Goal: Answer question/provide support: Share knowledge or assist other users

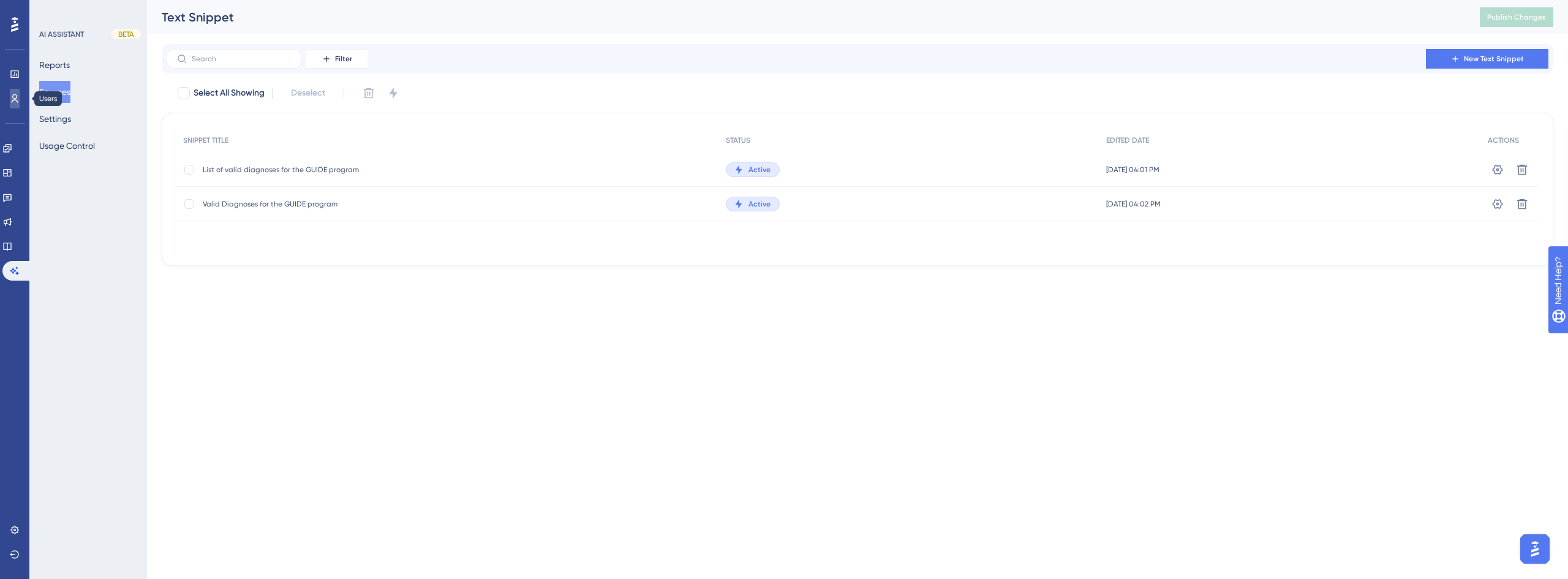
click at [15, 104] on link at bounding box center [15, 99] width 10 height 20
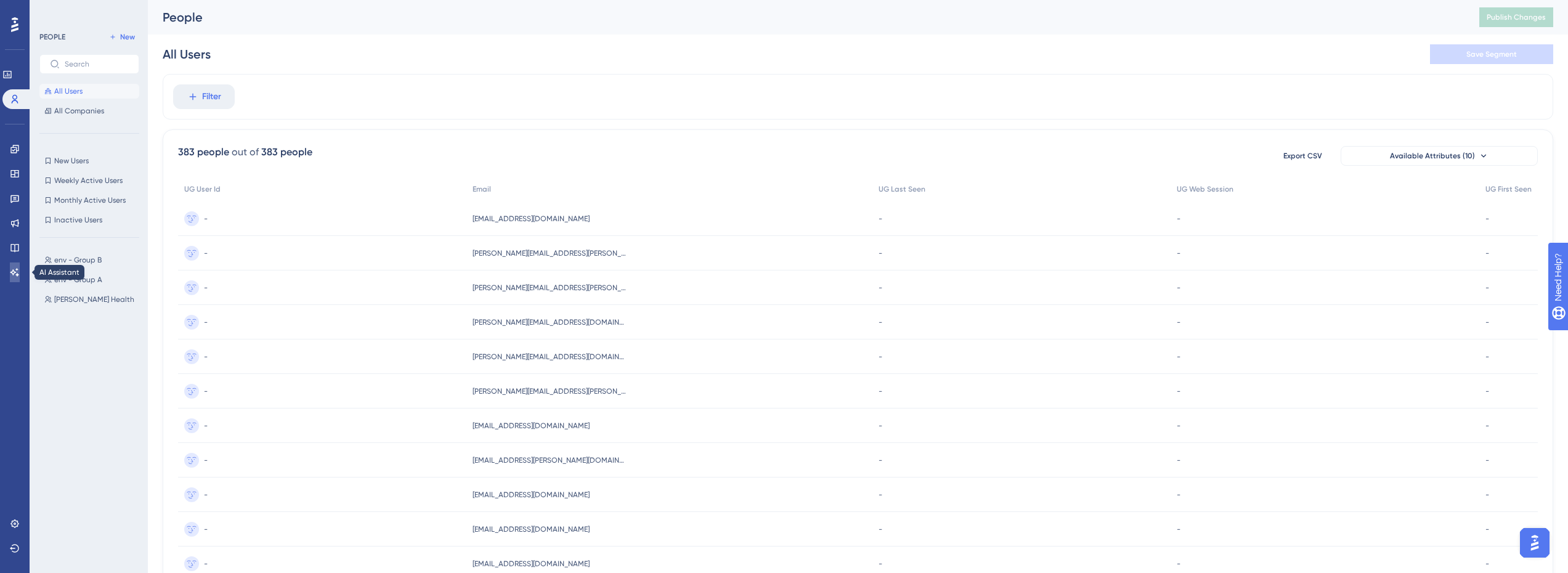
click at [13, 273] on icon at bounding box center [15, 272] width 10 height 10
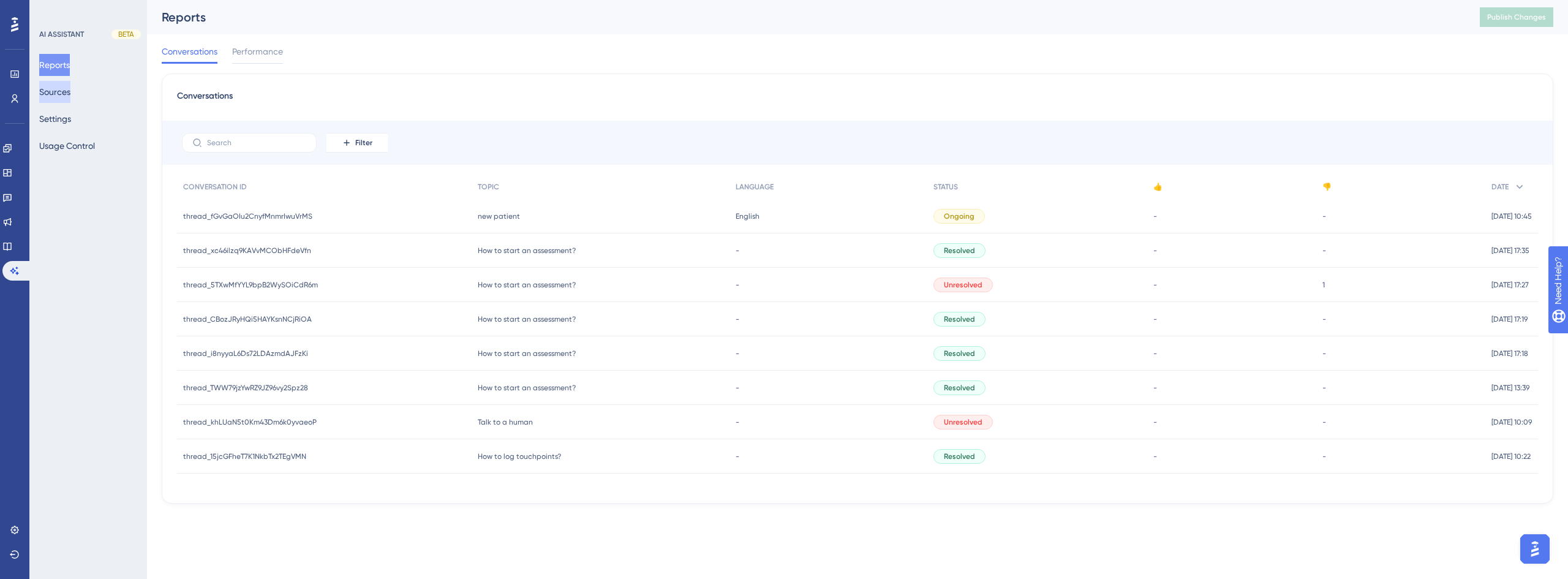
click at [65, 93] on button "Sources" at bounding box center [55, 92] width 31 height 22
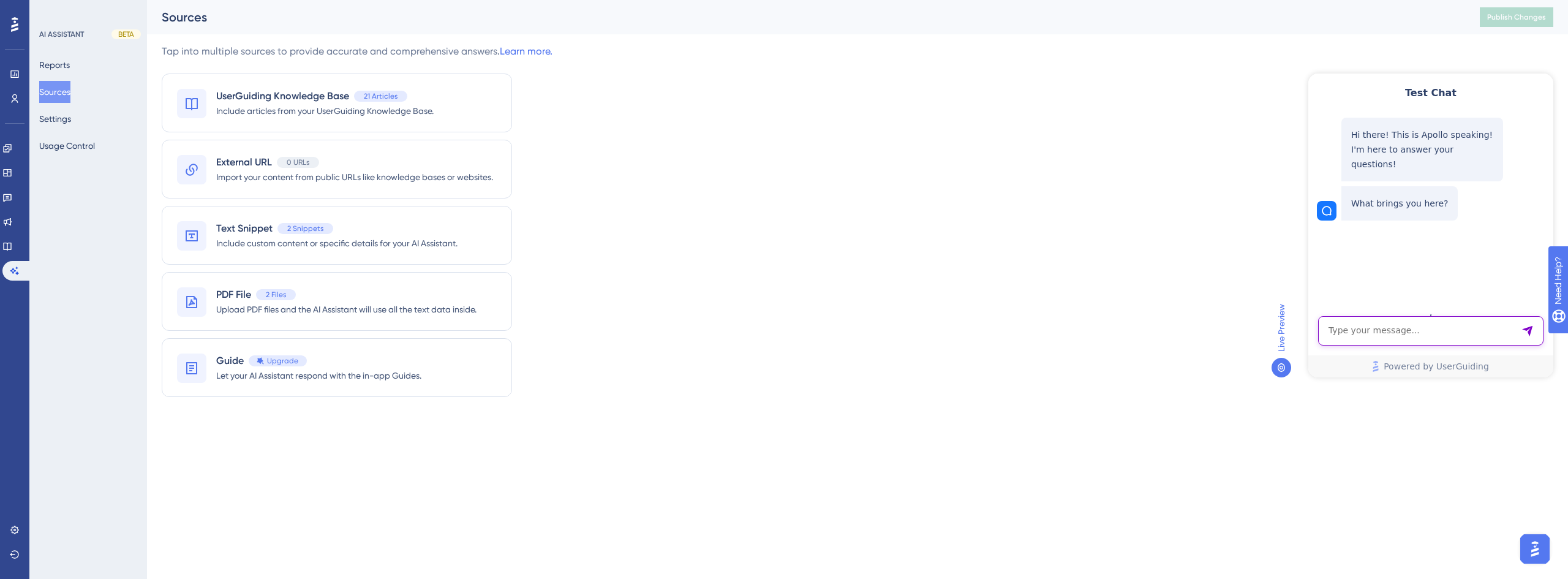
click at [1393, 335] on textarea "AI Assistant Text Input" at bounding box center [1431, 331] width 225 height 29
type textarea "W"
type textarea "Is the code F03.92 valid for the GUIDE program?"
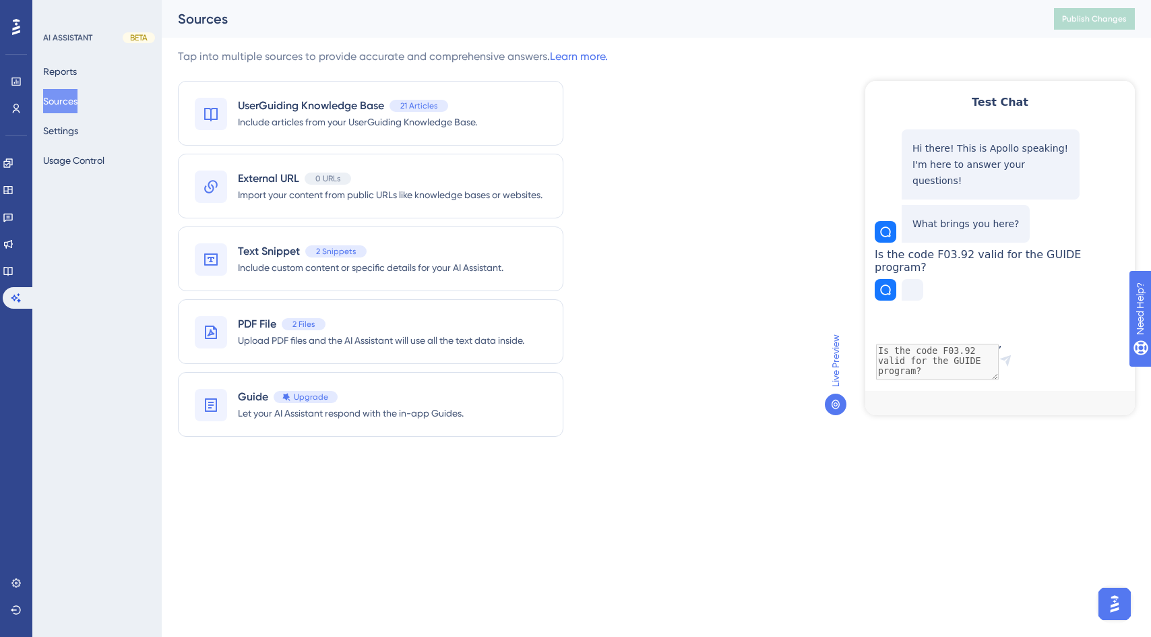
click at [1077, 478] on div "Performance Users Engagement Widgets Feedback Product Updates Knowledge Base AI…" at bounding box center [575, 248] width 1151 height 496
click at [1016, 484] on div "Performance Users Engagement Widgets Feedback Product Updates Knowledge Base AI…" at bounding box center [575, 248] width 1151 height 496
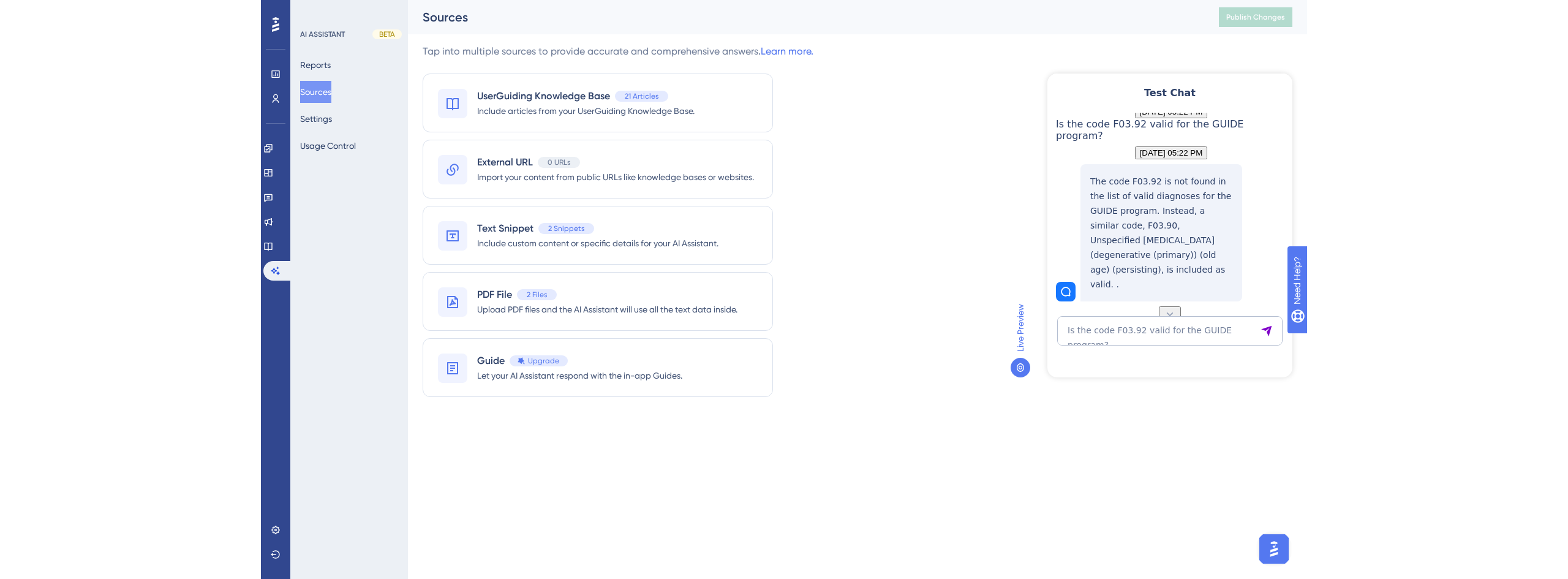
scroll to position [130, 0]
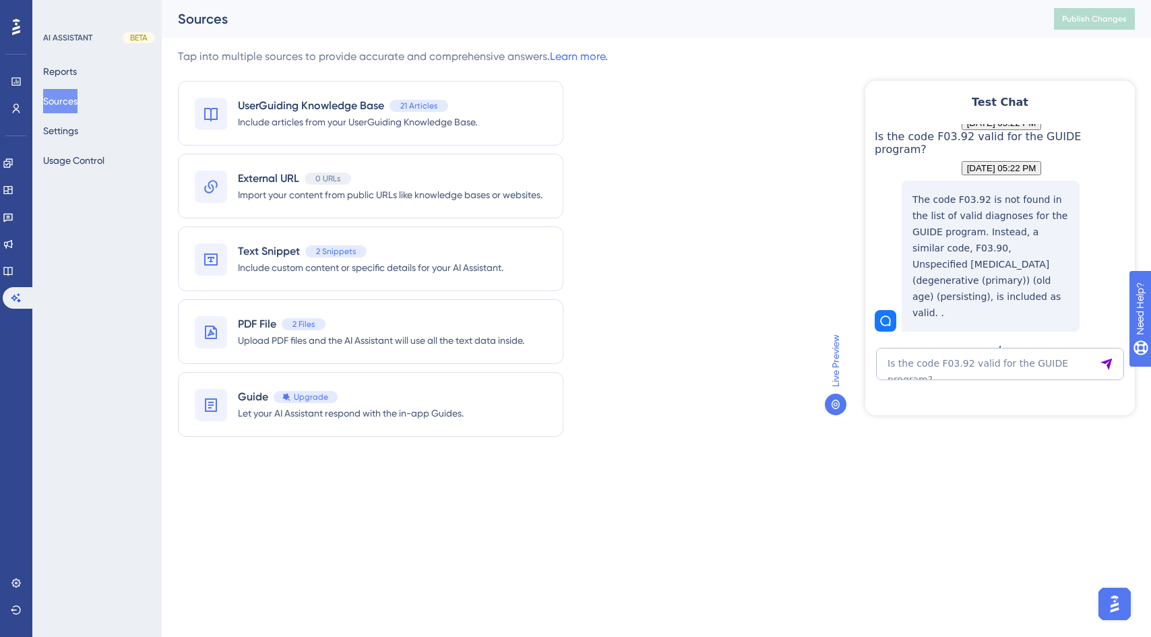
click at [917, 454] on div "Performance Users Engagement Widgets Feedback Product Updates Knowledge Base AI…" at bounding box center [656, 237] width 989 height 474
click at [964, 356] on textarea "Is the code F03.92 valid for the GUIDE program?" at bounding box center [1000, 364] width 248 height 32
click at [1041, 349] on textarea "Is the code F03.92 valid for the GUIDE program?" at bounding box center [1000, 364] width 248 height 32
click at [1031, 359] on textarea "Is the code F03.92 valid for the GUIDE program?" at bounding box center [1000, 364] width 248 height 32
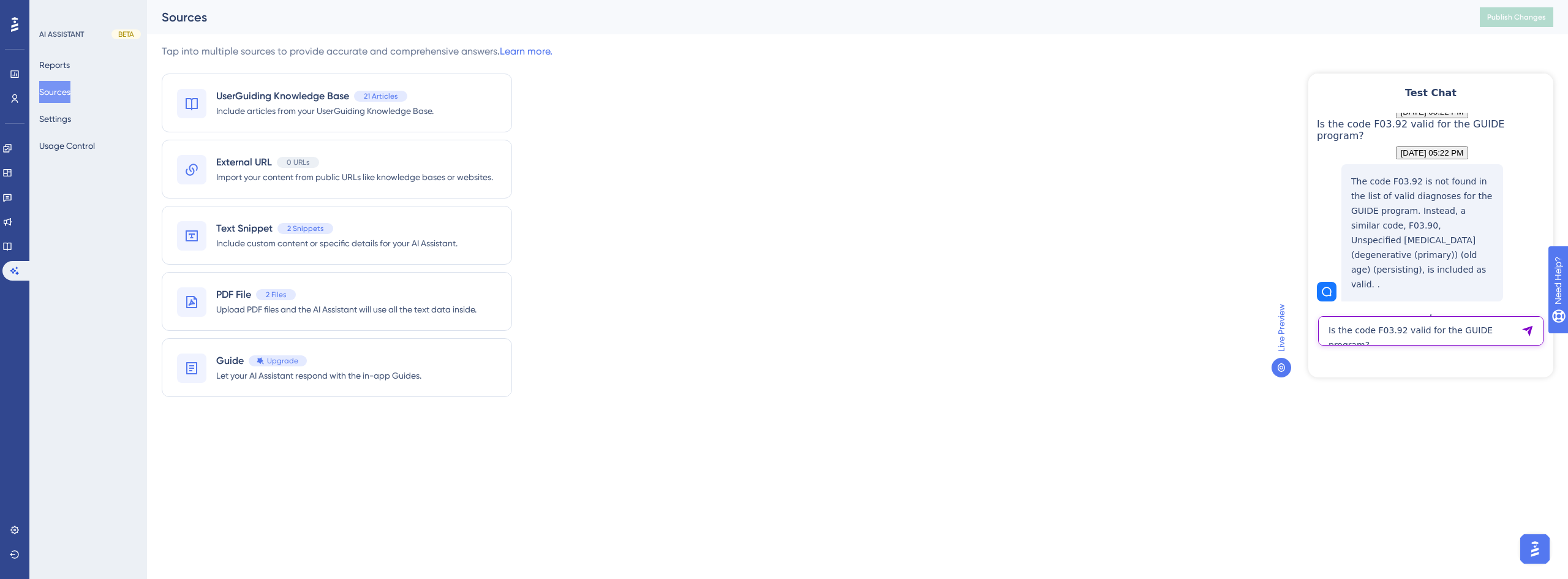
click at [1384, 334] on textarea "Is the code F03.92 valid for the GUIDE program?" at bounding box center [1431, 331] width 225 height 29
click at [202, 233] on div at bounding box center [192, 235] width 29 height 29
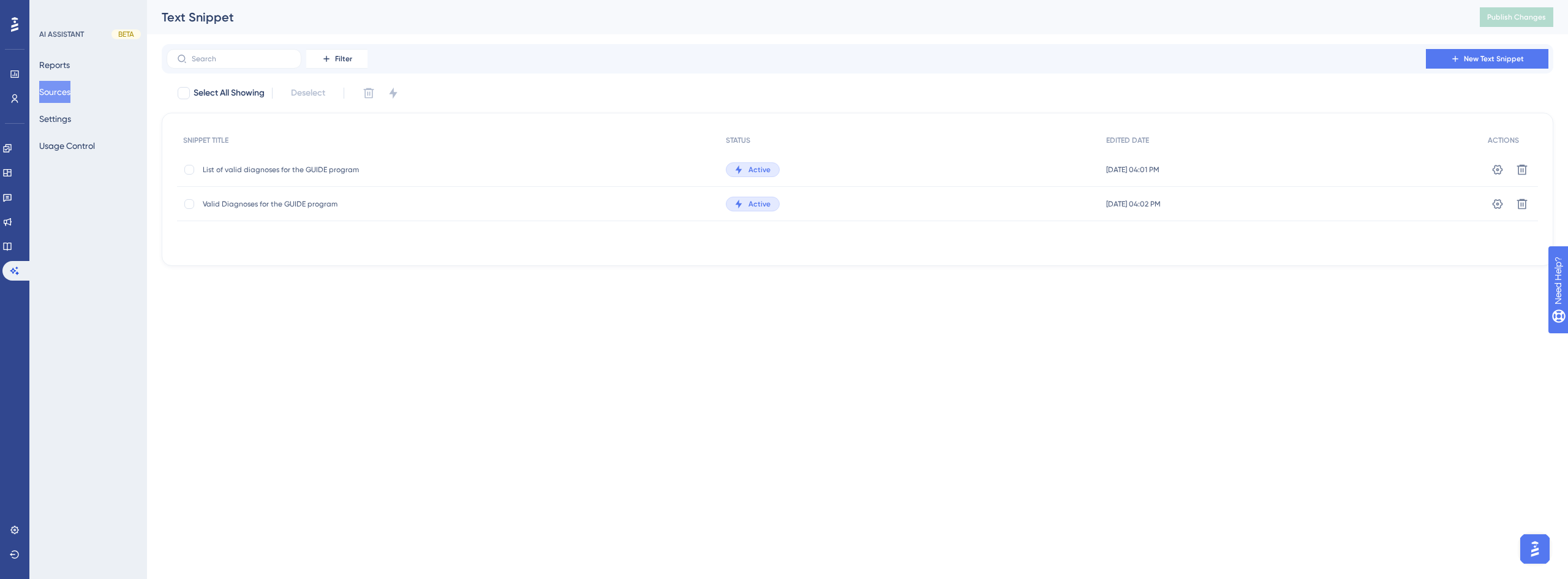
click at [286, 207] on span "Valid Diagnoses for the GUIDE program" at bounding box center [301, 204] width 196 height 10
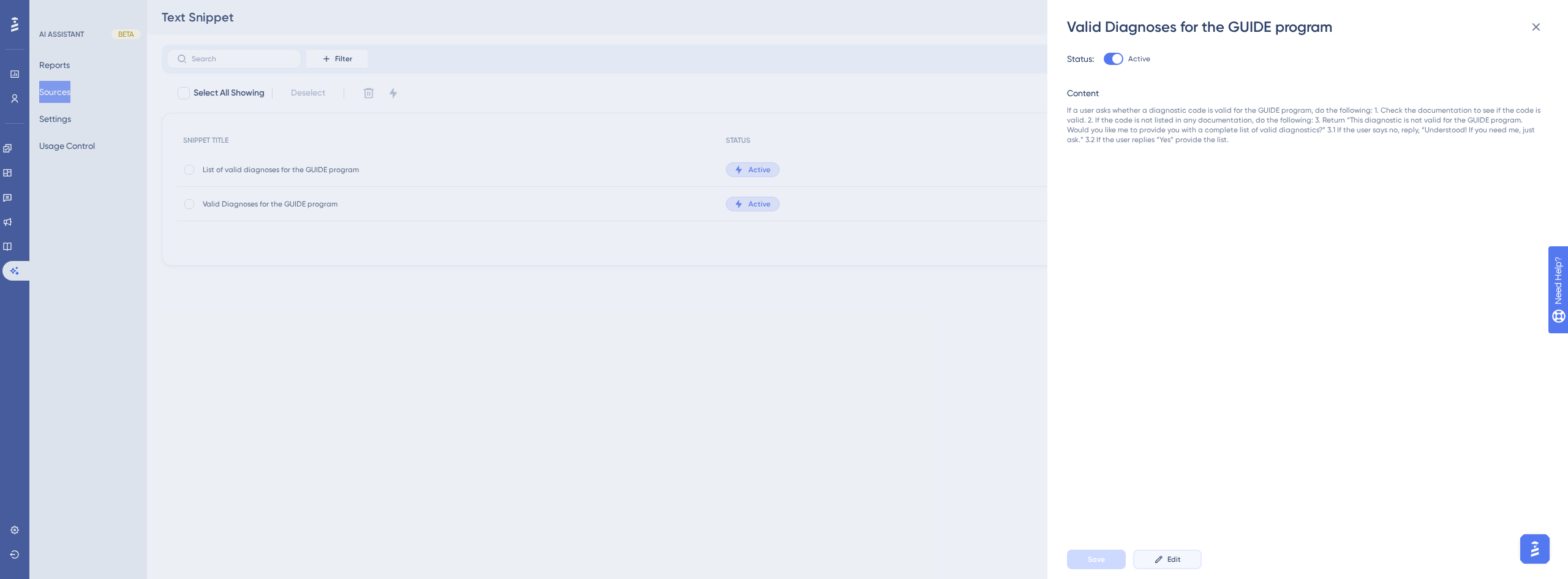
click at [1182, 559] on button "Edit" at bounding box center [1167, 560] width 68 height 20
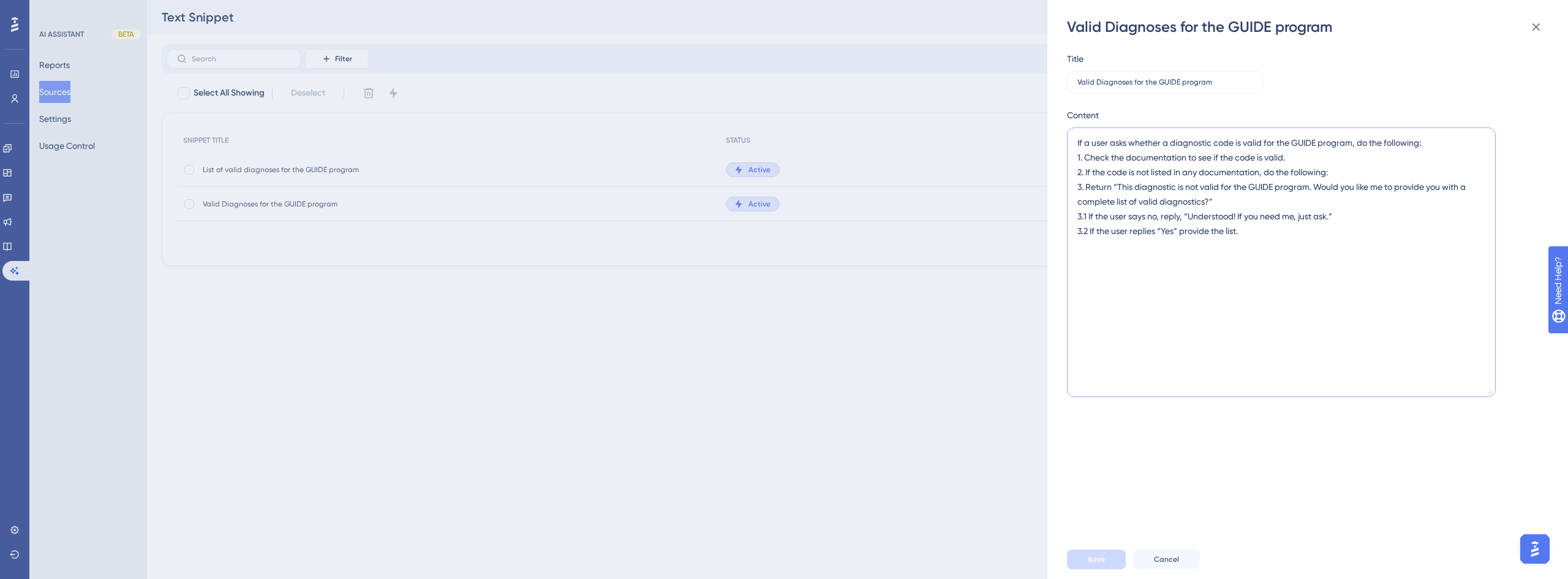
drag, startPoint x: 1269, startPoint y: 235, endPoint x: 1012, endPoint y: 154, distance: 269.5
click at [1012, 154] on div "Valid Diagnoses for the GUIDE program Title Valid Diagnoses for the GUIDE progr…" at bounding box center [784, 289] width 1568 height 579
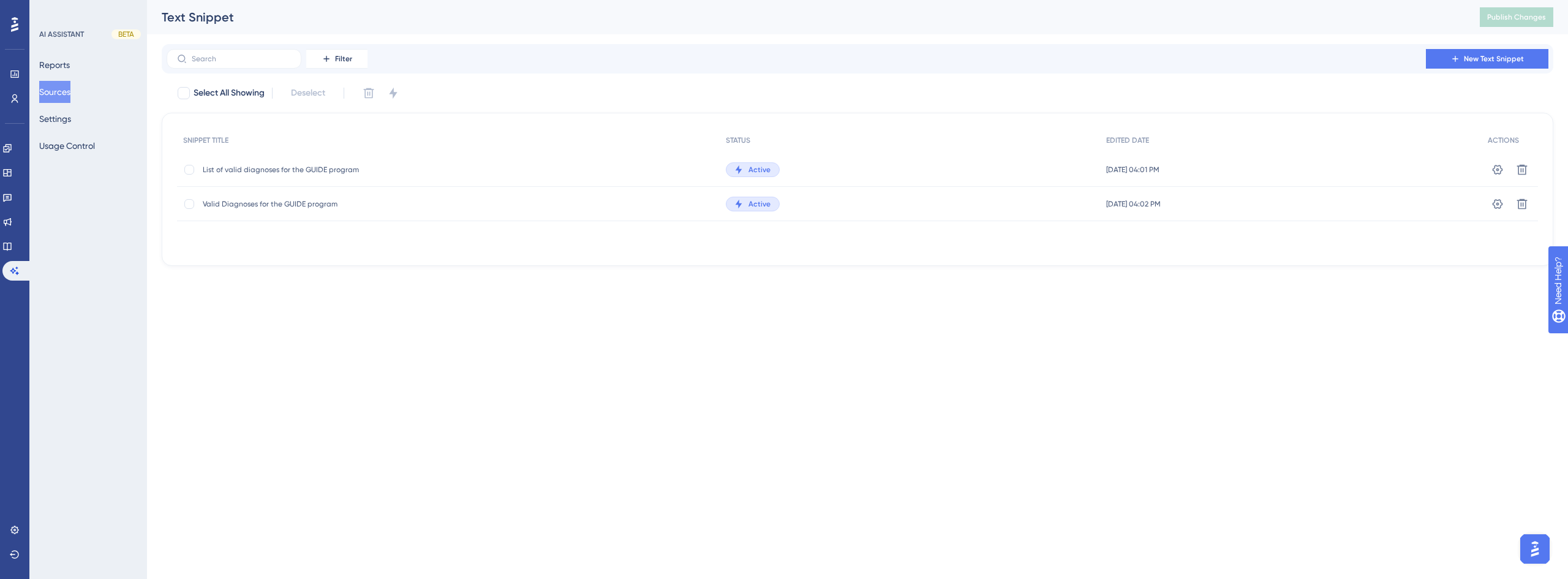
click at [350, 207] on span "Valid Diagnoses for the GUIDE program" at bounding box center [301, 204] width 196 height 10
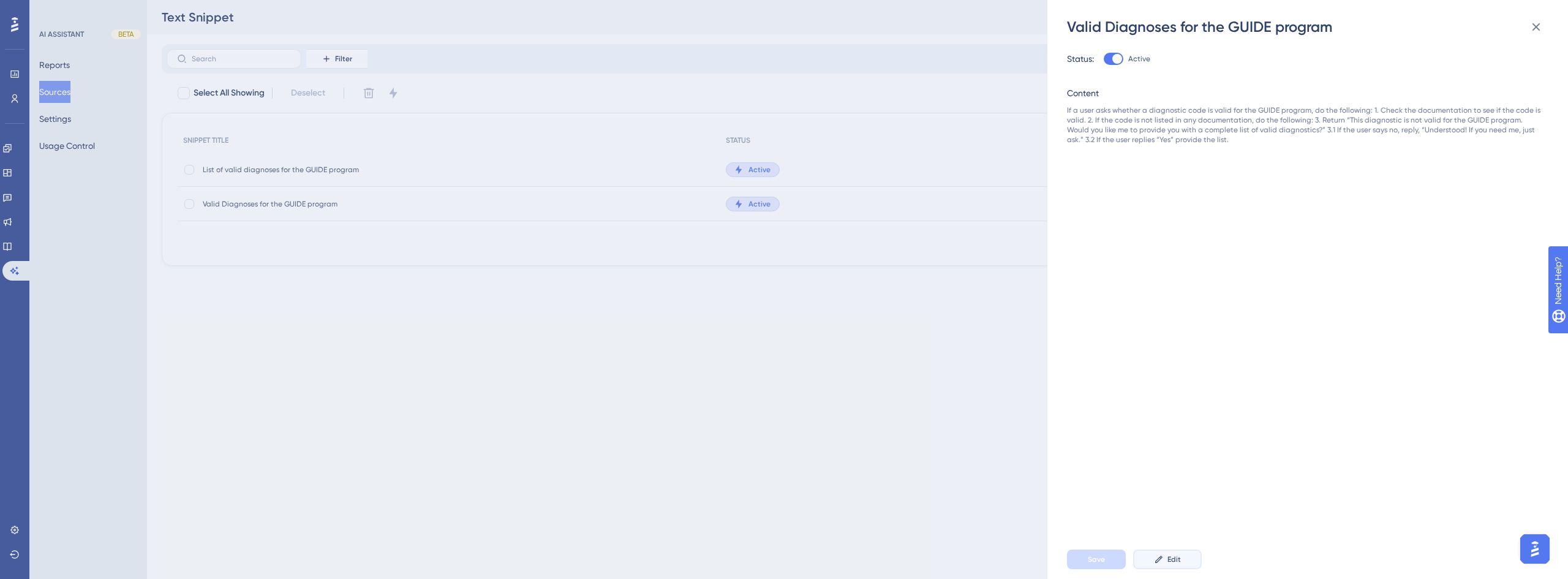
click at [1168, 555] on span "Edit" at bounding box center [1174, 559] width 14 height 10
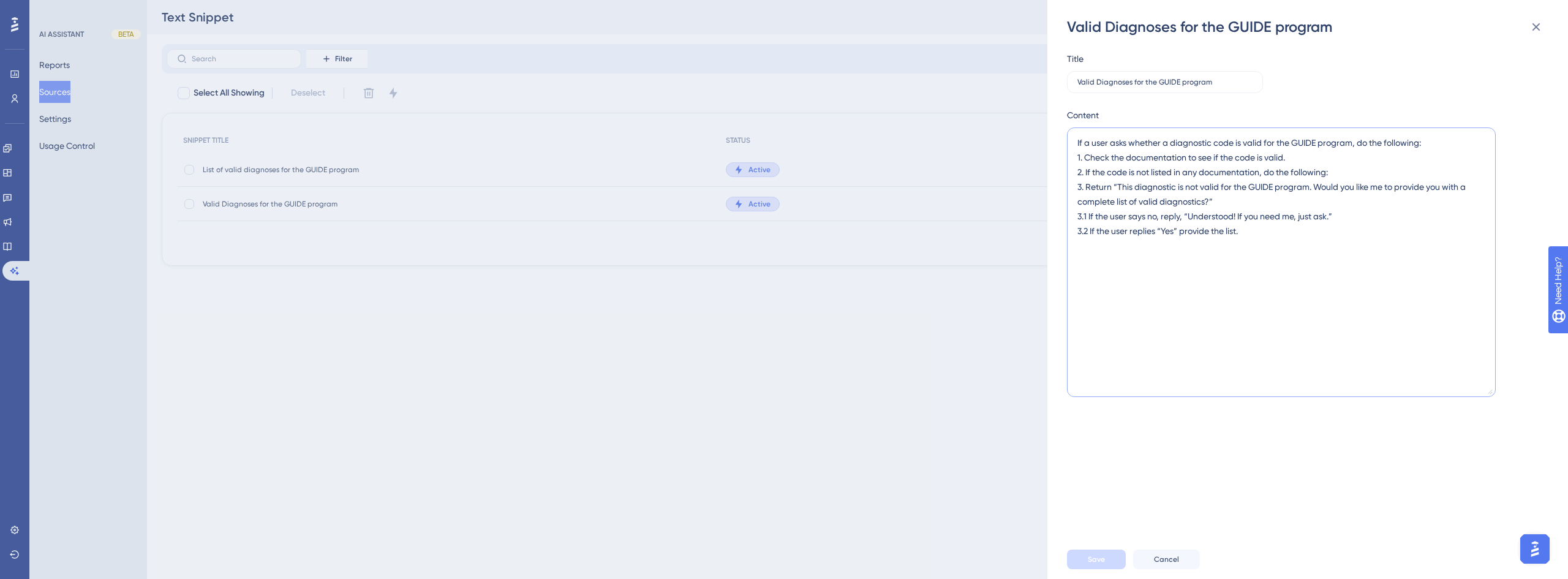
drag, startPoint x: 1257, startPoint y: 233, endPoint x: 1066, endPoint y: 154, distance: 206.7
click at [1066, 154] on div "Valid Diagnoses for the GUIDE program Title Valid Diagnoses for the GUIDE progr…" at bounding box center [1308, 289] width 521 height 579
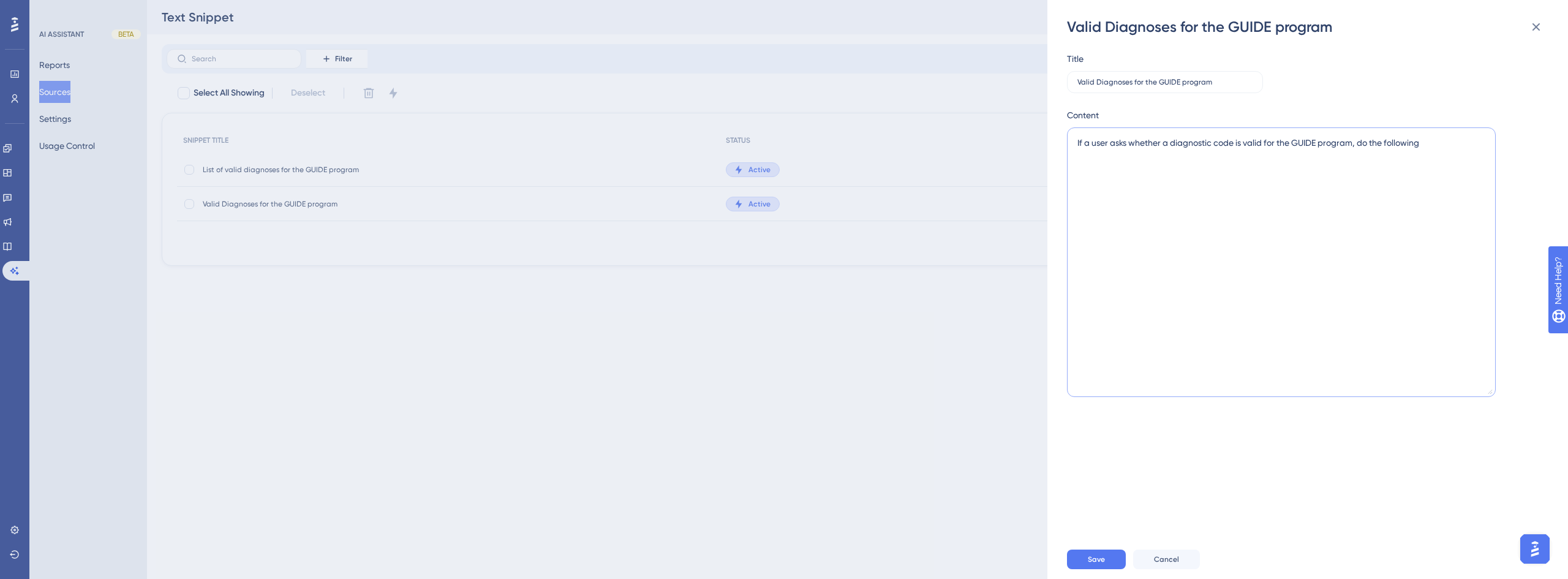
drag, startPoint x: 1439, startPoint y: 142, endPoint x: 1356, endPoint y: 155, distance: 84.0
click at [1356, 155] on textarea "If a user asks whether a diagnostic code is valid for the GUIDE program, do the…" at bounding box center [1282, 262] width 429 height 270
type textarea "If a user asks whether"
click at [1184, 564] on button "Cancel" at bounding box center [1166, 560] width 66 height 20
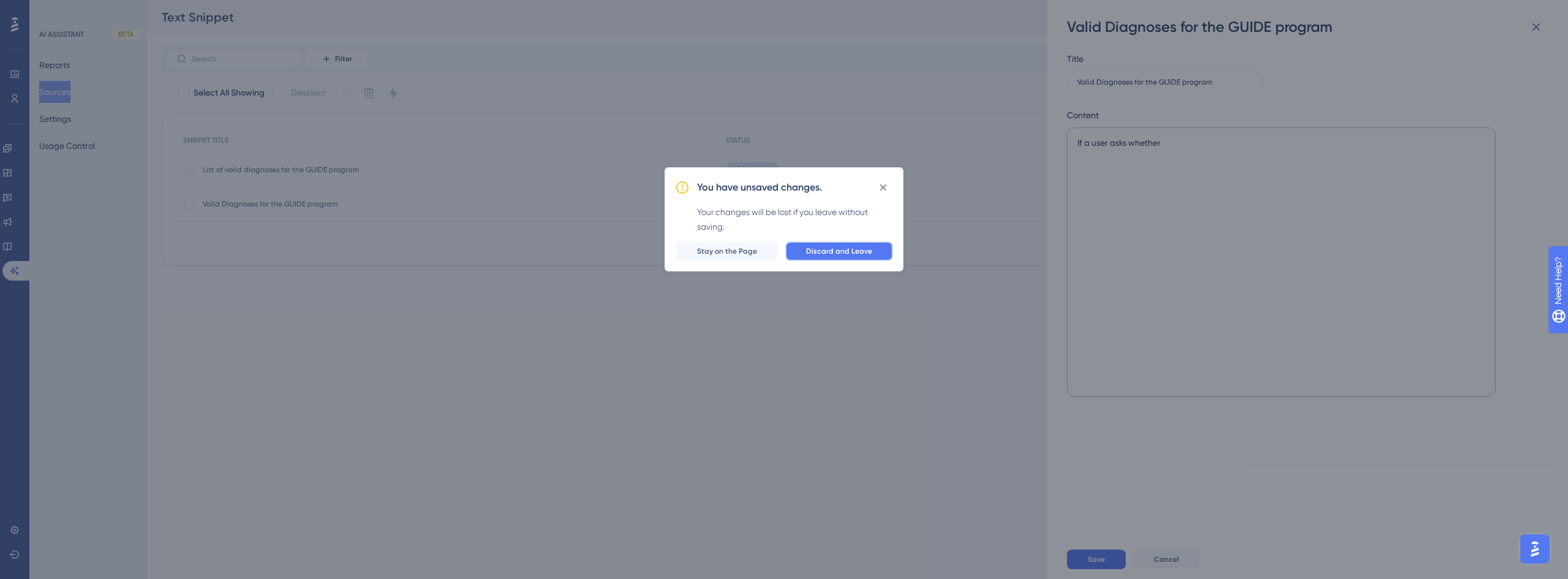
click at [828, 252] on span "Discard and Leave" at bounding box center [839, 251] width 66 height 10
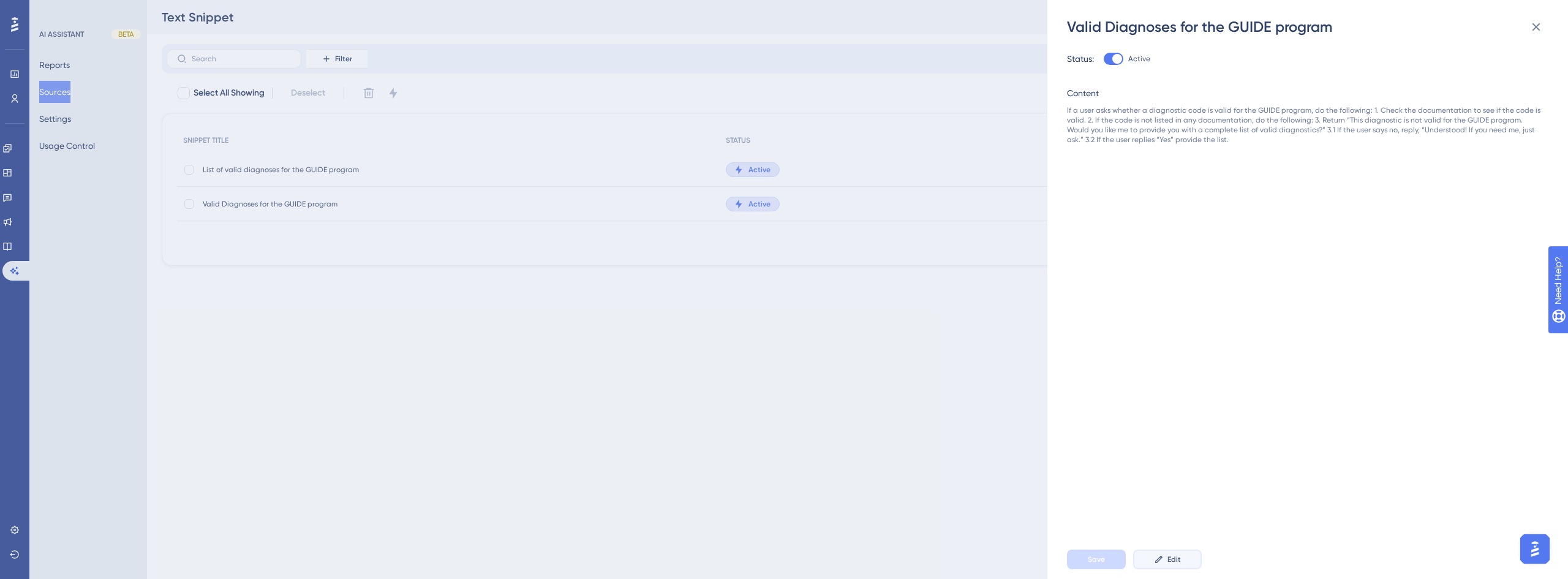
click at [1175, 559] on span "Edit" at bounding box center [1174, 559] width 14 height 10
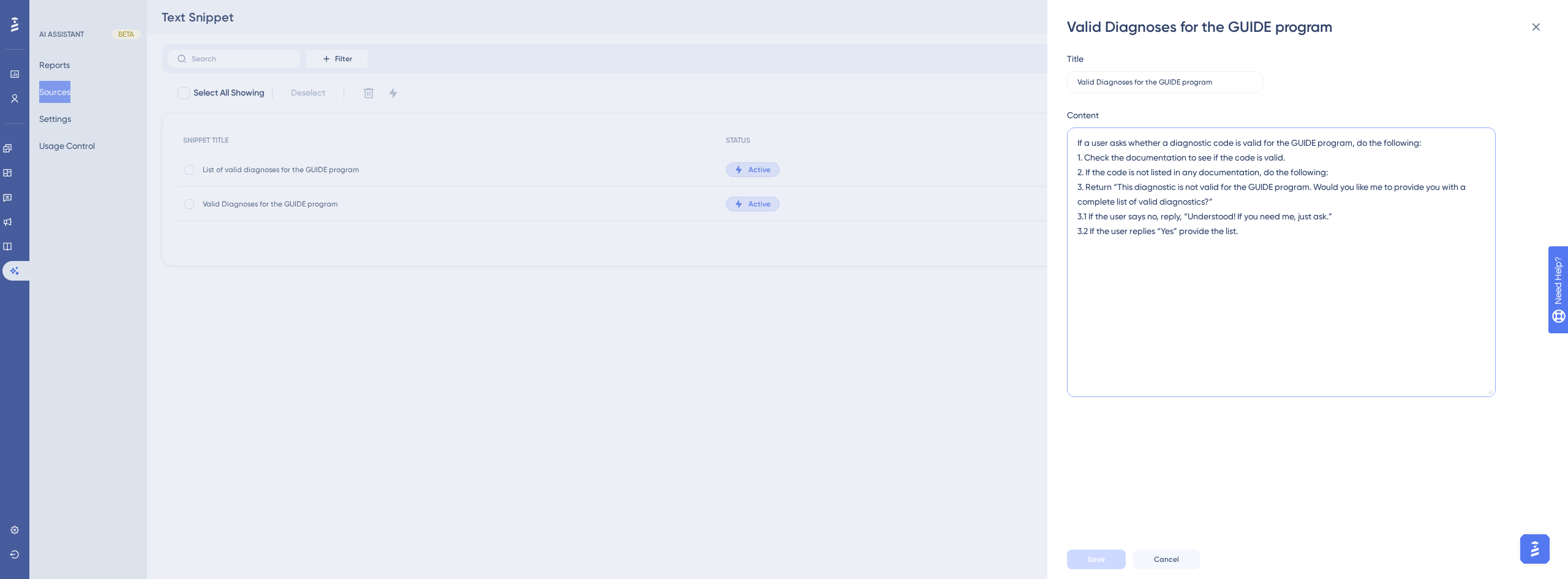
drag, startPoint x: 1084, startPoint y: 159, endPoint x: 1073, endPoint y: 159, distance: 11.0
click at [1073, 159] on textarea "If a user asks whether a diagnostic code is valid for the GUIDE program, do the…" at bounding box center [1282, 262] width 429 height 270
type textarea "If a user asks whether a diagnostic code is valid for the GUIDE program, do the…"
drag, startPoint x: 1084, startPoint y: 173, endPoint x: 1035, endPoint y: 173, distance: 49.0
click at [1035, 173] on div "Valid Diagnoses for the GUIDE program Title Valid Diagnoses for the GUIDE progr…" at bounding box center [784, 289] width 1568 height 579
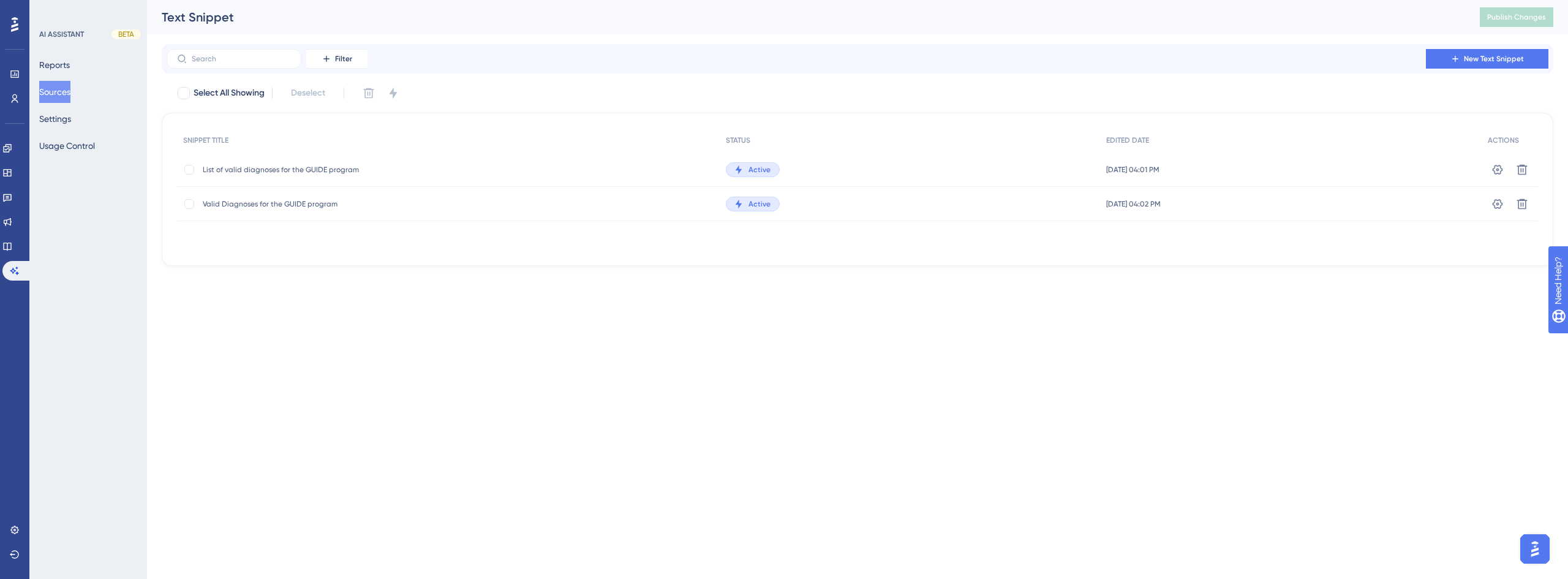
click at [557, 210] on div "Valid Diagnoses for the GUIDE program Valid Diagnoses for the GUIDE program" at bounding box center [448, 205] width 543 height 35
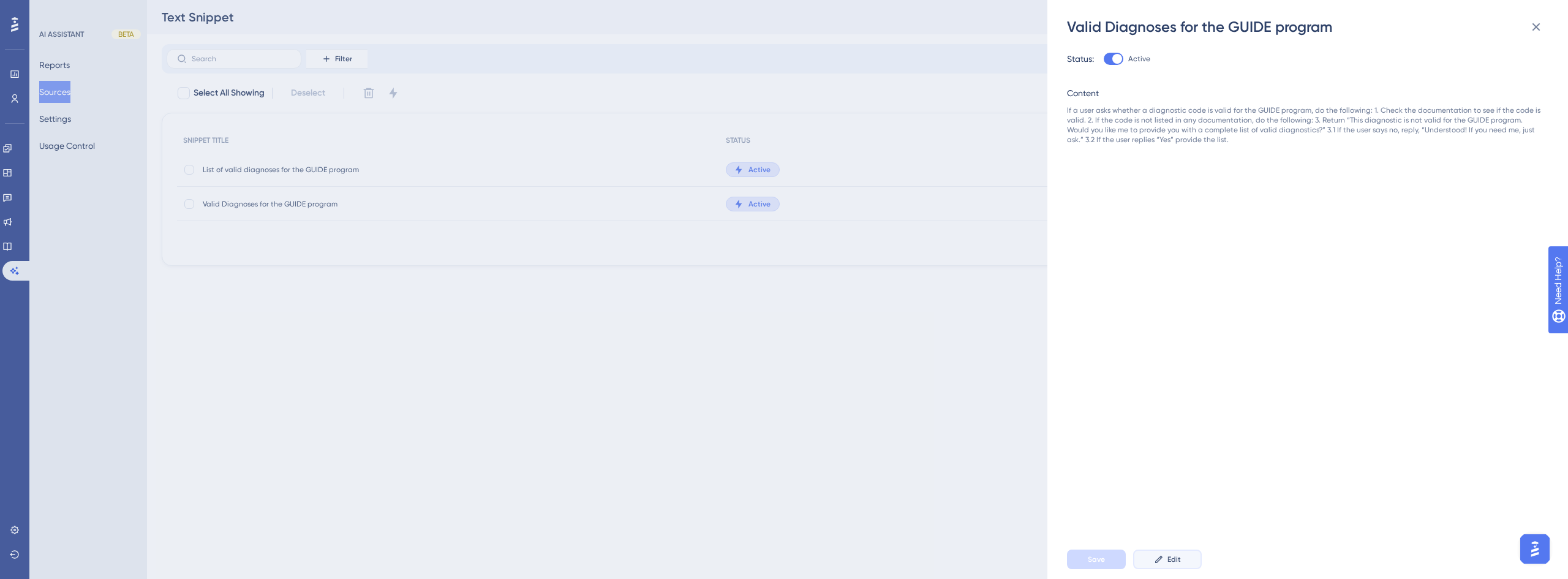
drag, startPoint x: 1164, startPoint y: 554, endPoint x: 1160, endPoint y: 534, distance: 20.4
click at [1164, 554] on button "Edit" at bounding box center [1167, 560] width 68 height 20
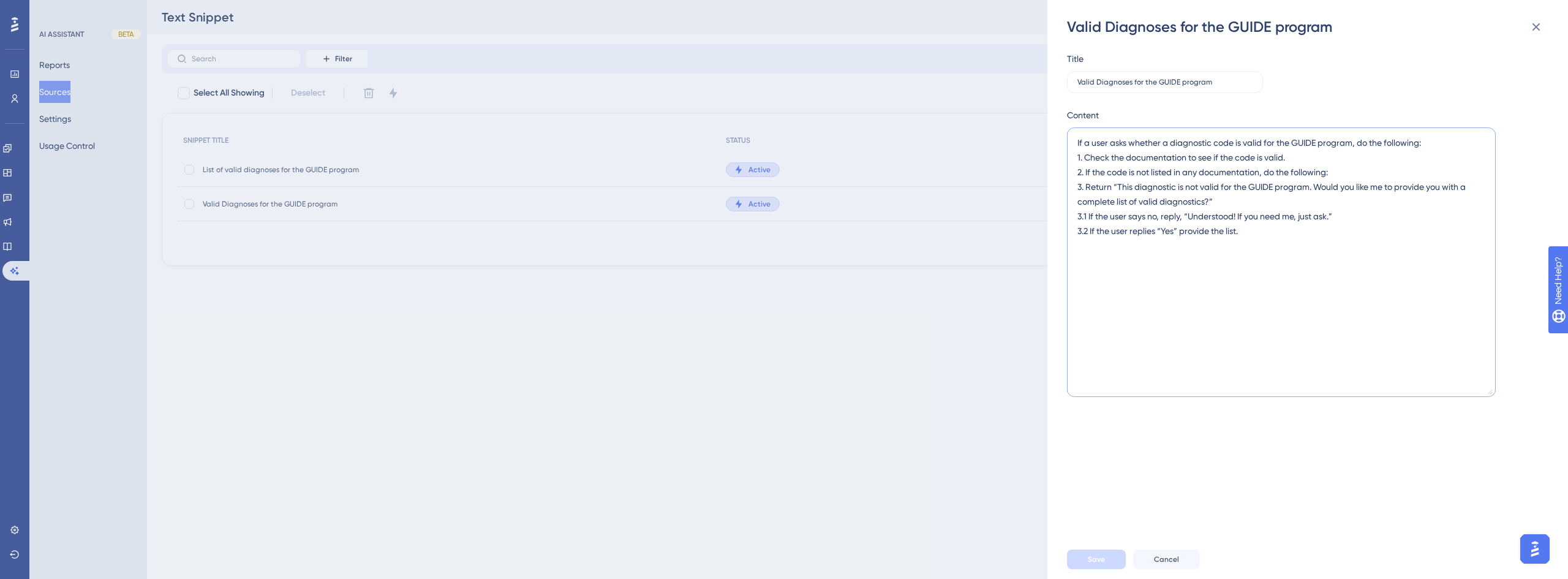
click at [1087, 157] on textarea "If a user asks whether a diagnostic code is valid for the GUIDE program, do the…" at bounding box center [1282, 262] width 429 height 270
drag, startPoint x: 1086, startPoint y: 175, endPoint x: 1360, endPoint y: 147, distance: 275.4
click at [1360, 147] on textarea "If a user asks whether a diagnostic code is valid for the GUIDE program, do the…" at bounding box center [1282, 262] width 429 height 270
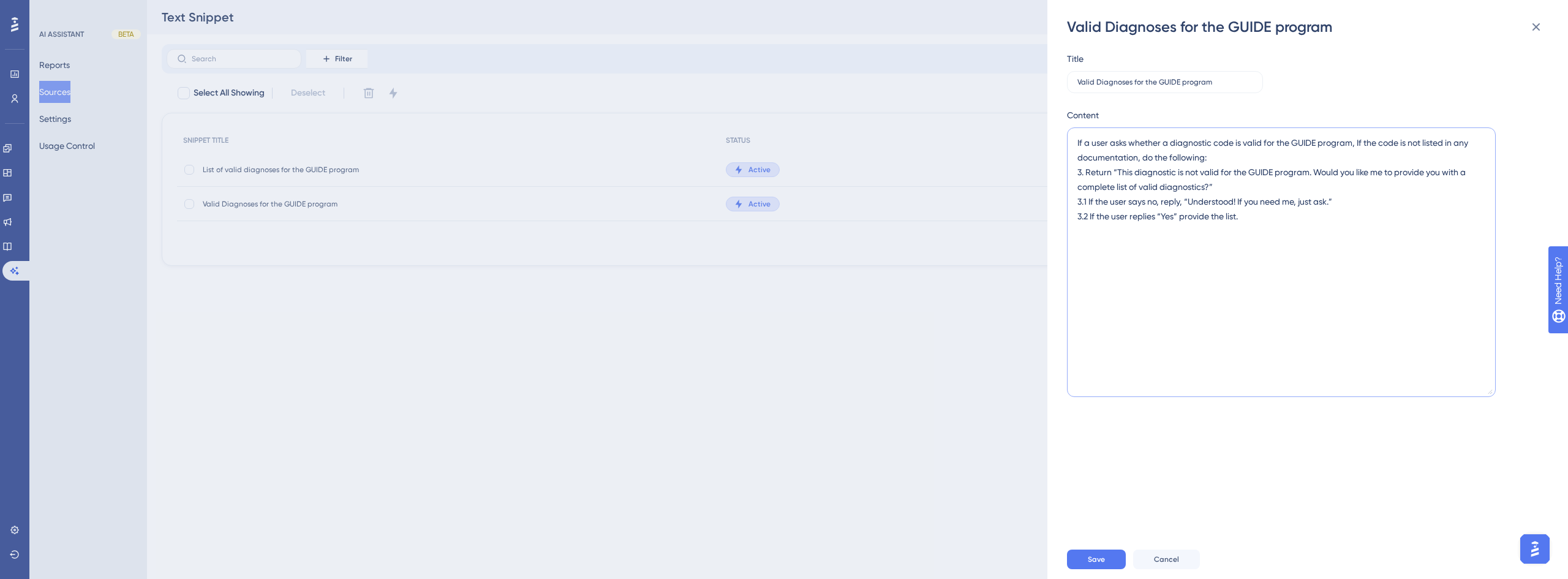
drag, startPoint x: 1219, startPoint y: 186, endPoint x: 1082, endPoint y: 174, distance: 137.5
click at [1082, 174] on textarea "If a user asks whether a diagnostic code is valid for the GUIDE program, If the…" at bounding box center [1282, 262] width 429 height 270
click at [1246, 196] on textarea "If a user asks whether a diagnostic code is valid for the GUIDE program, If the…" at bounding box center [1282, 262] width 429 height 270
drag, startPoint x: 1219, startPoint y: 187, endPoint x: 1210, endPoint y: 156, distance: 32.3
click at [1210, 156] on textarea "If a user asks whether a diagnostic code is valid for the GUIDE program, If the…" at bounding box center [1282, 262] width 429 height 270
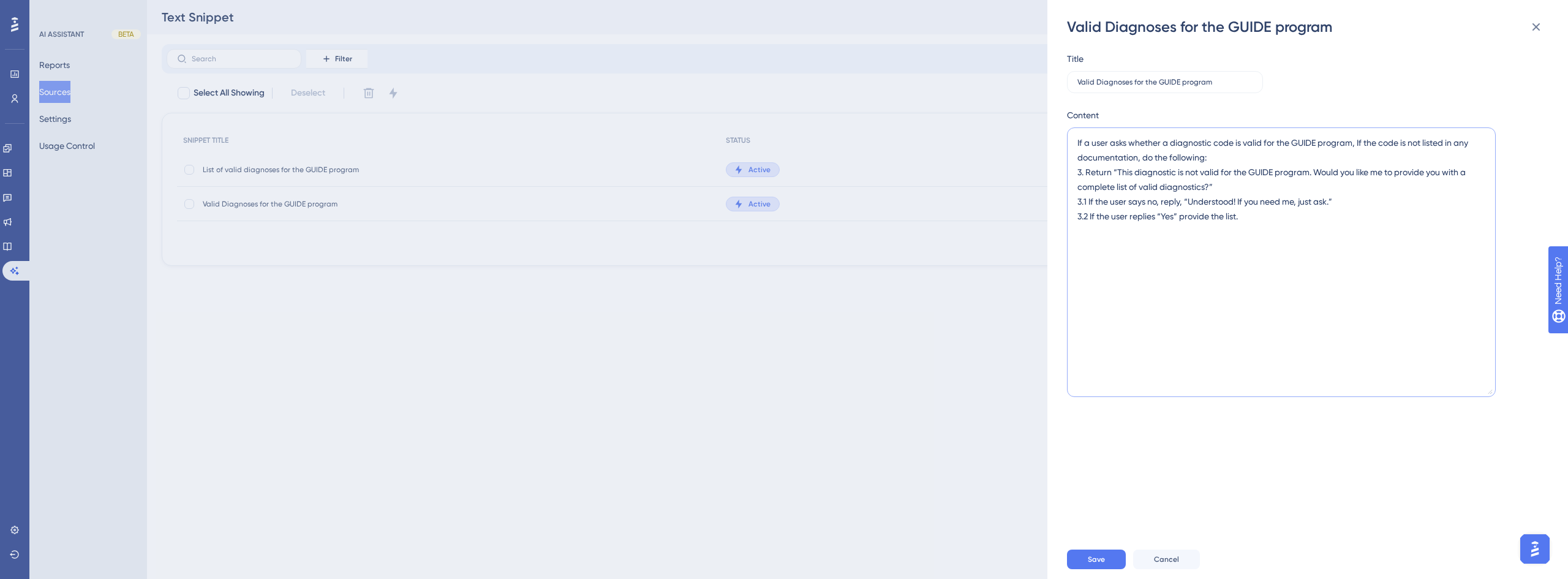
click at [1239, 167] on textarea "If a user asks whether a diagnostic code is valid for the GUIDE program, If the…" at bounding box center [1282, 262] width 429 height 270
drag, startPoint x: 1227, startPoint y: 185, endPoint x: 1144, endPoint y: 160, distance: 86.7
click at [1144, 160] on textarea "If a user asks whether a diagnostic code is valid for the GUIDE program, If the…" at bounding box center [1282, 262] width 429 height 270
drag, startPoint x: 1191, startPoint y: 187, endPoint x: 1147, endPoint y: 159, distance: 52.2
click at [1147, 159] on textarea "If a user asks whether a diagnostic code is valid for the GUIDE program, If the…" at bounding box center [1282, 262] width 429 height 270
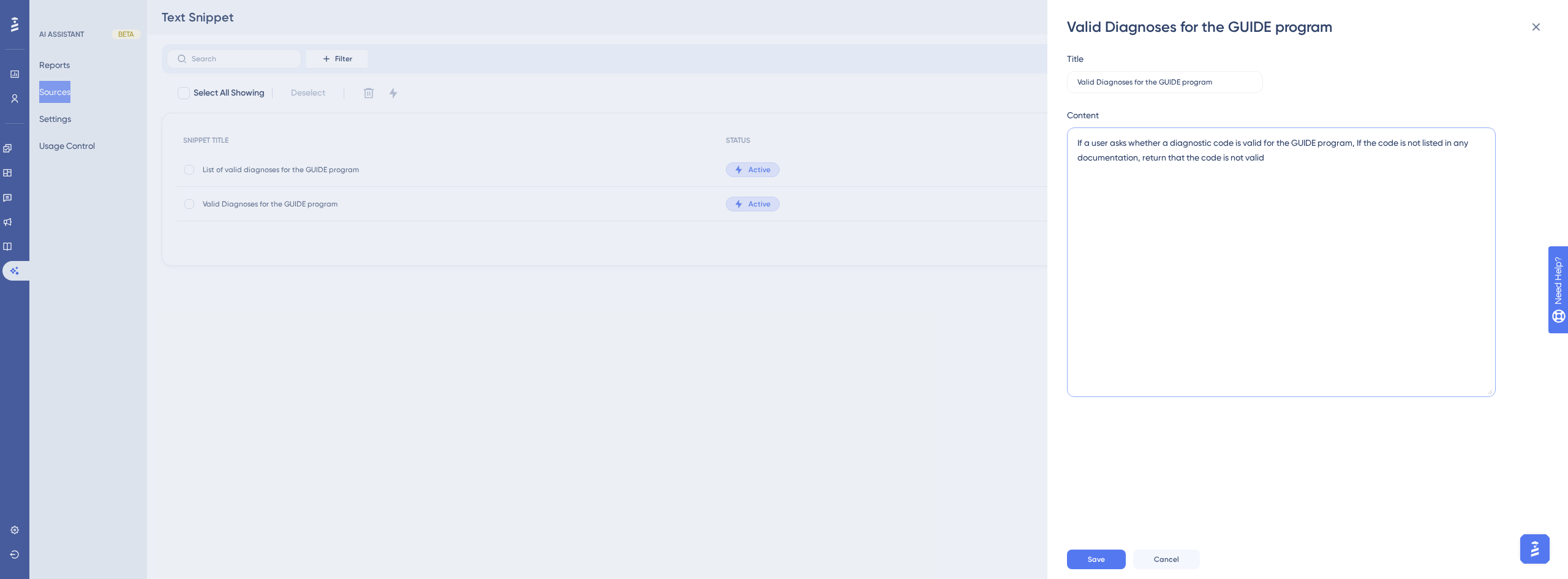
type textarea "If a user asks whether a diagnostic code is valid for the GUIDE program, If the…"
drag, startPoint x: 1302, startPoint y: 150, endPoint x: 1074, endPoint y: 145, distance: 228.1
click at [1074, 145] on textarea "If a user asks whether a diagnostic code is valid for the GUIDE program, If the…" at bounding box center [1282, 262] width 429 height 270
click at [1273, 153] on textarea "If a user asks whether a diagnostic code is valid for the GUIDE program, If the…" at bounding box center [1282, 262] width 429 height 270
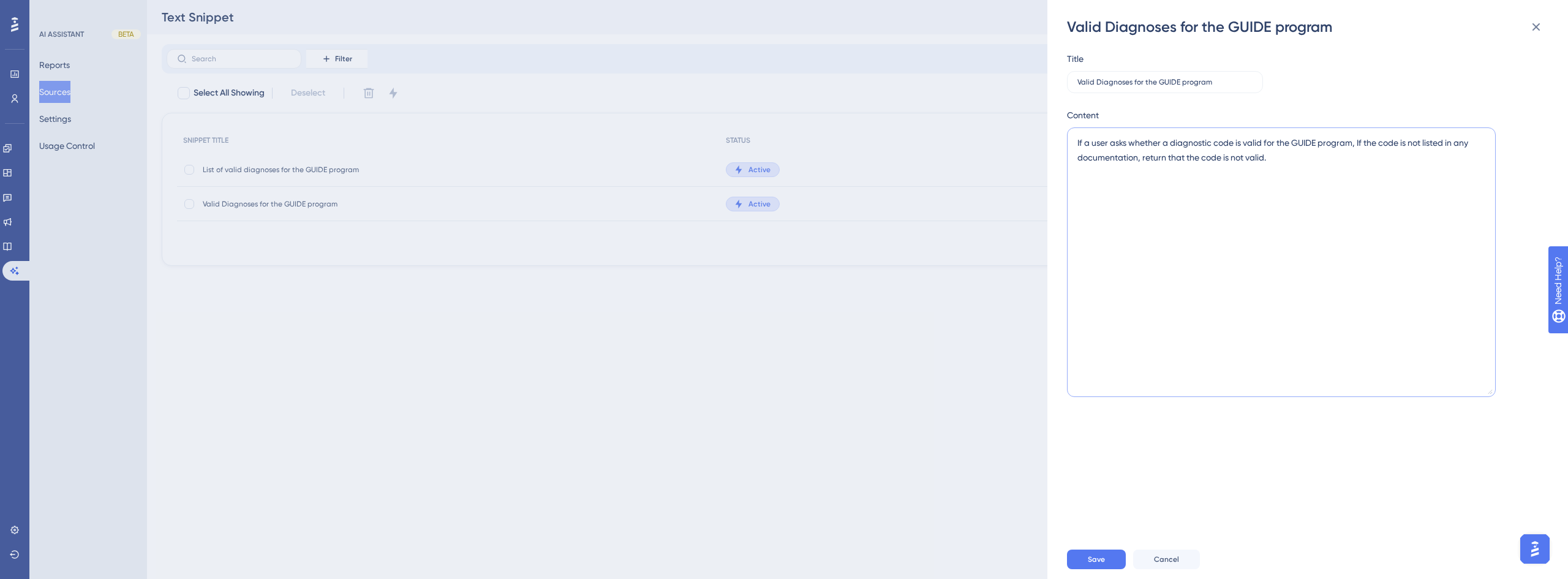
click at [1273, 153] on textarea "If a user asks whether a diagnostic code is valid for the GUIDE program, If the…" at bounding box center [1282, 262] width 429 height 270
click at [1078, 165] on div at bounding box center [1078, 165] width 0 height 0
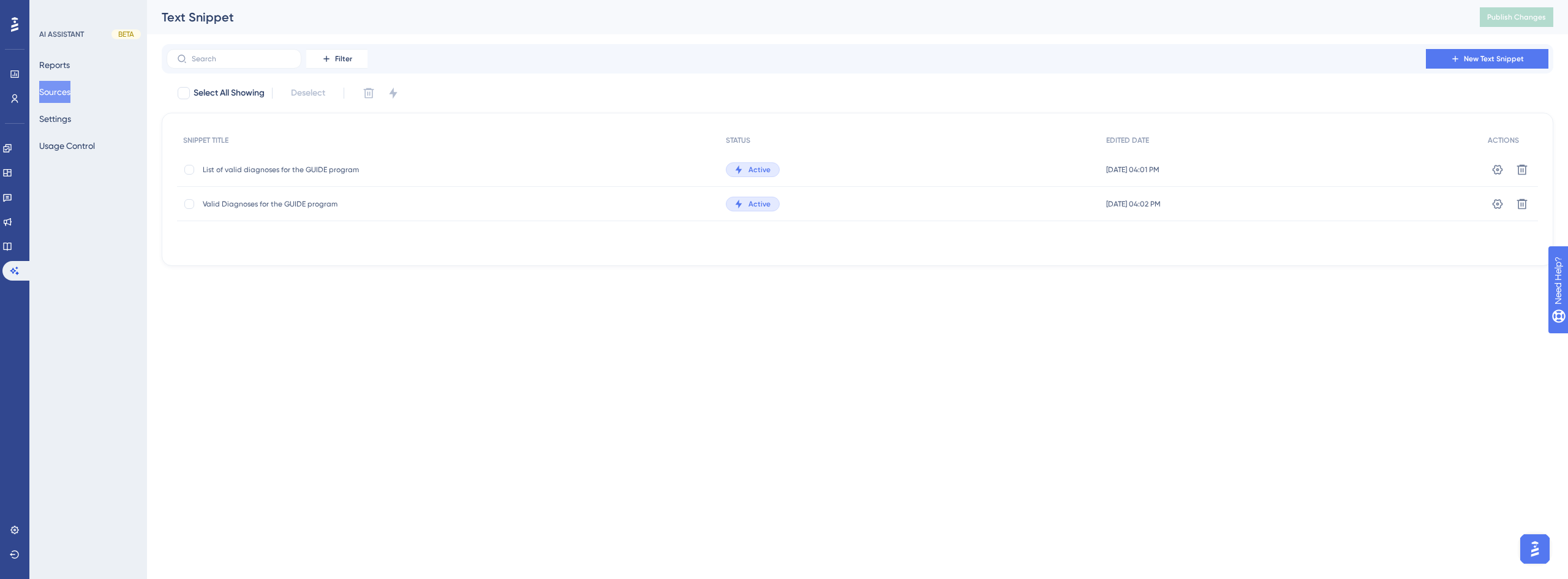
click at [270, 200] on span "Valid Diagnoses for the GUIDE program" at bounding box center [301, 204] width 196 height 10
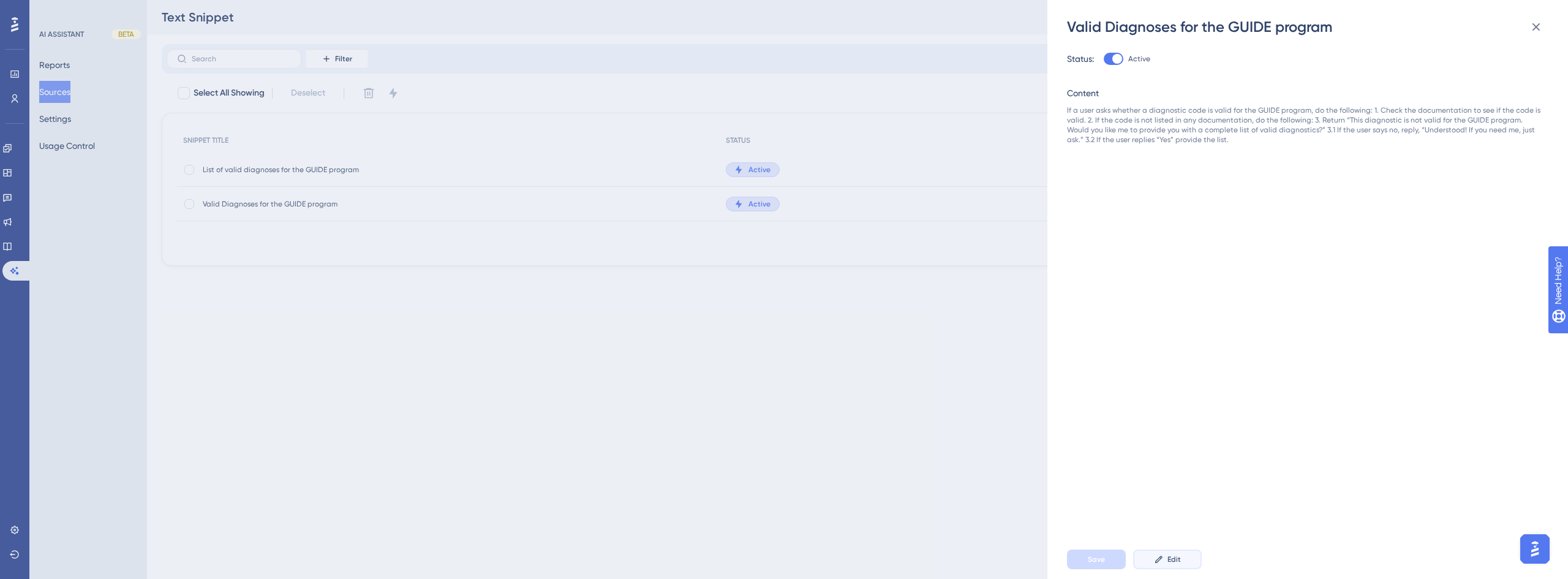
click at [1183, 564] on button "Edit" at bounding box center [1167, 560] width 68 height 20
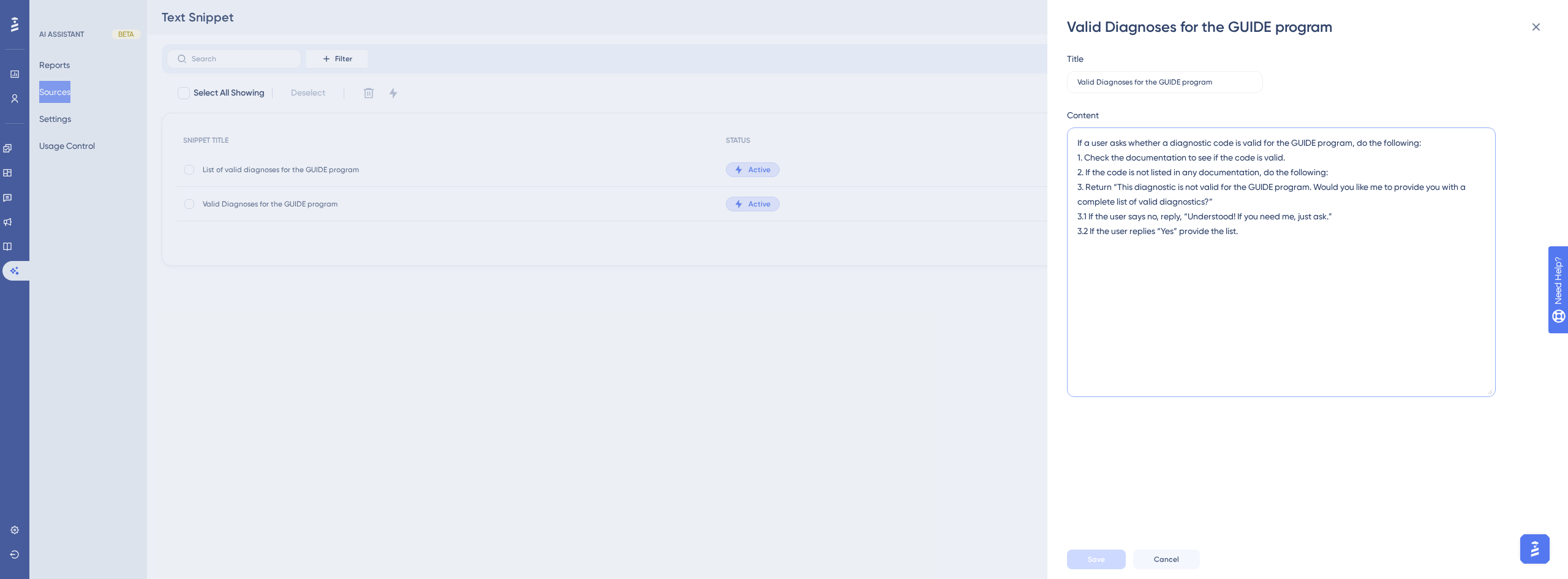
click at [1244, 215] on textarea "If a user asks whether a diagnostic code is valid for the GUIDE program, do the…" at bounding box center [1282, 262] width 429 height 270
paste textarea "If the code is not listed in any documentation, return that the code is not val…"
type textarea "If a user asks whether a diagnostic code is valid for the GUIDE program, If the…"
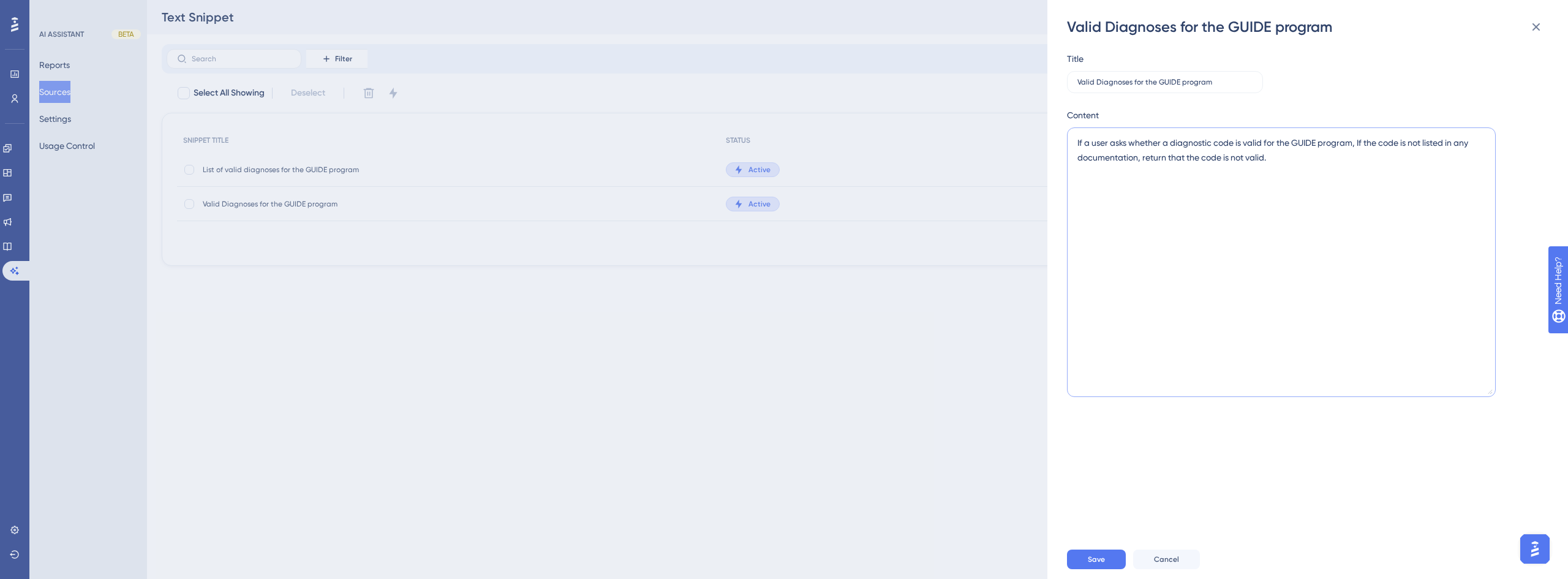
click at [1067, 127] on span at bounding box center [1067, 127] width 0 height 0
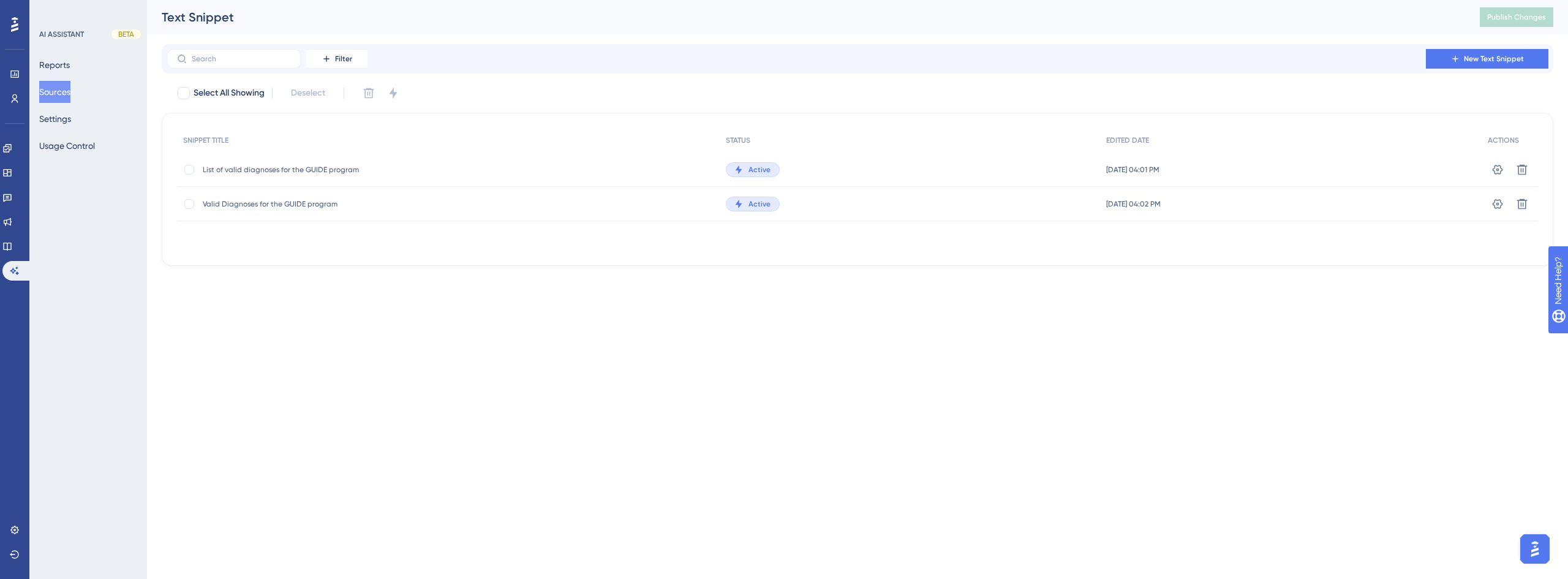
click at [535, 214] on div "Valid Diagnoses for the GUIDE program Valid Diagnoses for the GUIDE program" at bounding box center [448, 205] width 543 height 35
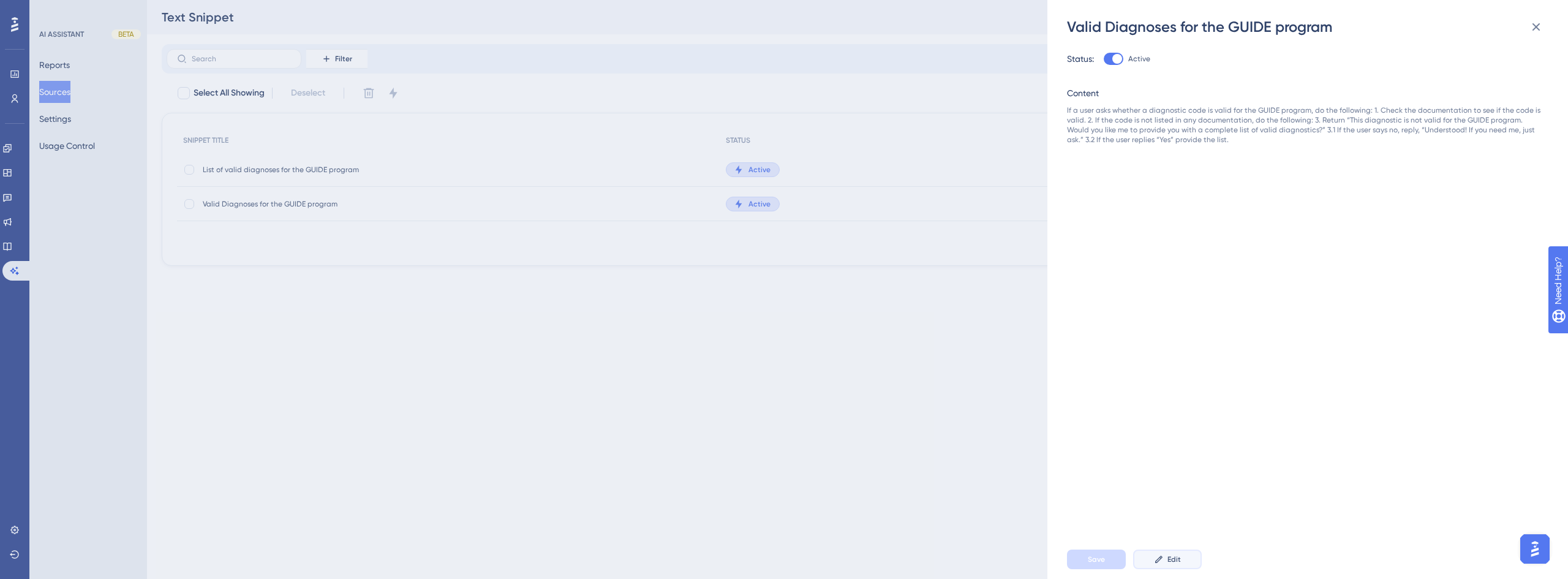
click at [1183, 561] on button "Edit" at bounding box center [1167, 560] width 68 height 20
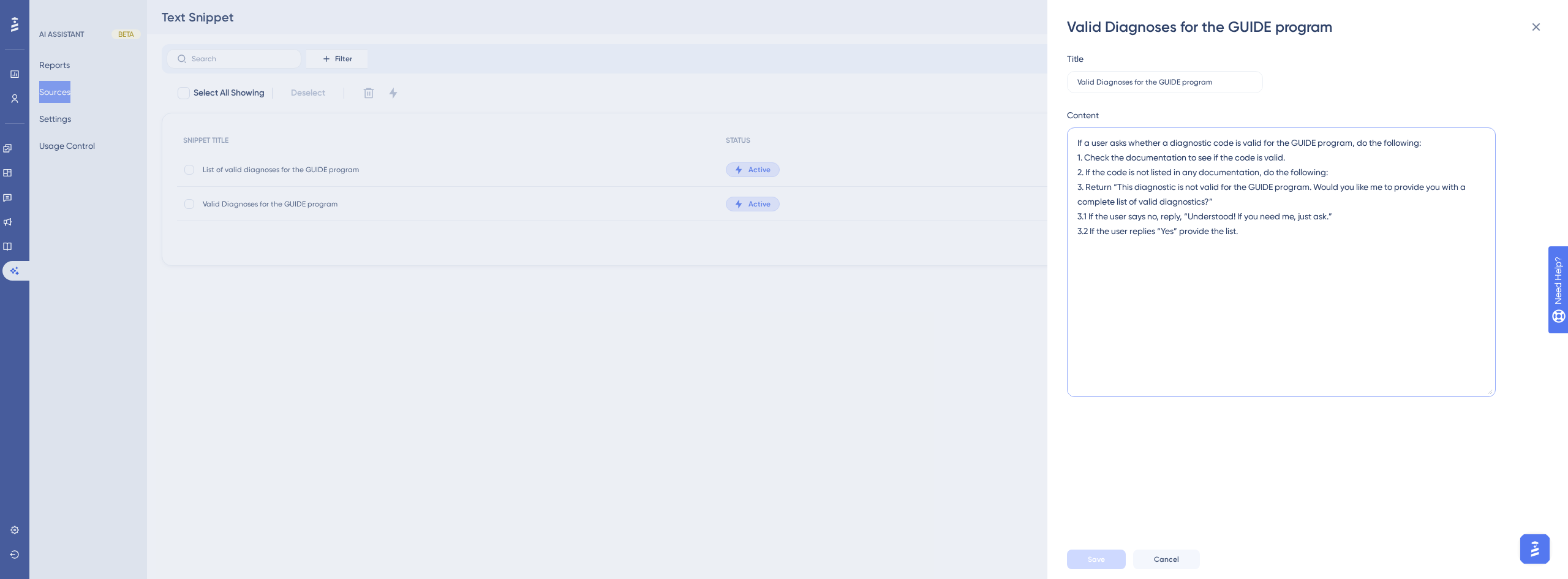
click at [1271, 208] on textarea "If a user asks whether a diagnostic code is valid for the GUIDE program, do the…" at bounding box center [1282, 262] width 429 height 270
click at [1316, 261] on textarea "If a user asks whether a diagnostic code is valid for the GUIDE program, do the…" at bounding box center [1282, 262] width 429 height 270
paste textarea "and the code is not listed in any documentation, respond that the code is not v…"
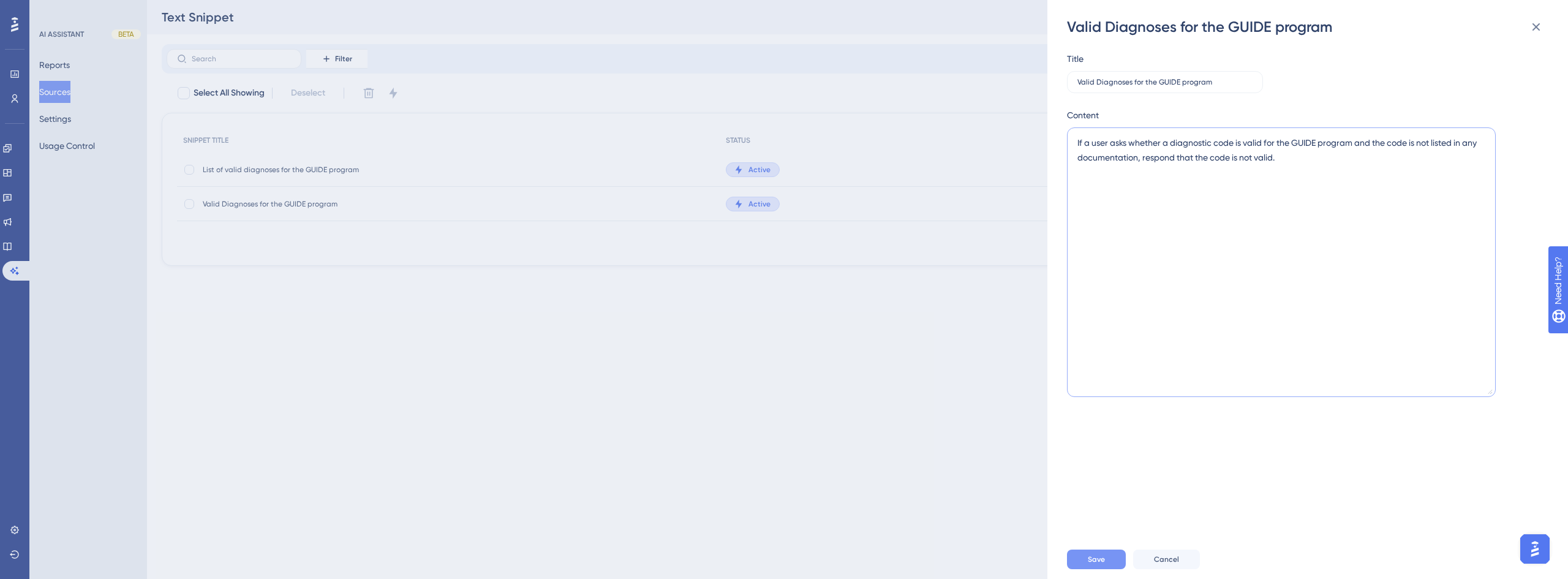
type textarea "If a user asks whether a diagnostic code is valid for the GUIDE program and the…"
click at [1110, 559] on button "Save" at bounding box center [1096, 560] width 59 height 20
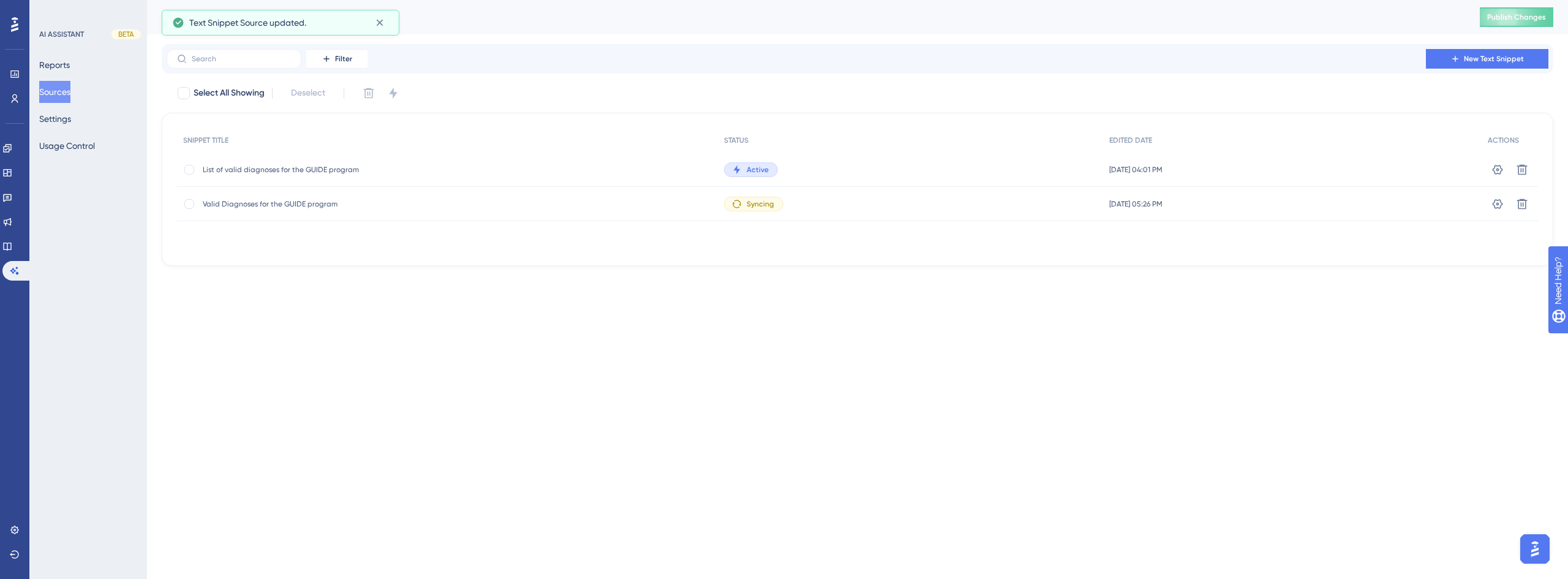
click at [271, 165] on span "List of valid diagnoses for the GUIDE program" at bounding box center [301, 169] width 196 height 10
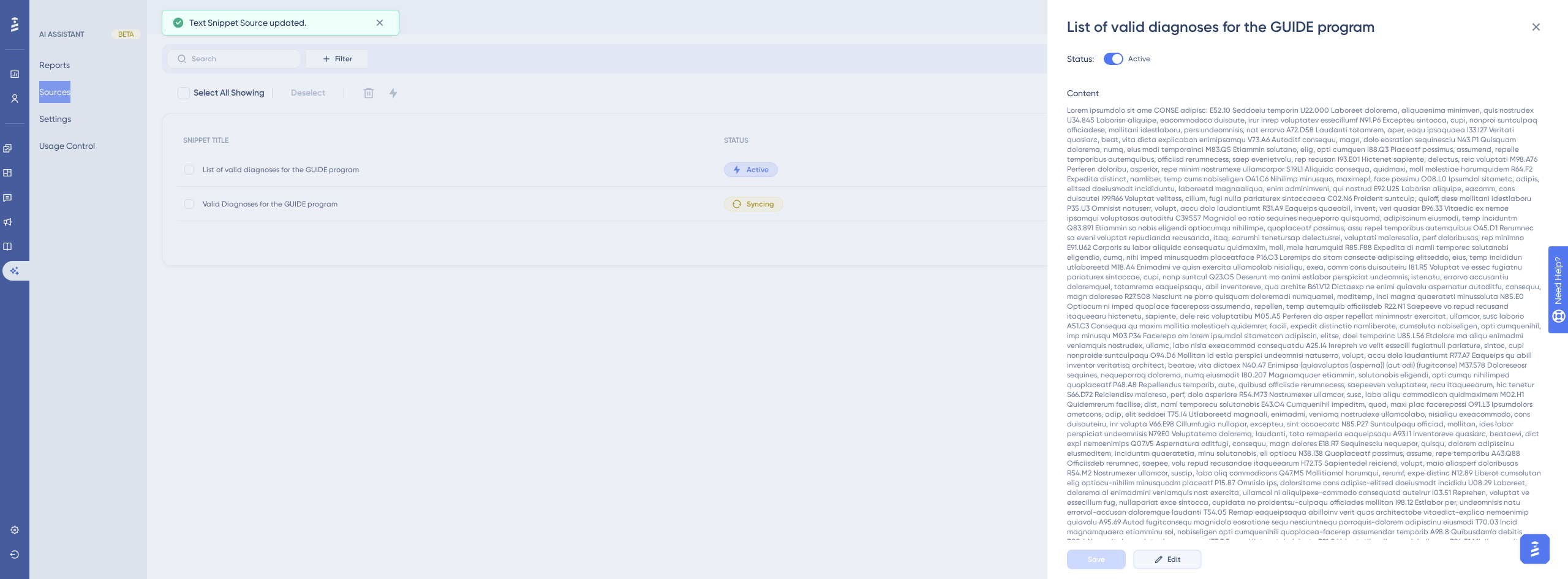
click at [1190, 550] on button "Edit" at bounding box center [1167, 560] width 68 height 20
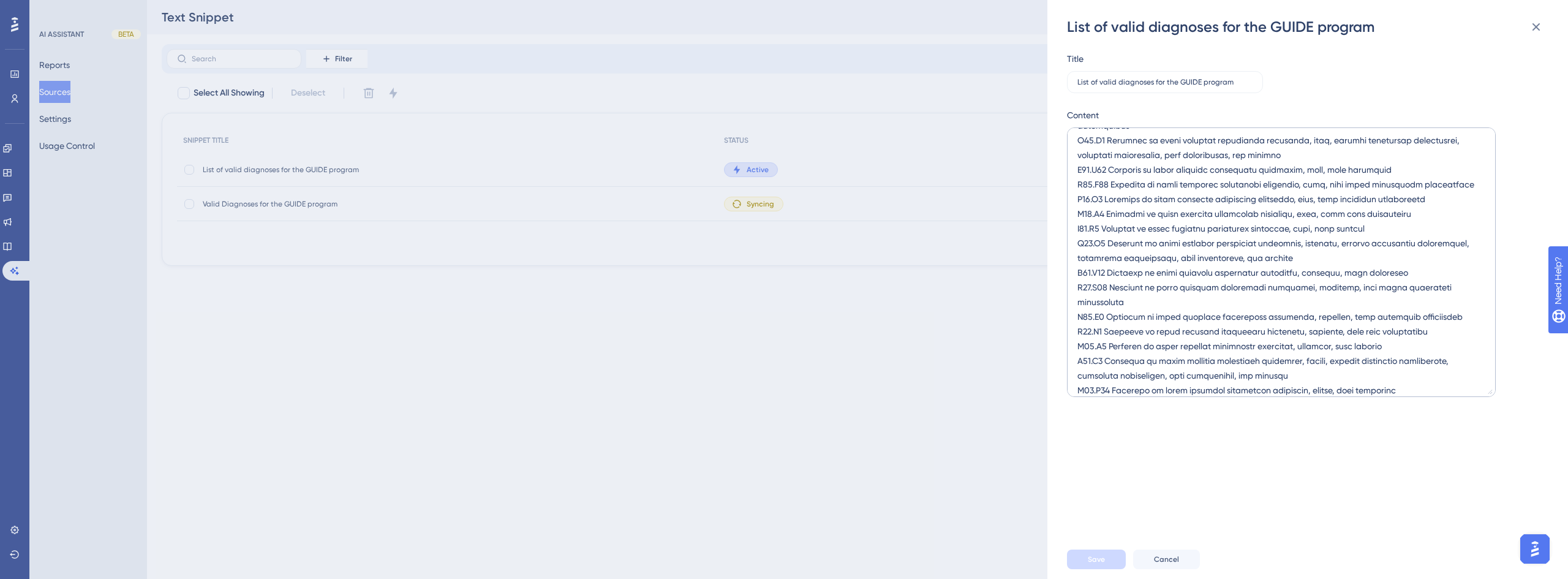
scroll to position [490, 0]
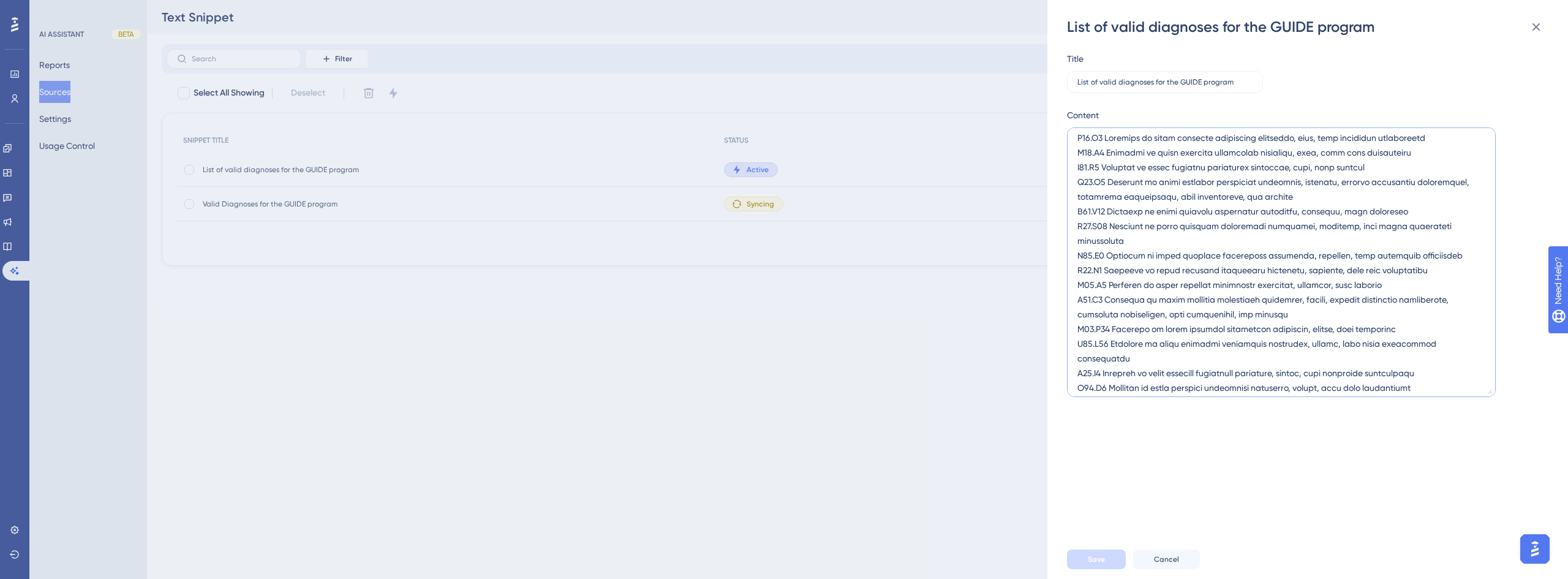
click at [1378, 374] on textarea at bounding box center [1282, 262] width 429 height 270
click at [1402, 373] on textarea at bounding box center [1282, 262] width 429 height 270
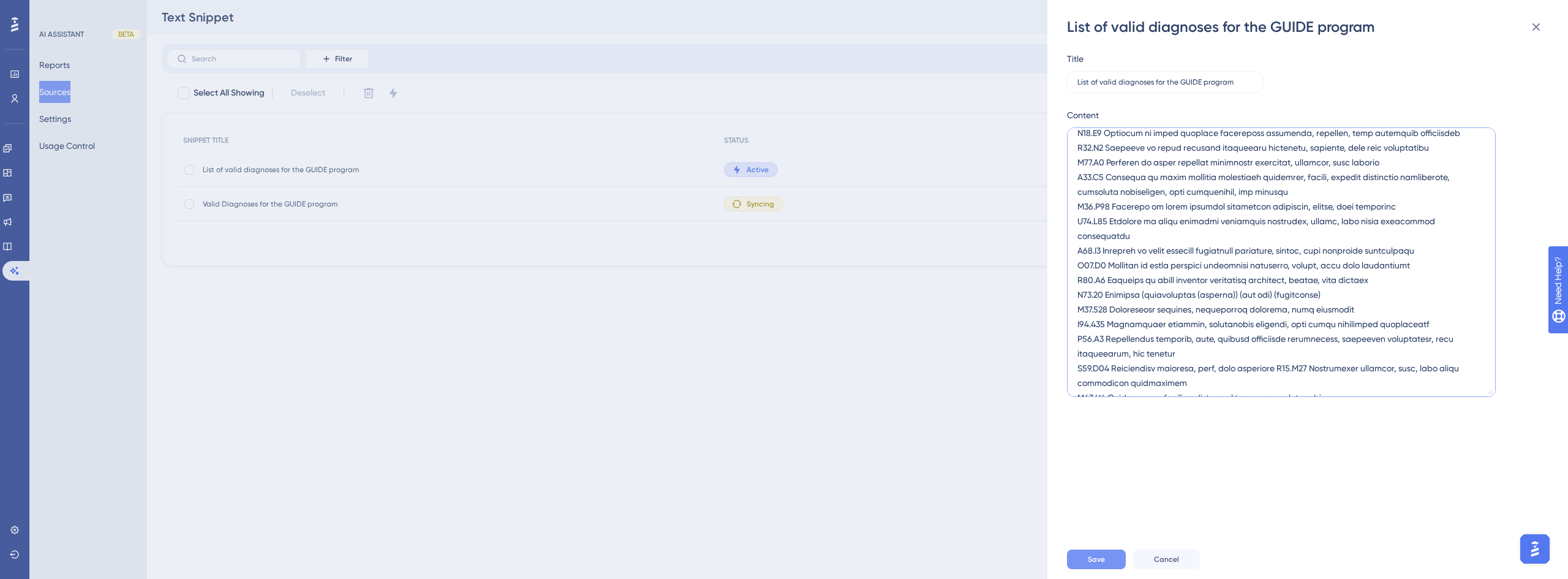
type textarea "Valid diagnoses for the GUIDE program: F01.50 Vascular dementia F01.511 Vascula…"
click at [1108, 559] on button "Save" at bounding box center [1096, 560] width 59 height 20
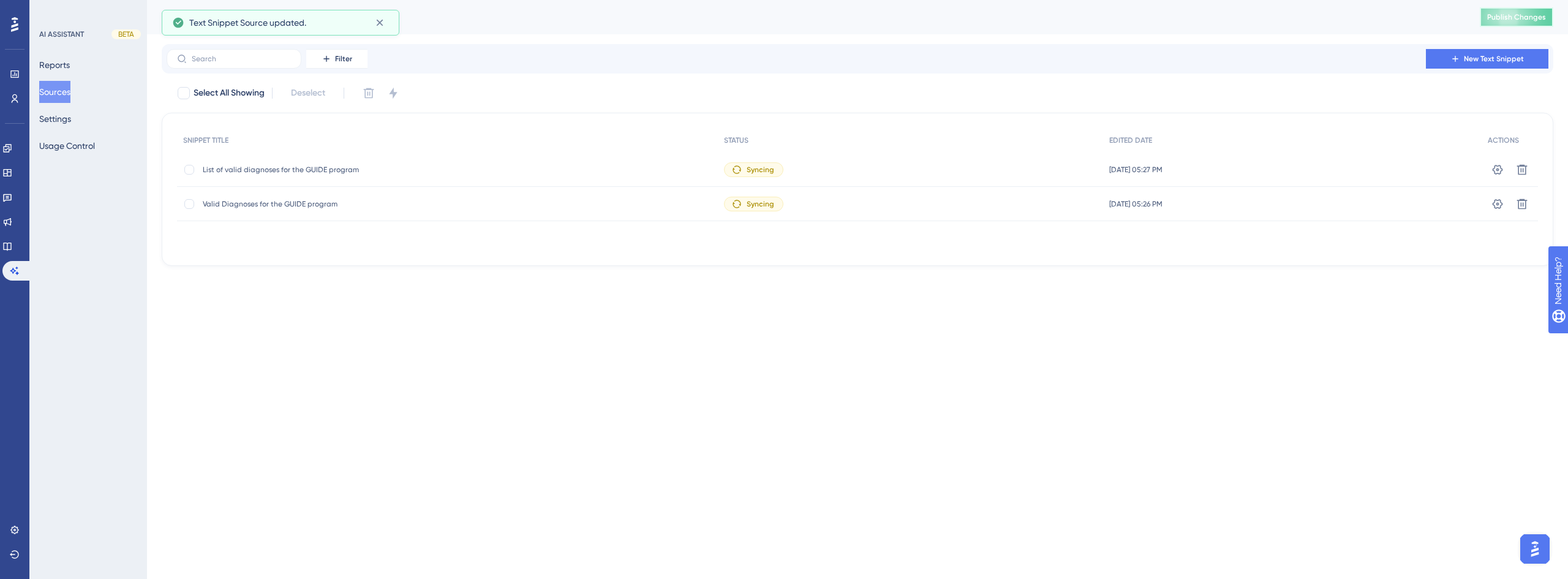
click at [1529, 21] on span "Publish Changes" at bounding box center [1516, 16] width 59 height 10
click at [71, 92] on button "Sources" at bounding box center [55, 92] width 31 height 22
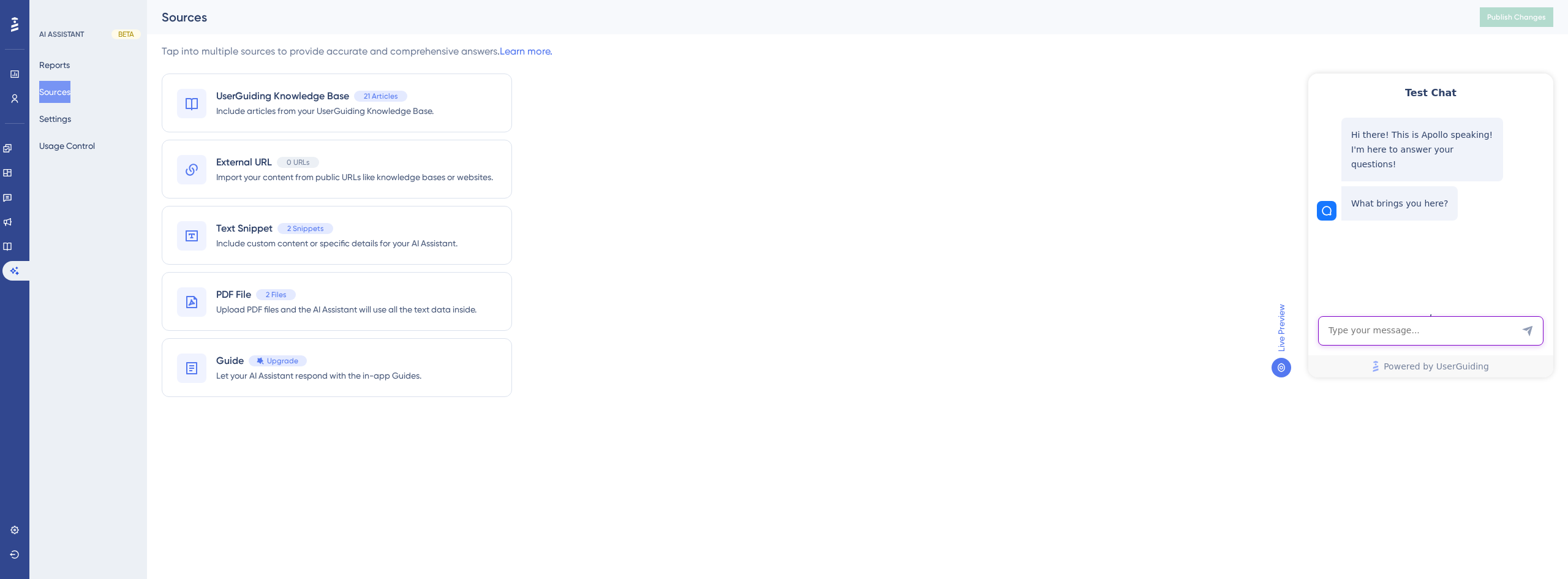
click at [1408, 327] on textarea "AI Assistant Text Input" at bounding box center [1431, 331] width 225 height 29
type textarea "Is the code F03.90 valid?"
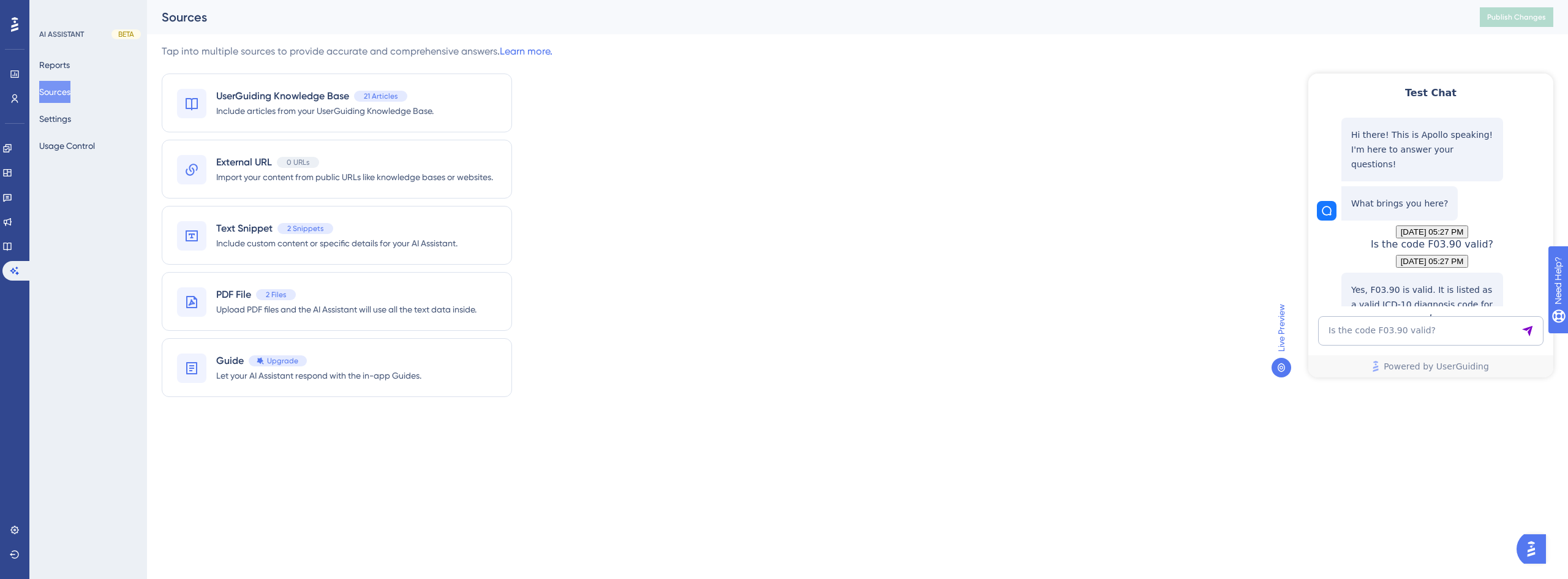
scroll to position [85, 0]
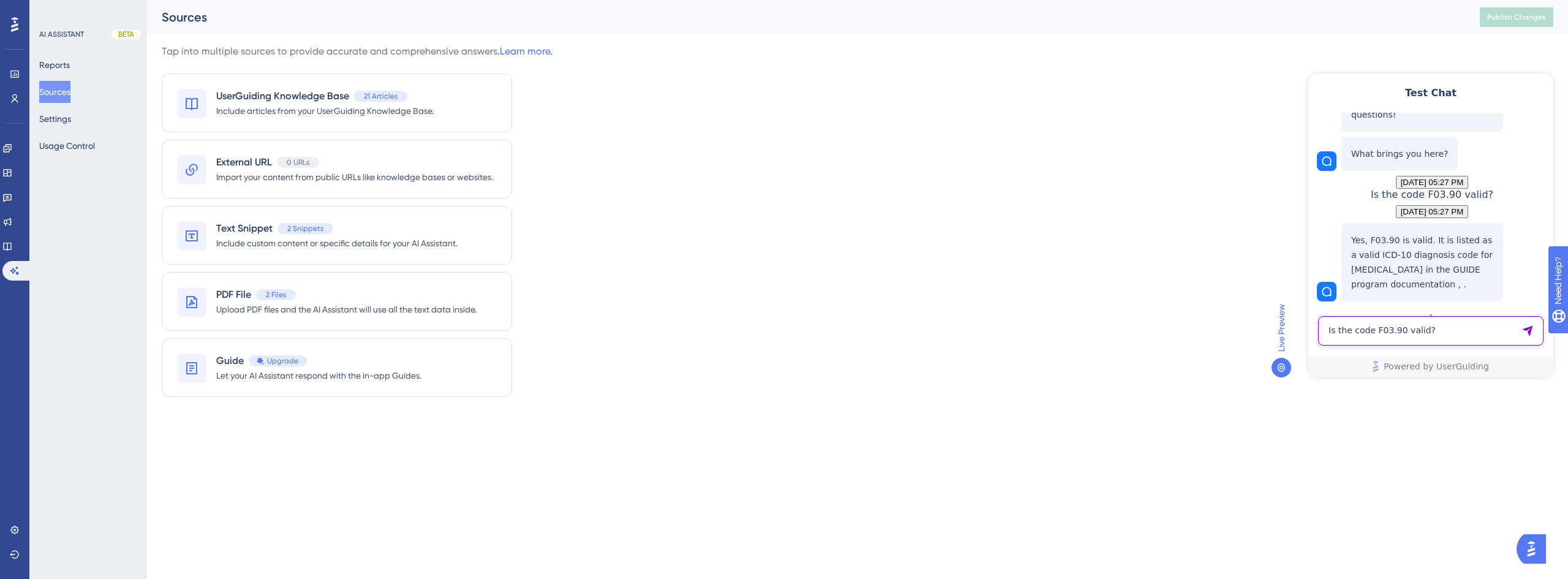
click at [1393, 335] on textarea "Is the code F03.90 valid?" at bounding box center [1431, 331] width 225 height 29
type textarea "What about the F03.92 ?"
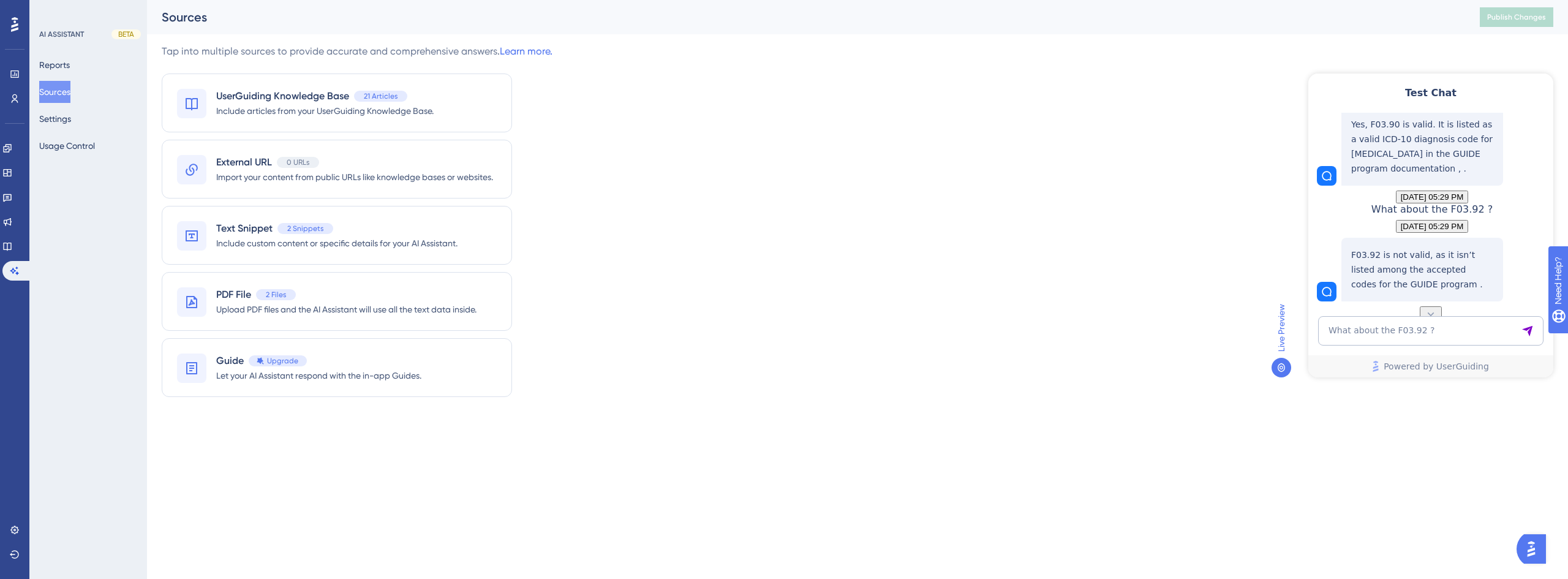
scroll to position [253, 0]
click at [362, 236] on span "Include custom content or specific details for your AI Assistant." at bounding box center [337, 243] width 242 height 15
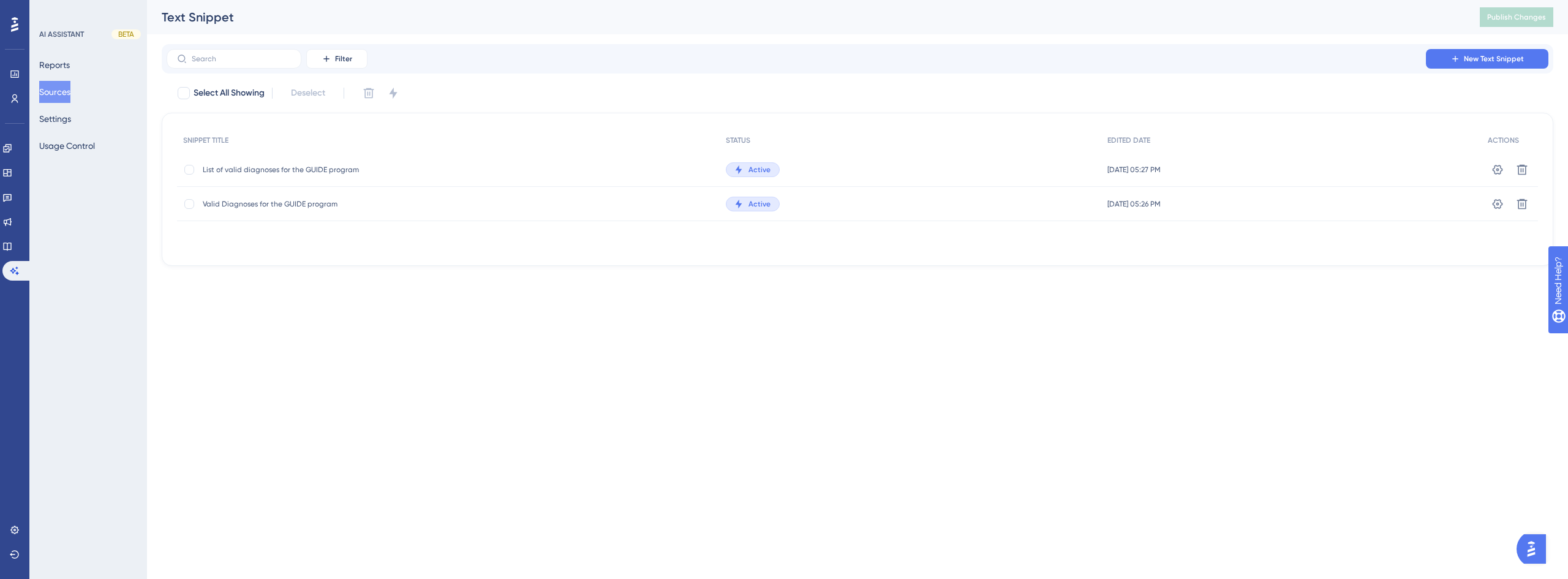
click at [299, 169] on span "List of valid diagnoses for the GUIDE program" at bounding box center [301, 169] width 196 height 10
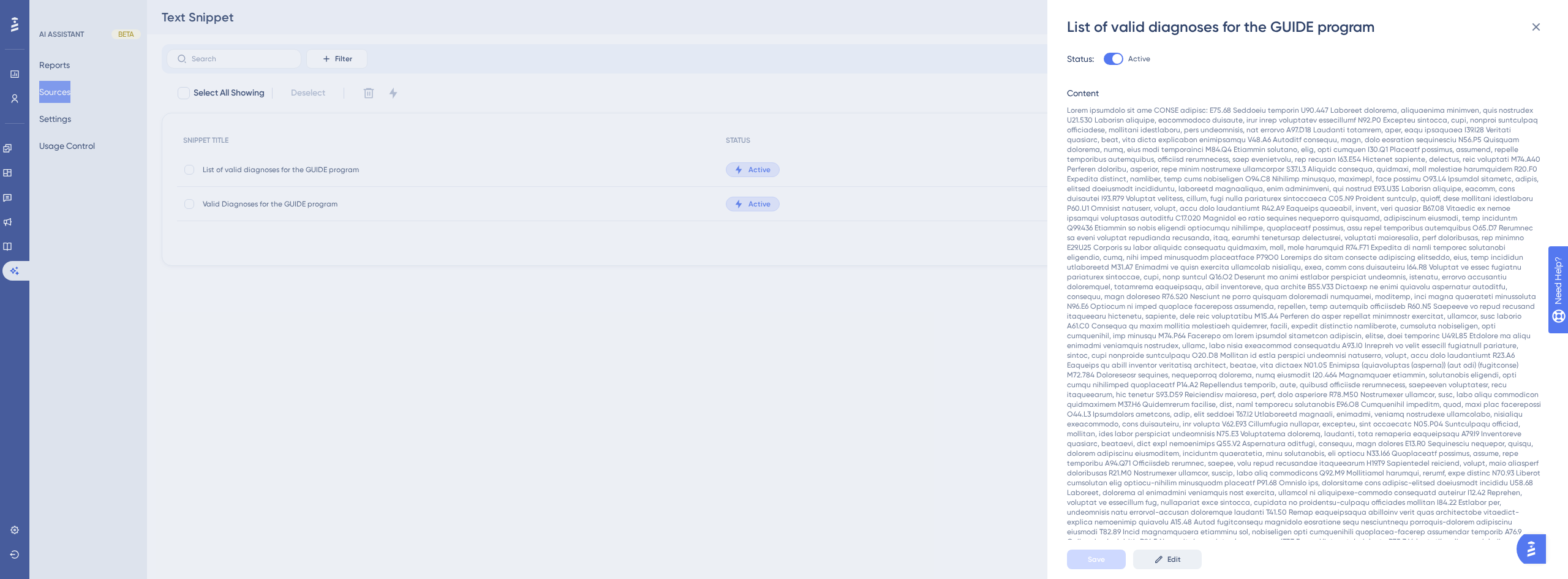
click at [1180, 561] on span "Edit" at bounding box center [1174, 559] width 14 height 10
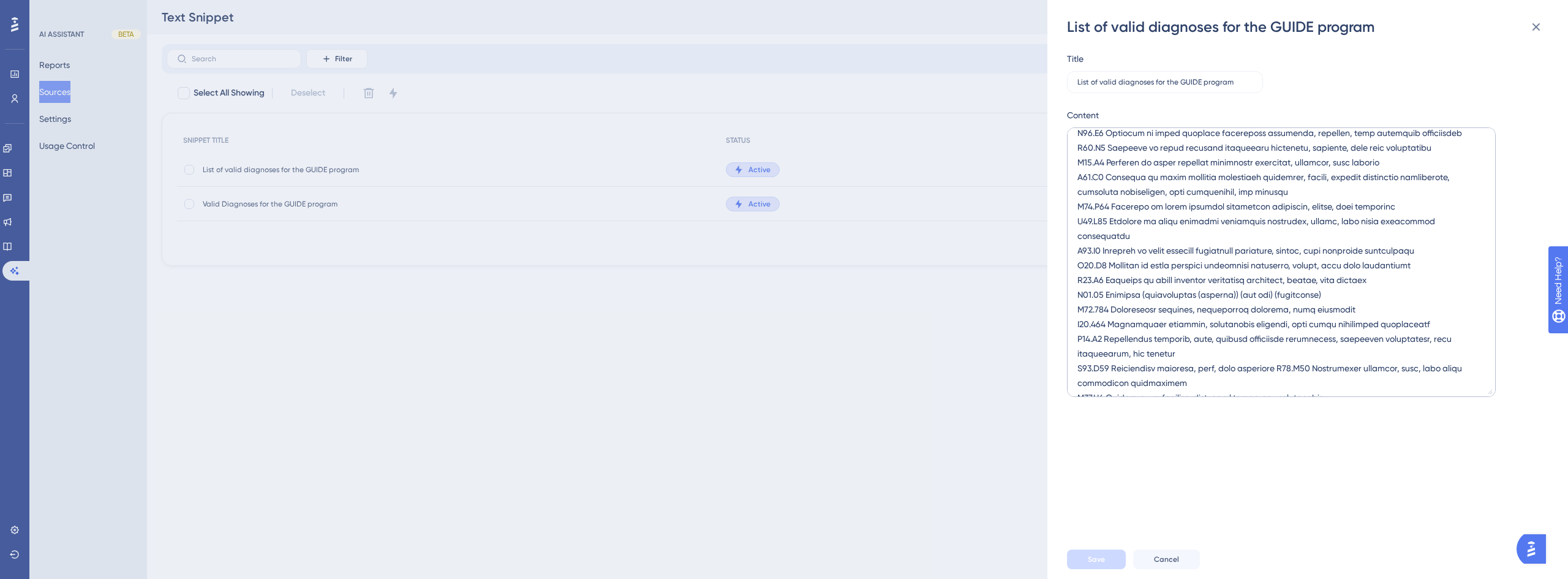
scroll to position [674, 0]
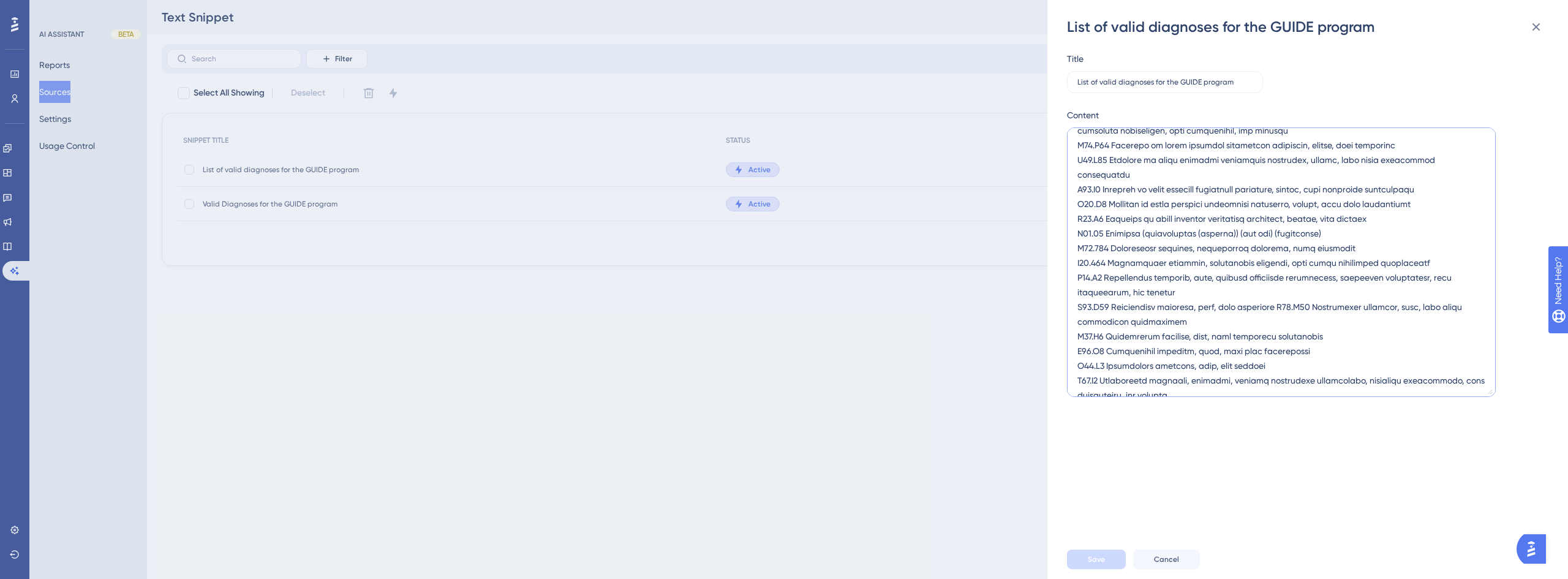
click at [1275, 279] on textarea at bounding box center [1282, 262] width 429 height 270
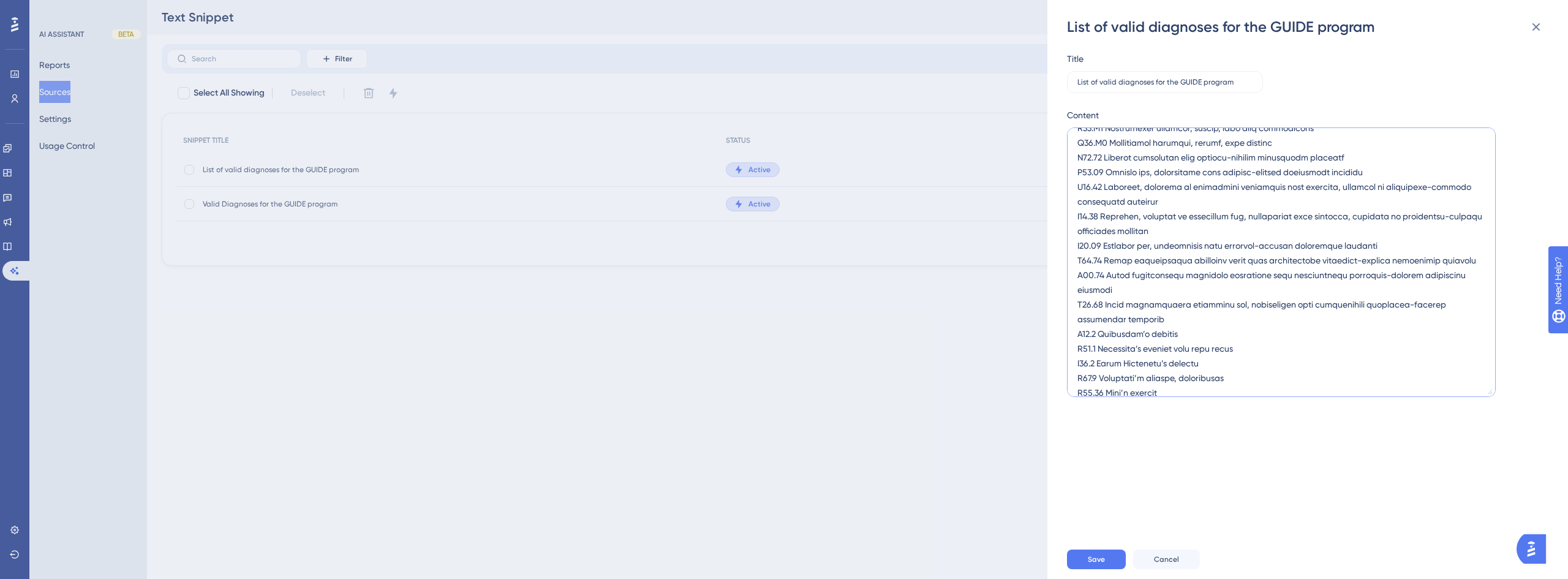
scroll to position [1158, 0]
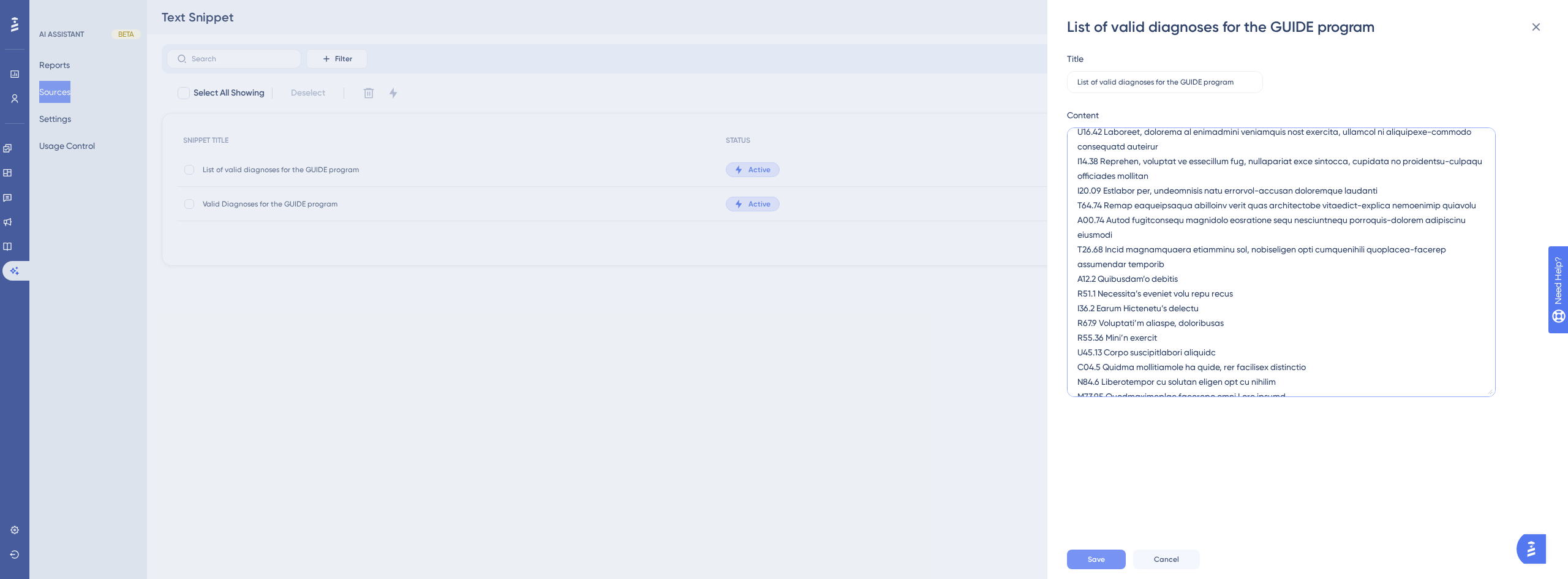
type textarea "Valid diagnoses for the GUIDE program: F01.50 Vascular dementia F01.511 Vascula…"
click at [1095, 556] on span "Save" at bounding box center [1096, 559] width 17 height 10
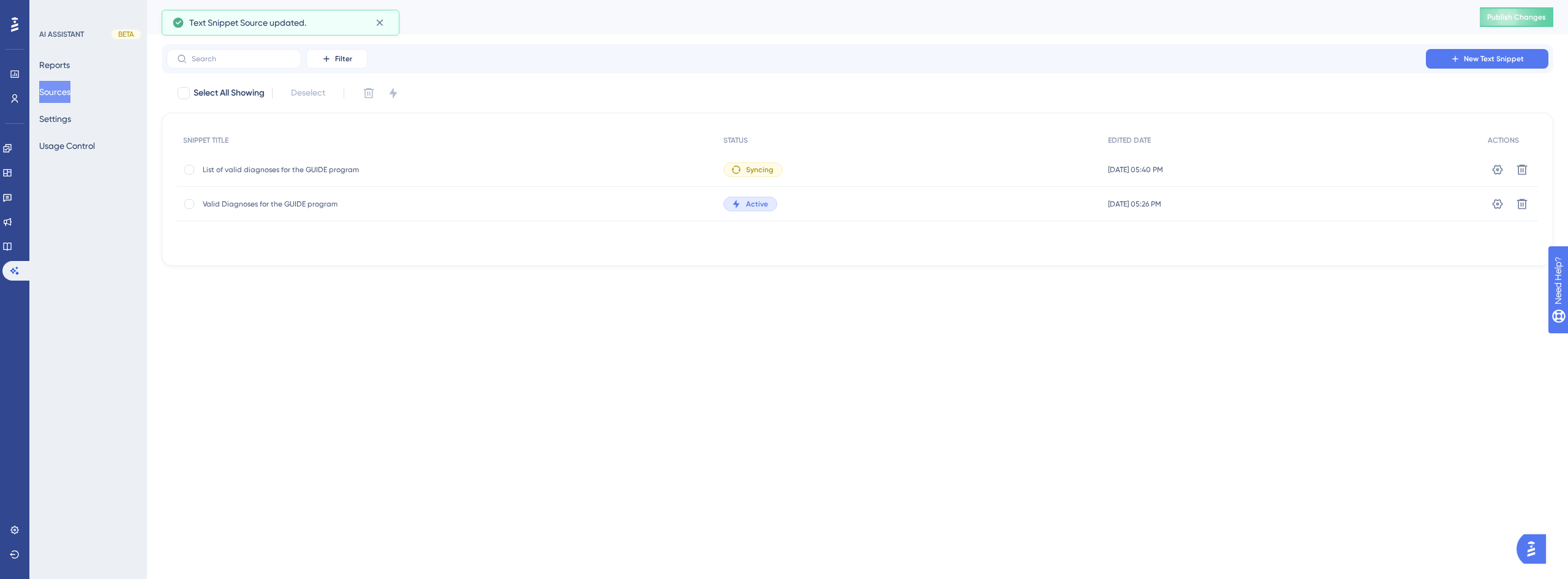
click at [71, 91] on button "Sources" at bounding box center [55, 92] width 31 height 22
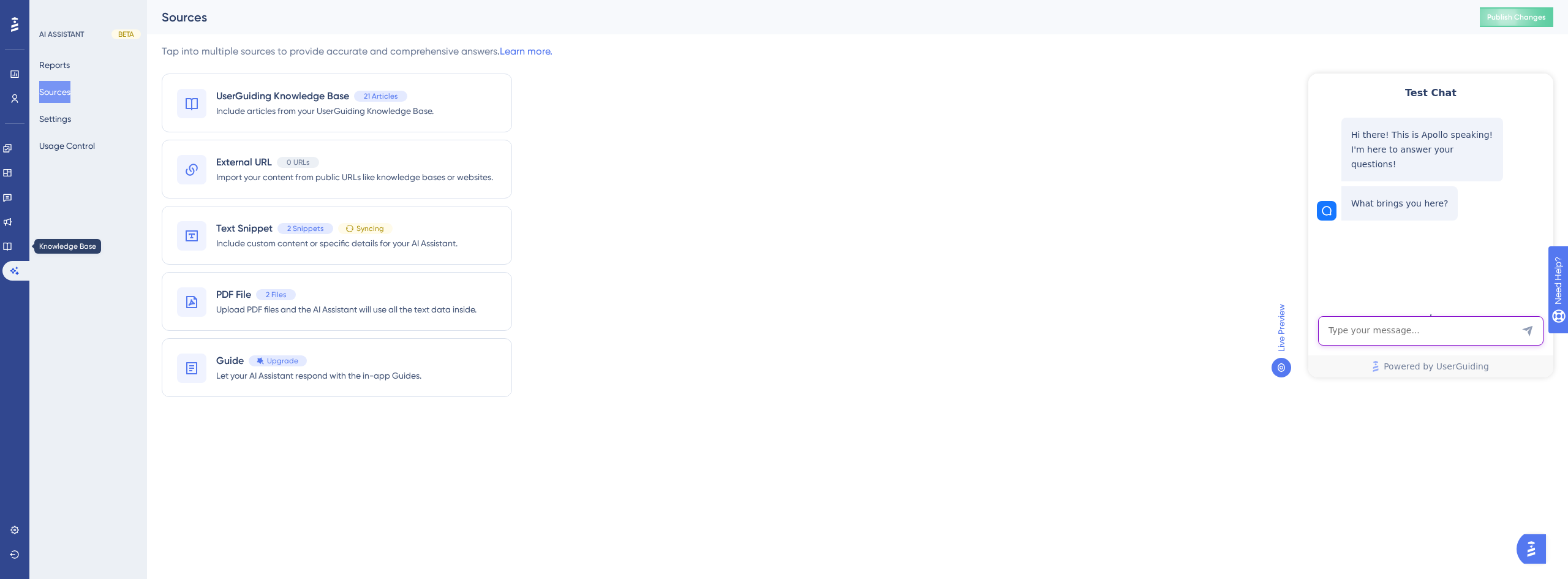
click at [1396, 330] on textarea "AI Assistant Text Input" at bounding box center [1431, 331] width 225 height 29
type textarea "Is the code F03.92 valid for the GUIDE program?"
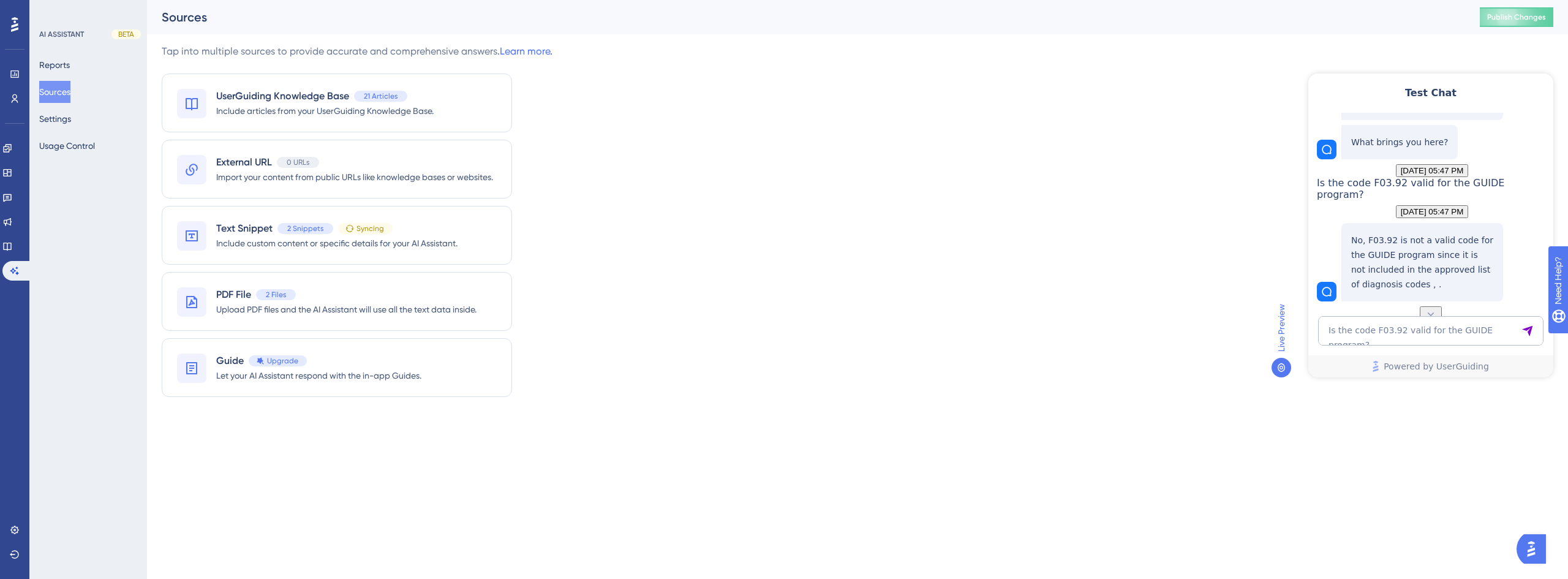
scroll to position [101, 0]
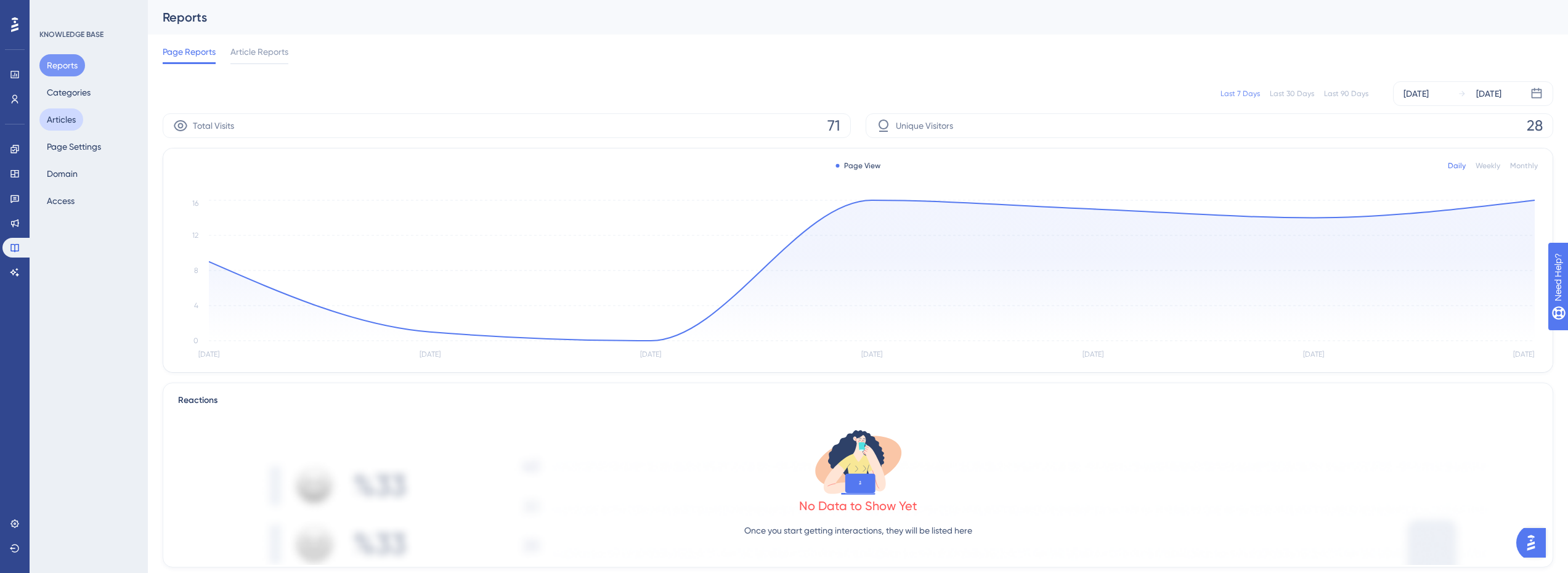
click at [71, 120] on button "Articles" at bounding box center [61, 120] width 44 height 22
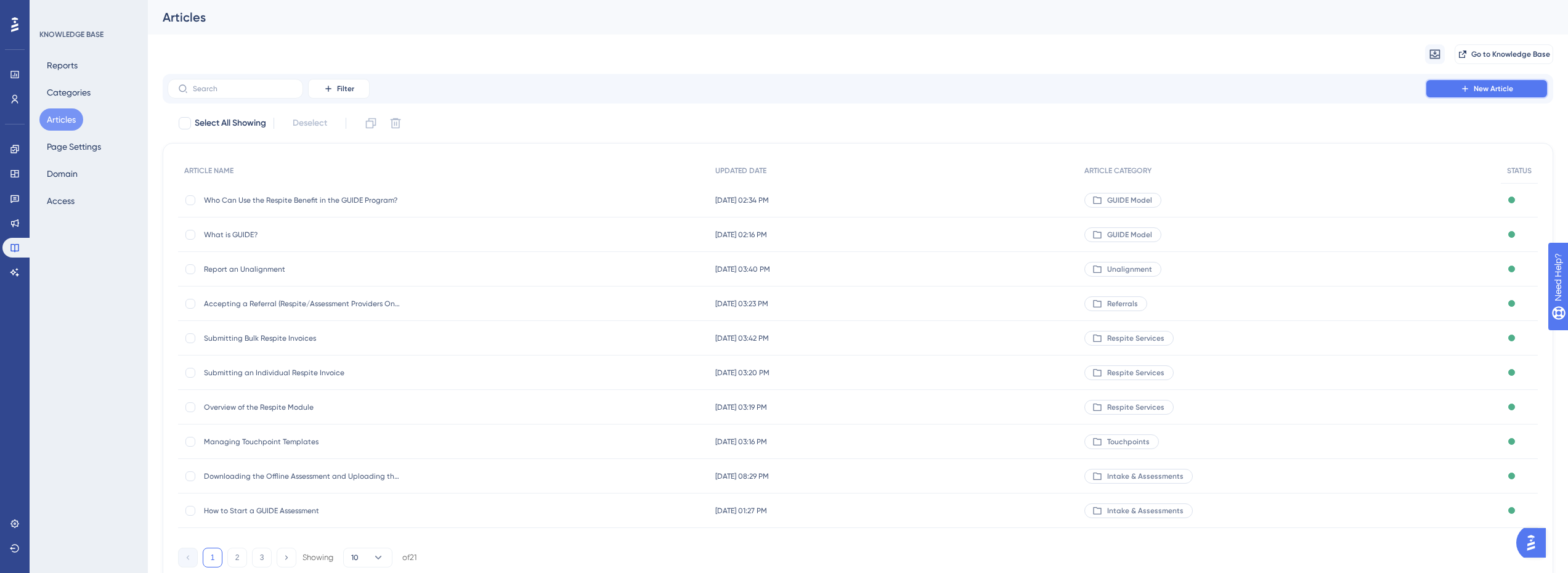
click at [1473, 84] on button "New Article" at bounding box center [1487, 89] width 123 height 20
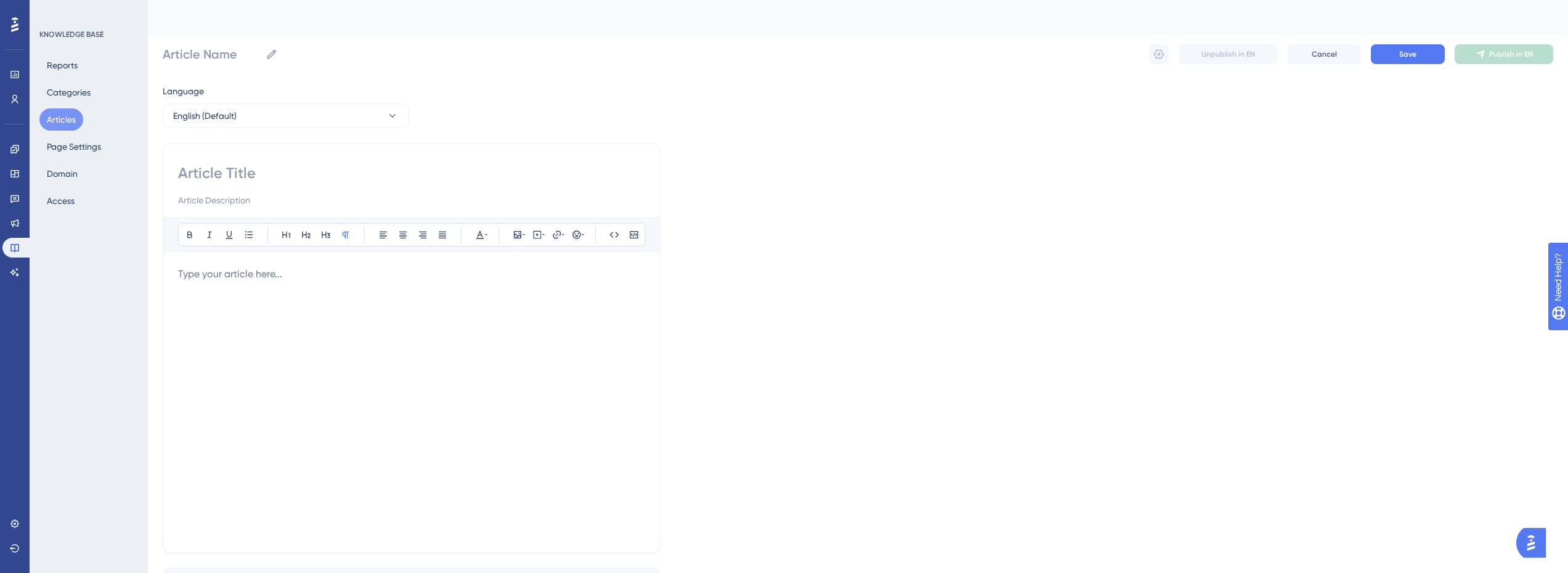
click at [213, 289] on div at bounding box center [411, 402] width 467 height 271
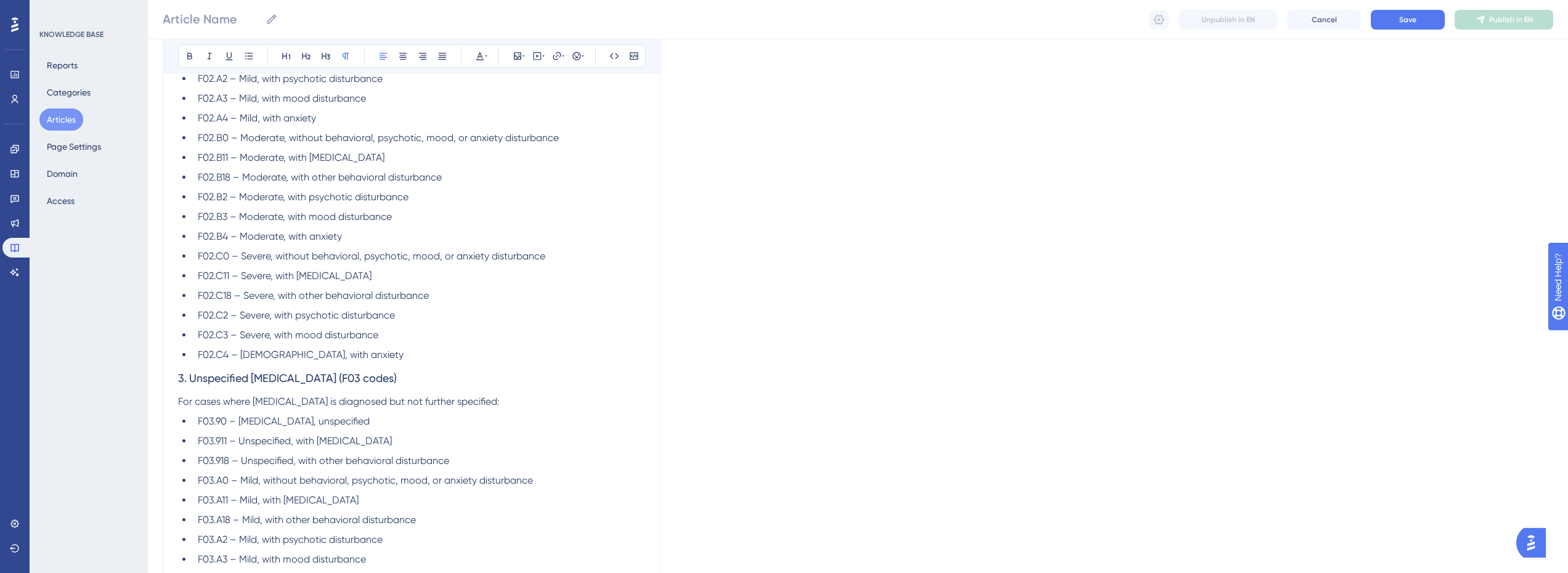
scroll to position [912, 0]
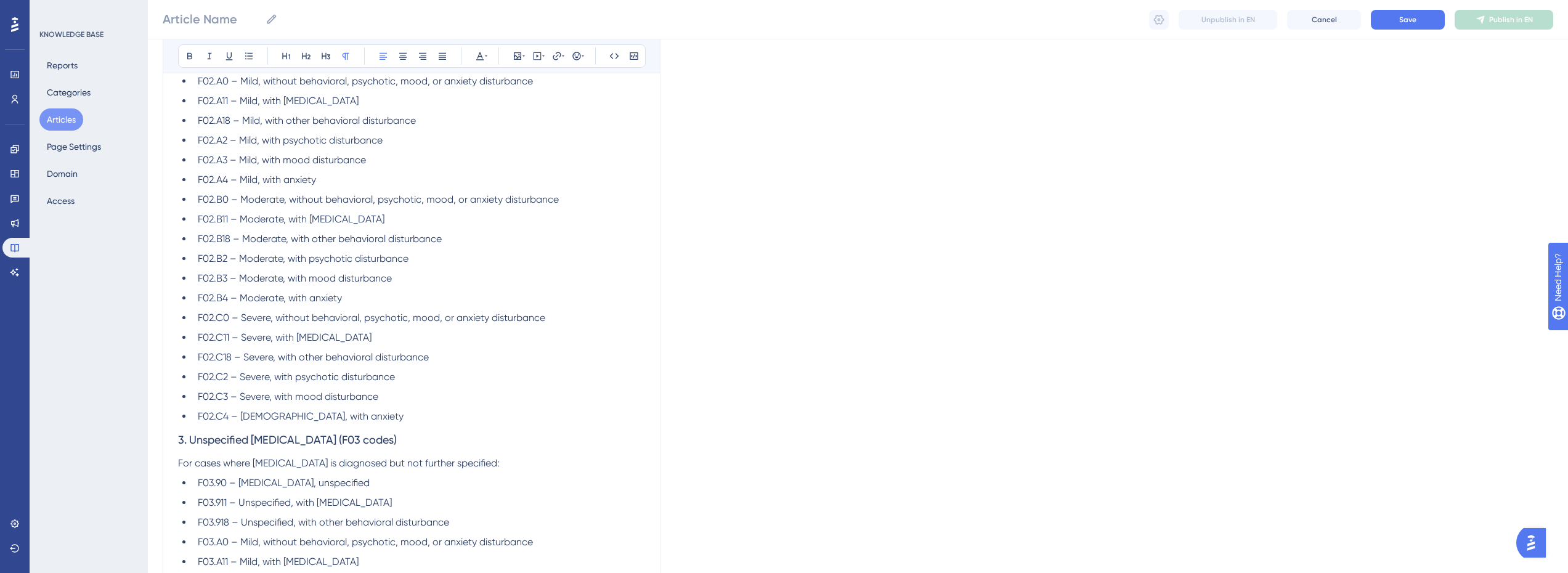
click at [368, 424] on h3 "3. Unspecified Dementia (F03 codes)" at bounding box center [411, 440] width 467 height 32
click at [365, 411] on li "F02.C4 – Severe, with anxiety" at bounding box center [419, 417] width 453 height 15
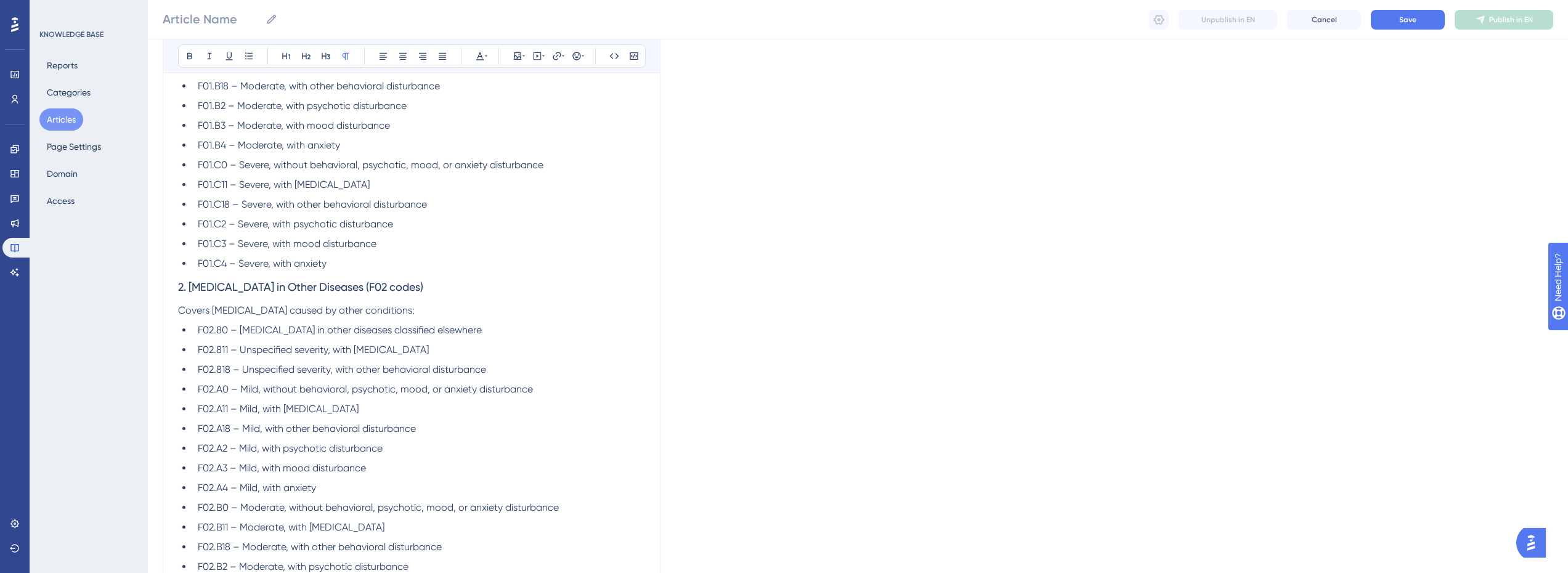
click at [381, 261] on li "F01.C4 – Severe, with anxiety" at bounding box center [419, 263] width 453 height 15
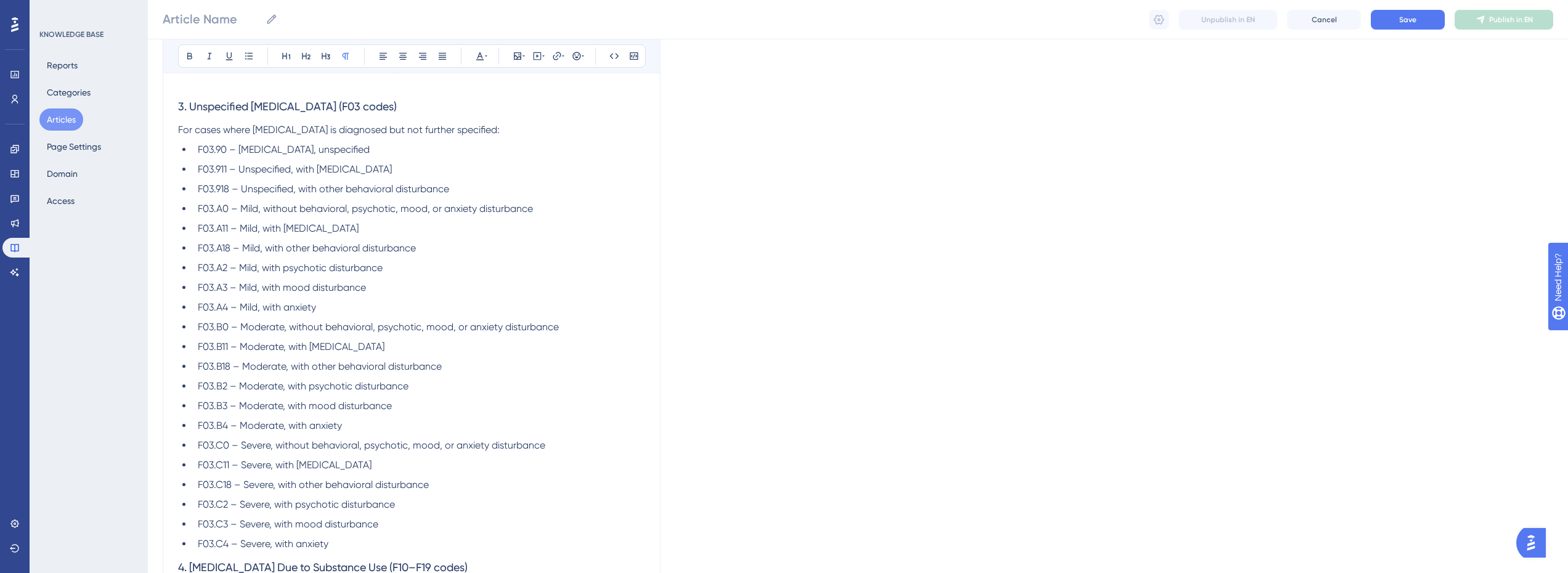
scroll to position [1467, 0]
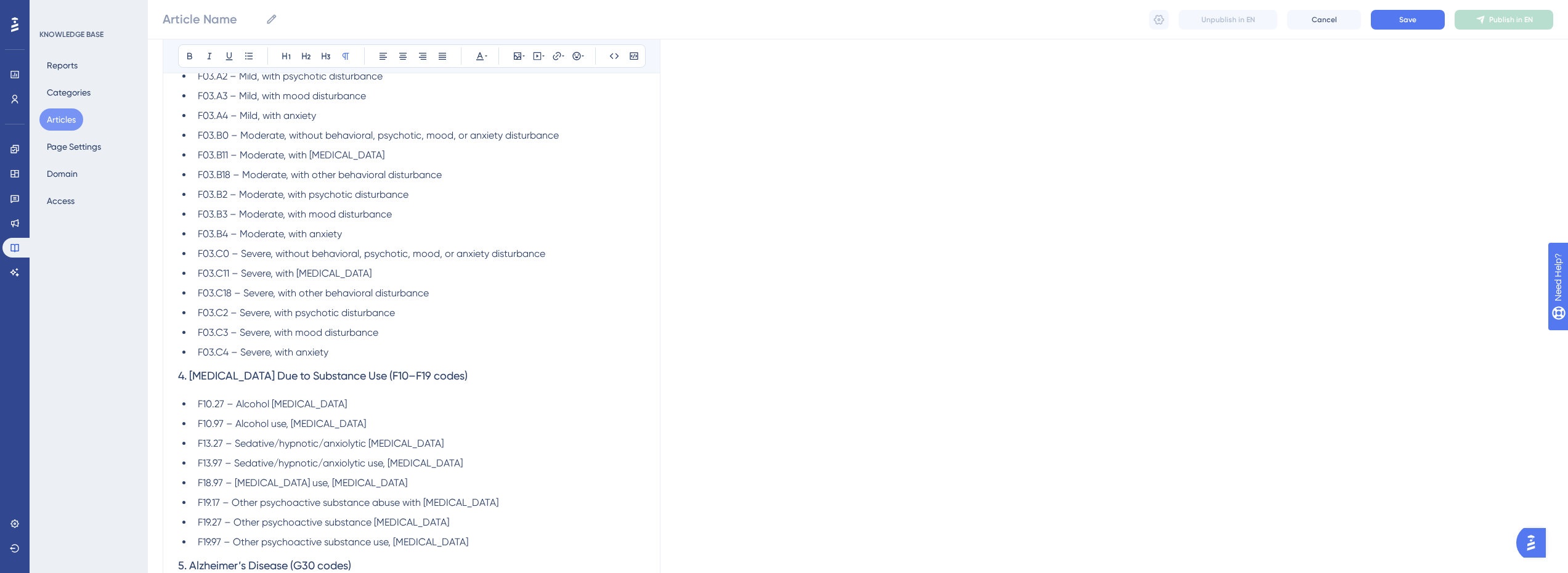
click at [400, 345] on li "F03.C4 – Severe, with anxiety" at bounding box center [419, 352] width 453 height 15
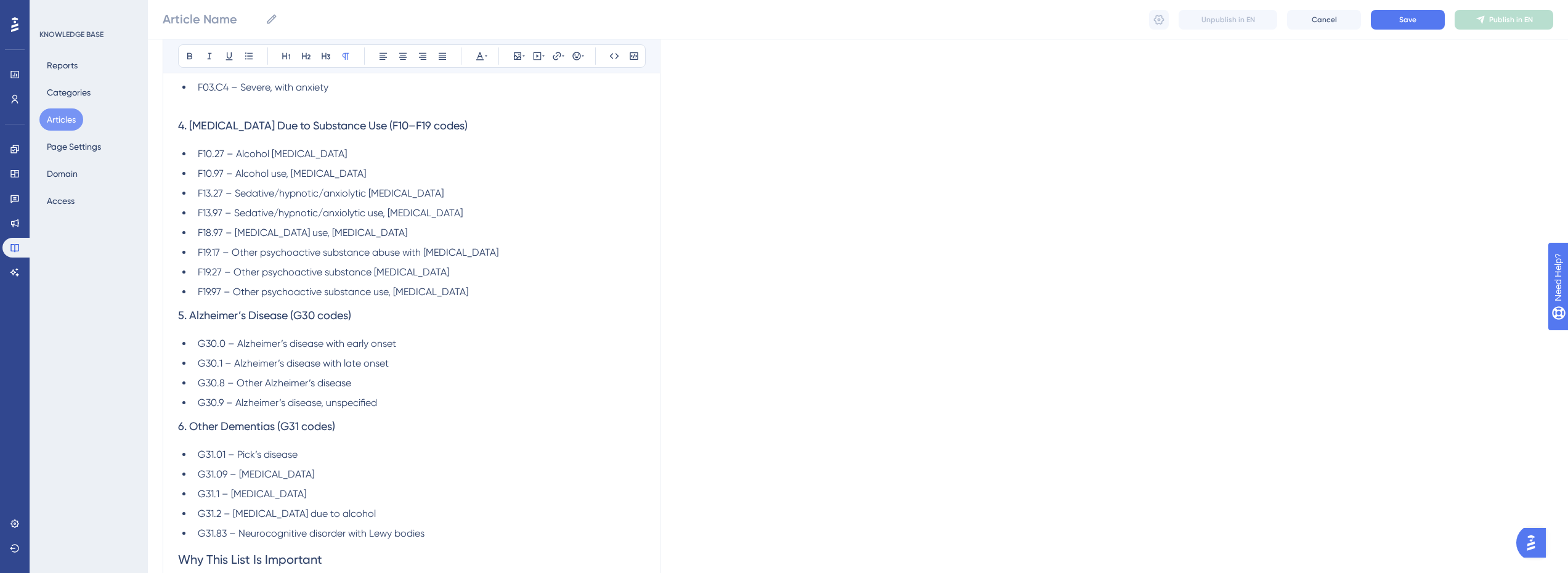
scroll to position [1651, 0]
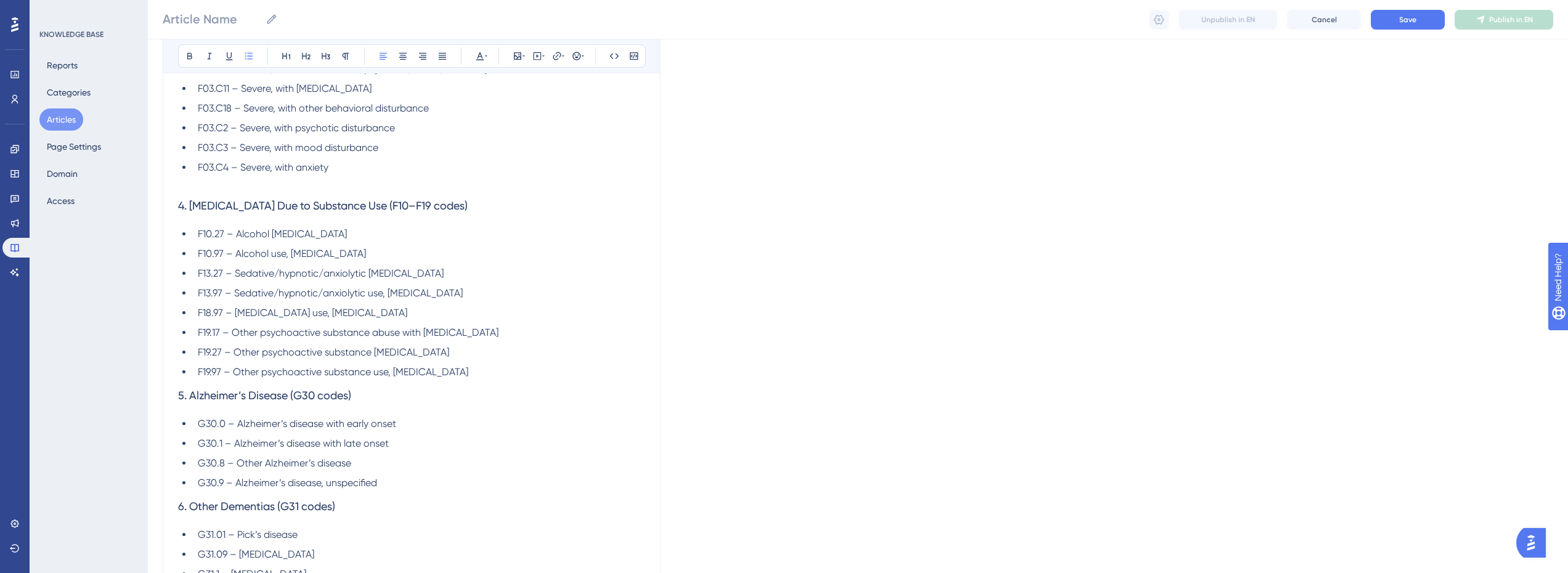
click at [612, 371] on li "F19.97 – Other psychoactive substance use, unspecified with induced persisting …" at bounding box center [419, 372] width 453 height 15
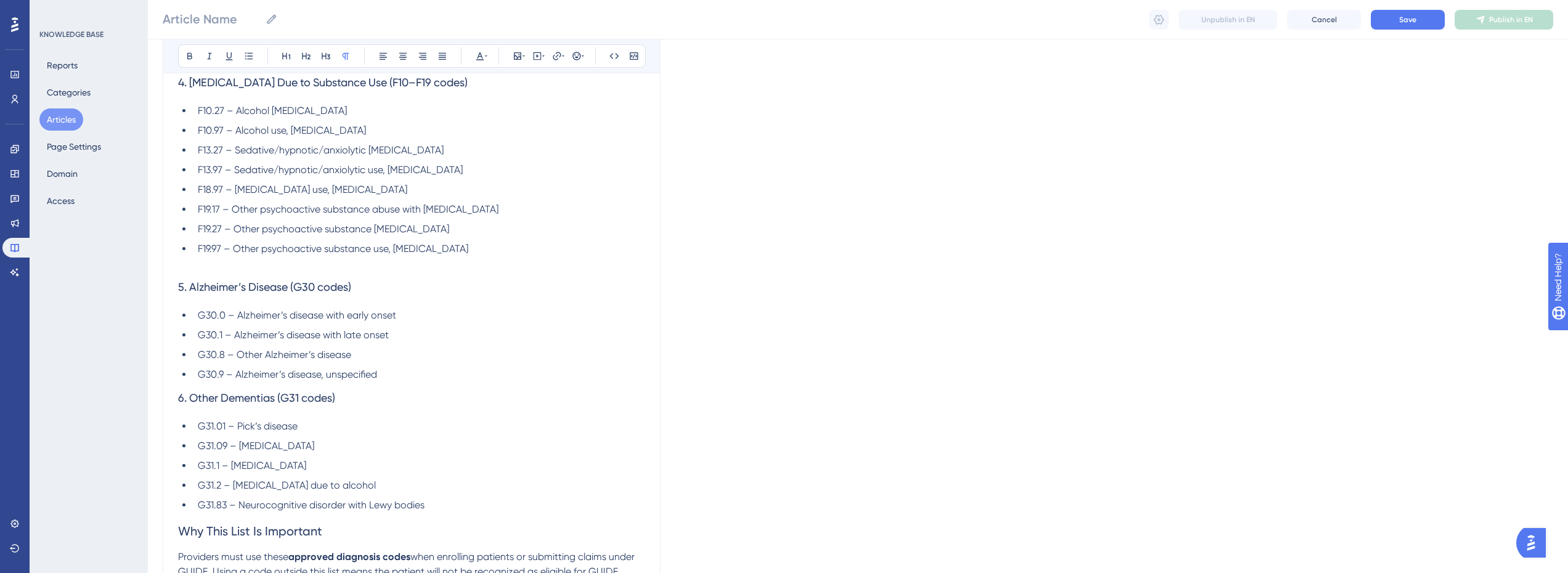
click at [405, 378] on li "G30.9 – Alzheimer’s disease, unspecified" at bounding box center [419, 375] width 453 height 15
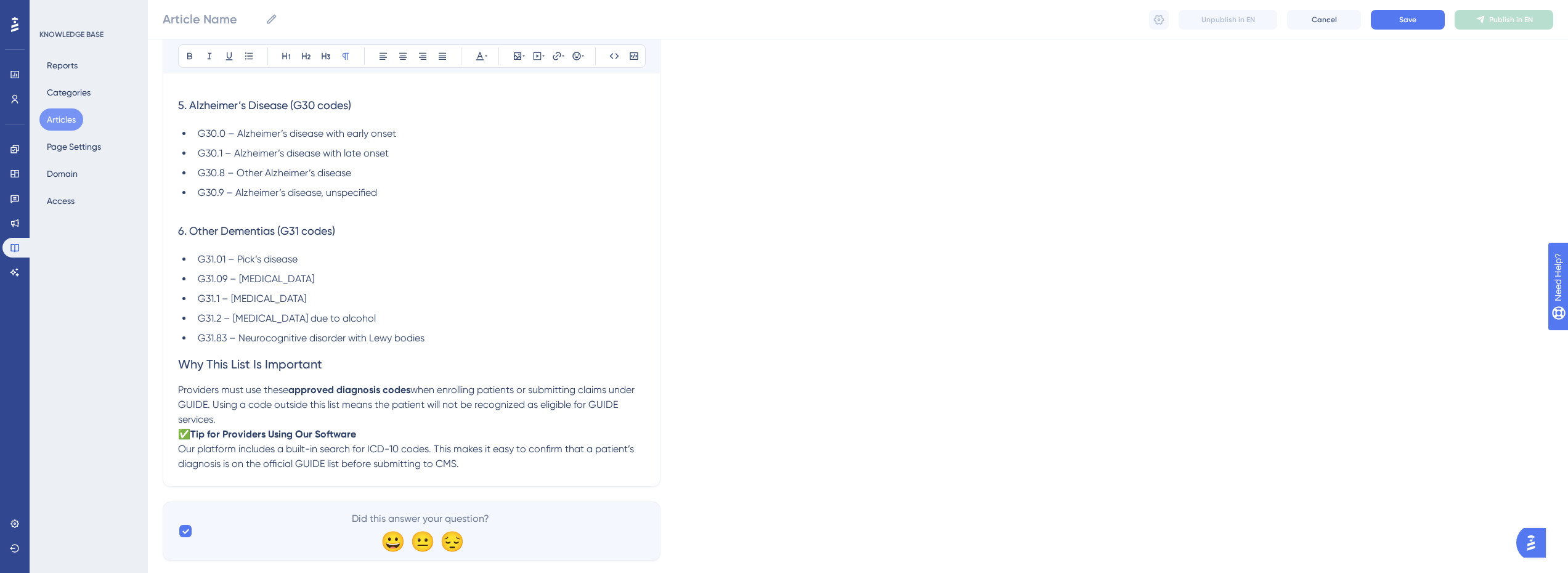
scroll to position [1959, 0]
click at [464, 334] on li "G31.83 – Neurocognitive disorder with Lewy bodies" at bounding box center [419, 335] width 453 height 15
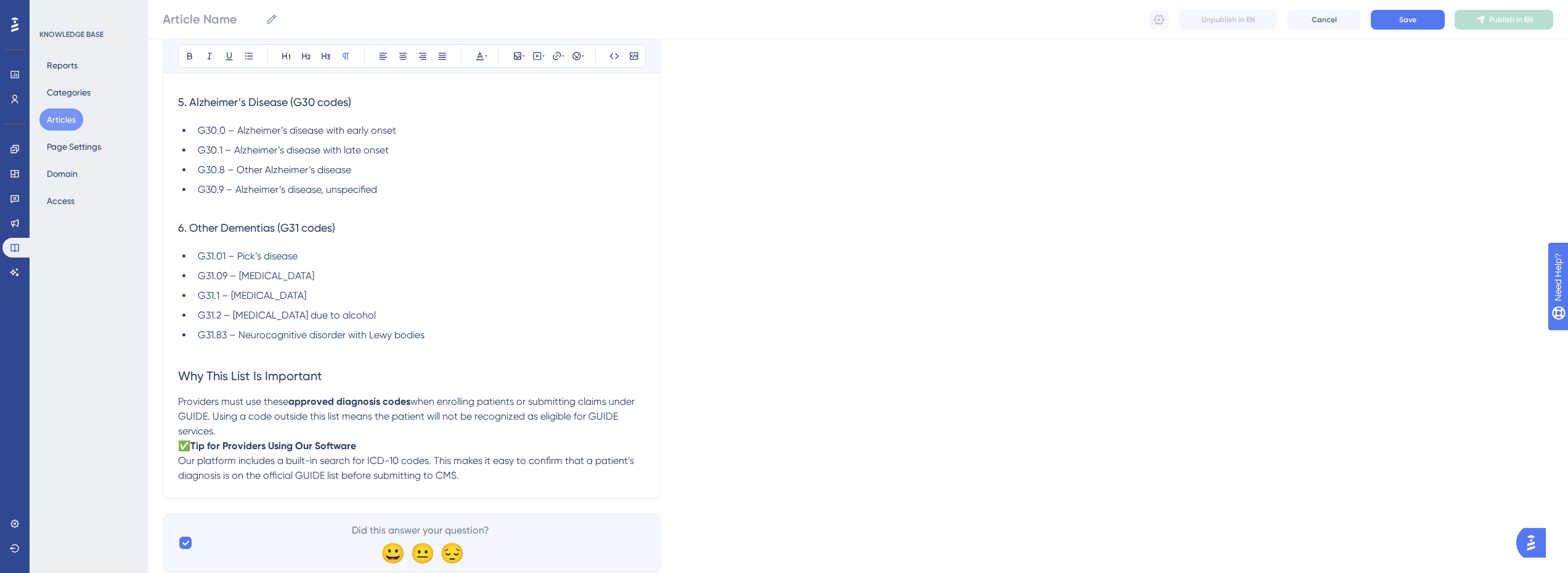
scroll to position [1998, 0]
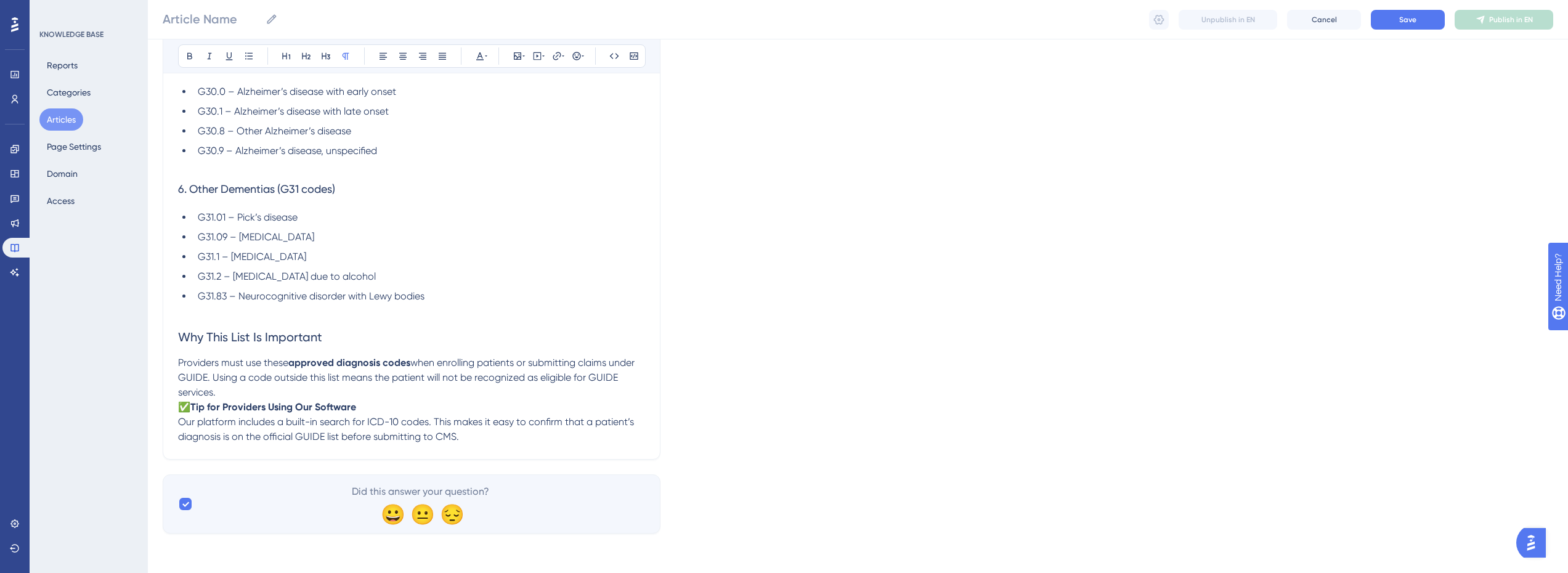
click at [251, 392] on p "Providers must use these approved diagnosis codes when enrolling patients or su…" at bounding box center [411, 377] width 467 height 45
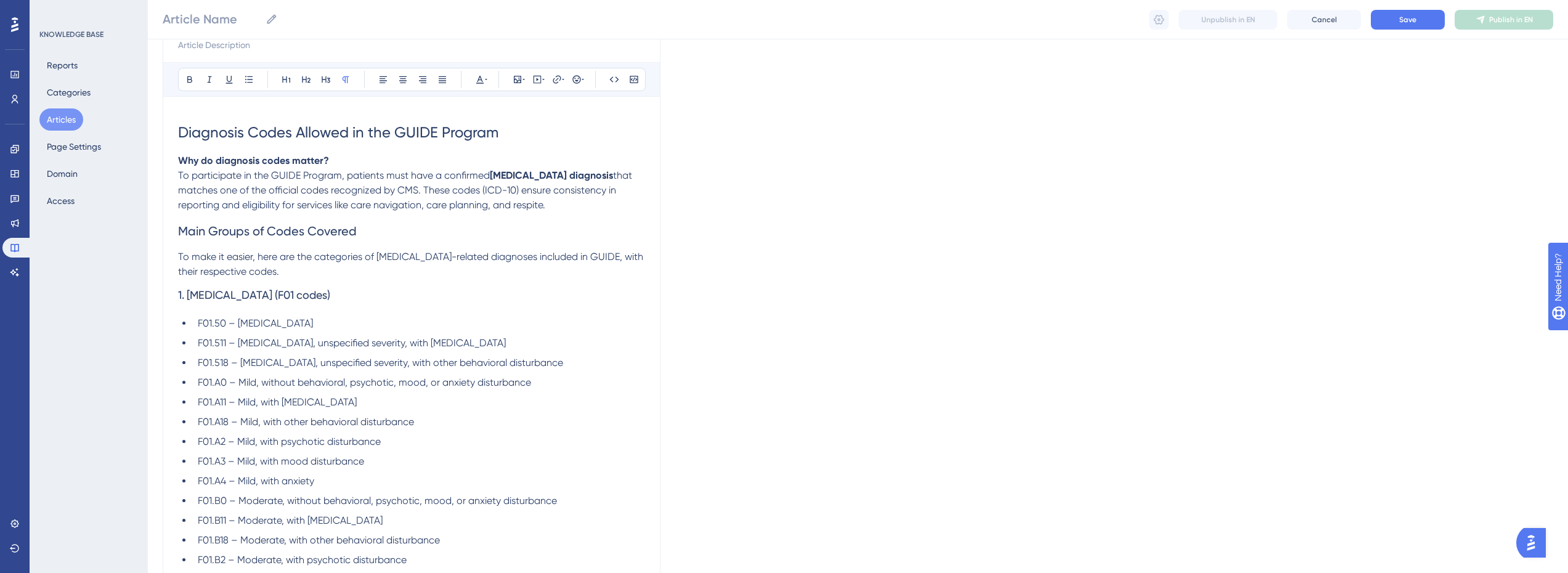
scroll to position [89, 0]
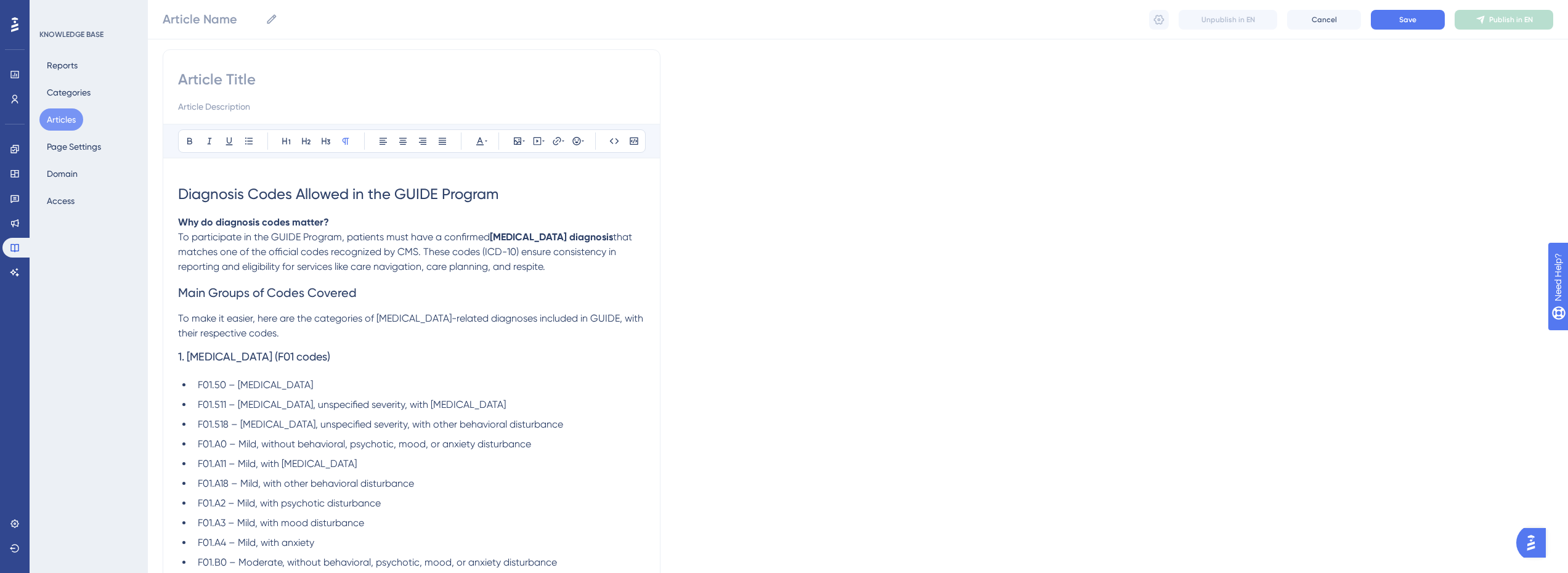
click at [311, 332] on p "To make it easier, here are the categories of dementia-related diagnoses includ…" at bounding box center [411, 325] width 467 height 29
click at [523, 195] on h1 "Diagnosis Codes Allowed in the GUIDE Program" at bounding box center [411, 194] width 467 height 42
click at [419, 205] on h1 "Diagnosis Codes Allowed in the GUIDE Program" at bounding box center [411, 194] width 467 height 42
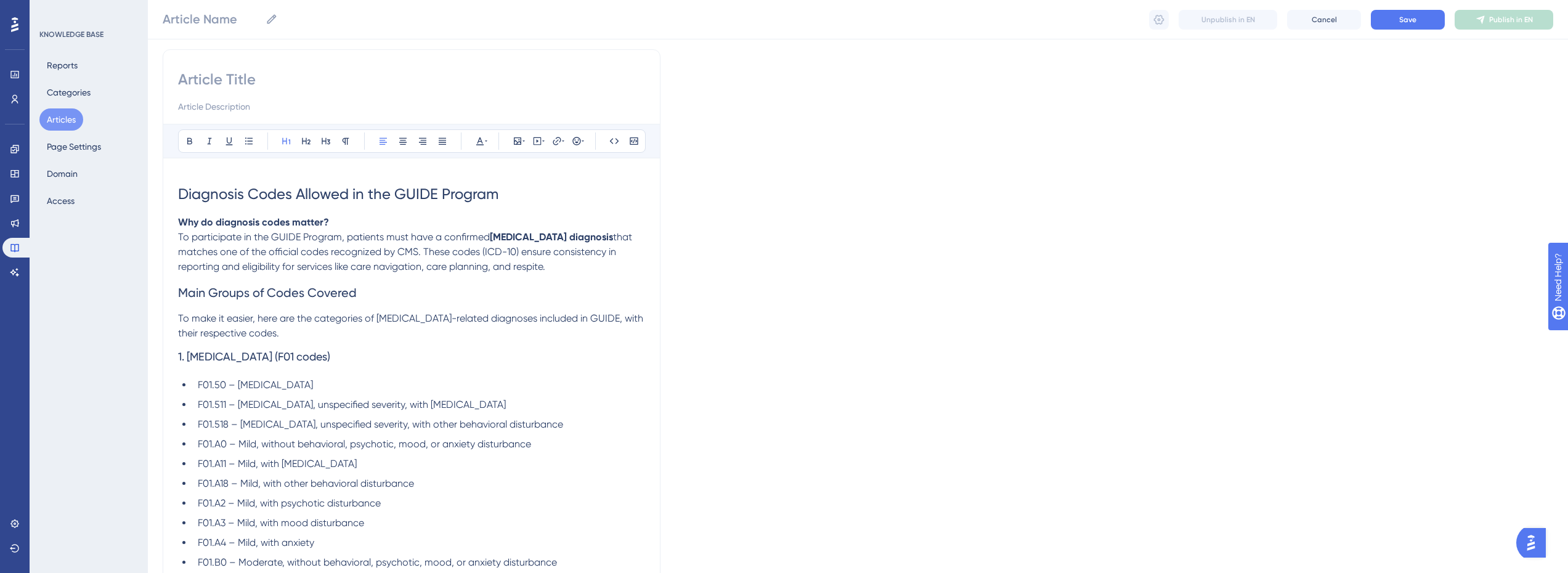
click at [259, 79] on input at bounding box center [411, 80] width 467 height 20
paste input "Diagnosis Codes Allowed in the GUIDE Program"
type input "Diagnosis Codes Allowed in the GUIDE Program"
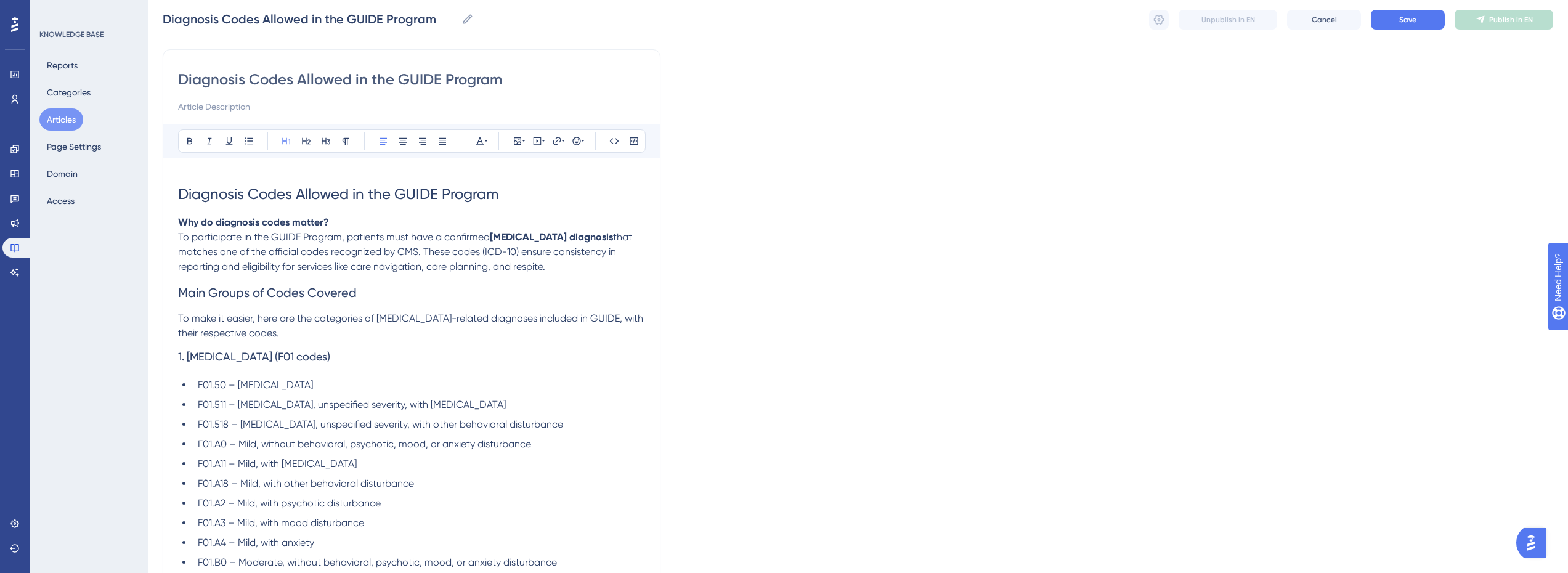
type input "Diagnosis Codes Allowed in the GUIDE Program"
drag, startPoint x: 507, startPoint y: 196, endPoint x: 153, endPoint y: 196, distance: 354.0
click at [447, 196] on span "Diagnosis Codes Allowed in the GUIDE Program" at bounding box center [338, 194] width 320 height 17
click at [445, 196] on span "Diagnosis Codes Allowed in the GUIDE Program" at bounding box center [338, 194] width 320 height 17
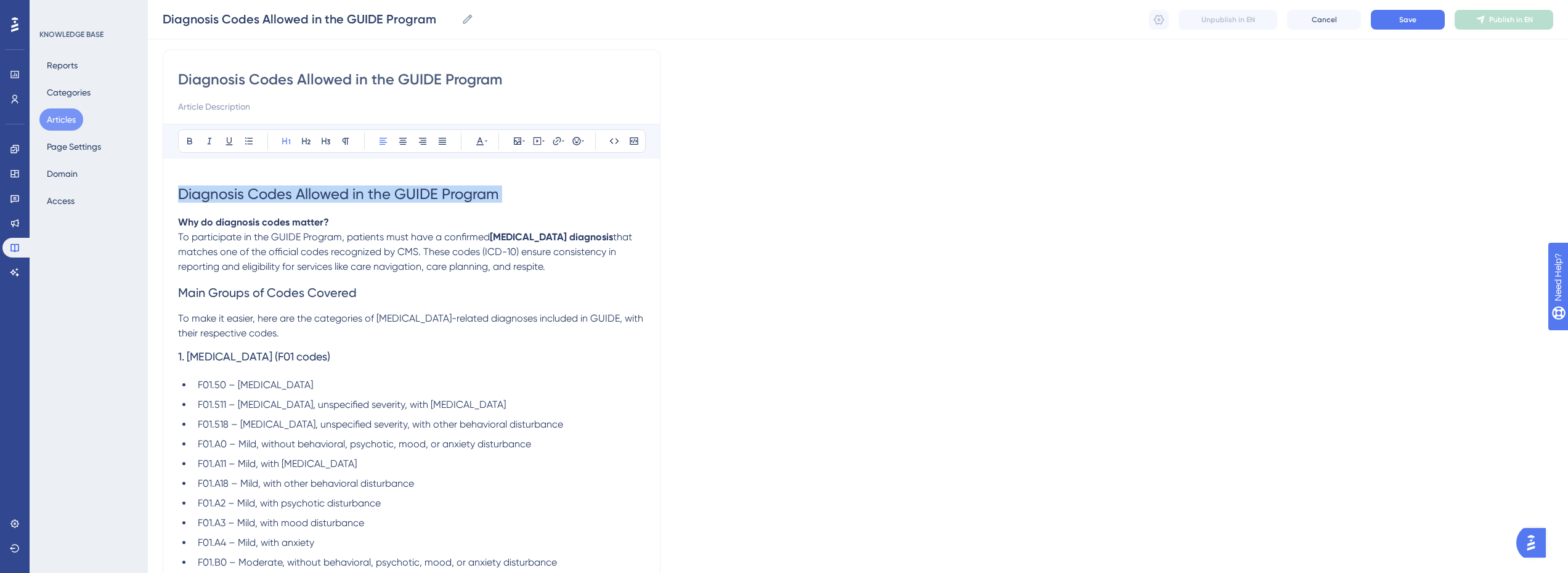
click at [445, 196] on span "Diagnosis Codes Allowed in the GUIDE Program" at bounding box center [338, 194] width 320 height 17
click at [456, 210] on h1 "Diagnosis Codes Allowed in the GUIDE Program" at bounding box center [411, 194] width 467 height 42
drag, startPoint x: 509, startPoint y: 194, endPoint x: 148, endPoint y: 205, distance: 361.2
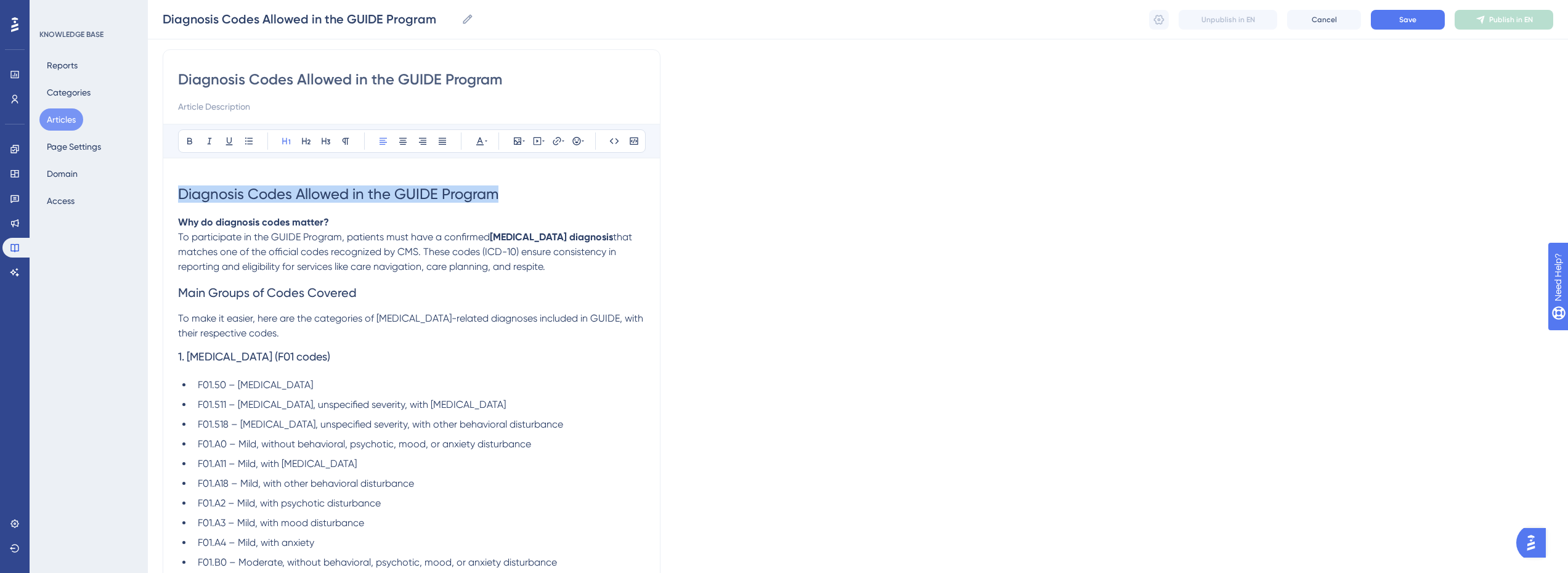
click at [277, 212] on h1 "Diagnosis Codes Allowed in the GUIDE Program" at bounding box center [411, 194] width 467 height 42
click at [179, 222] on strong "Why do diagnosis codes matter?" at bounding box center [253, 222] width 151 height 12
click at [302, 194] on span "Diagnosis Ces Allowed in the GUIDE Program" at bounding box center [329, 194] width 303 height 17
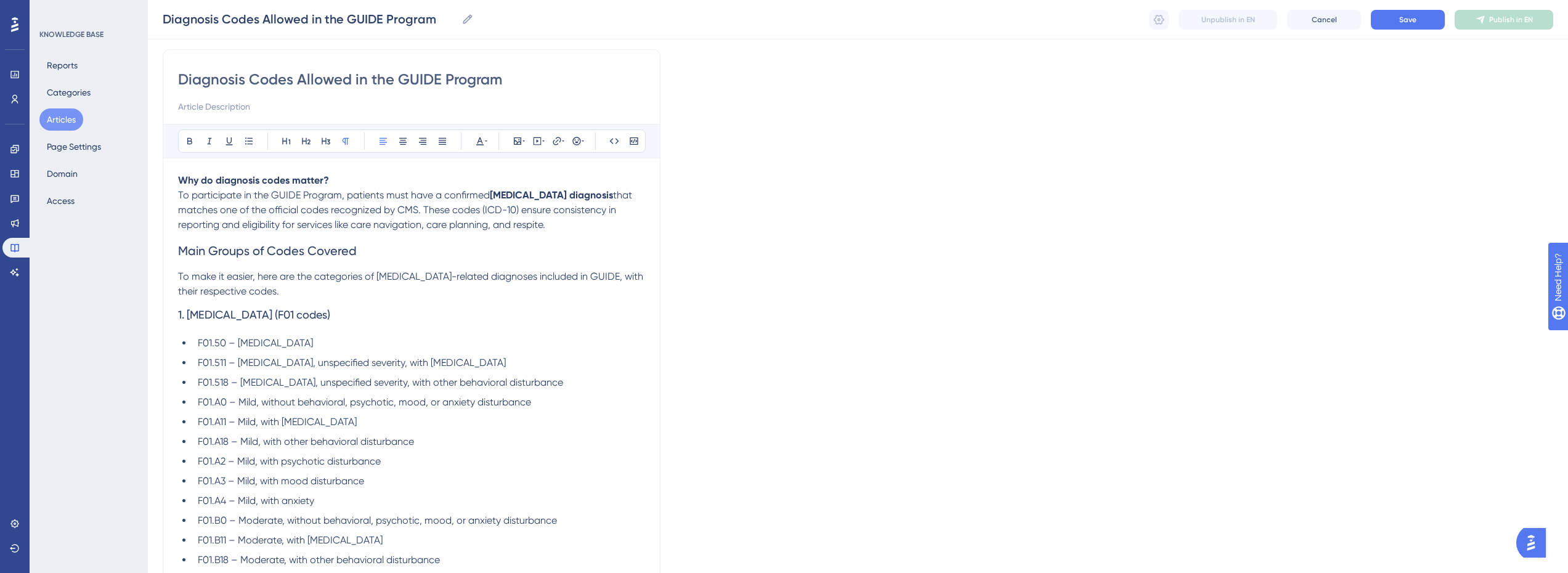
click at [220, 178] on strong "Why do diagnosis codes matter?" at bounding box center [253, 180] width 151 height 12
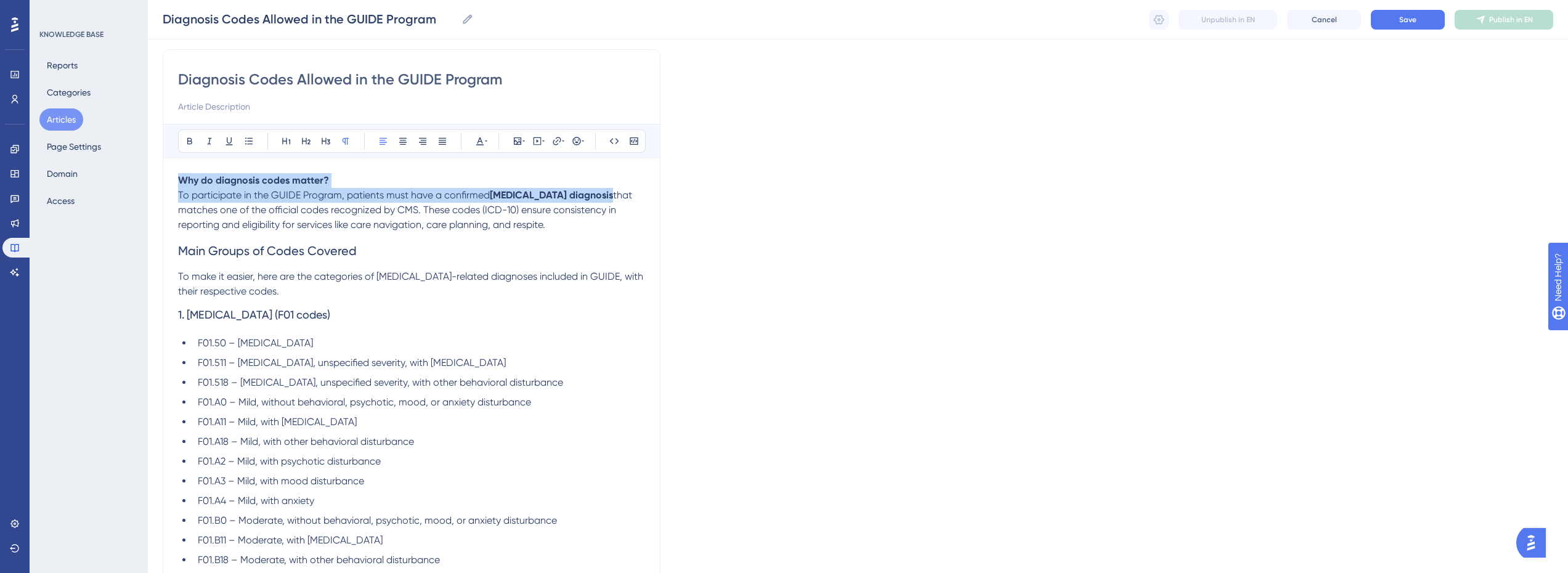
click at [246, 178] on strong "Why do diagnosis codes matter?" at bounding box center [253, 180] width 151 height 12
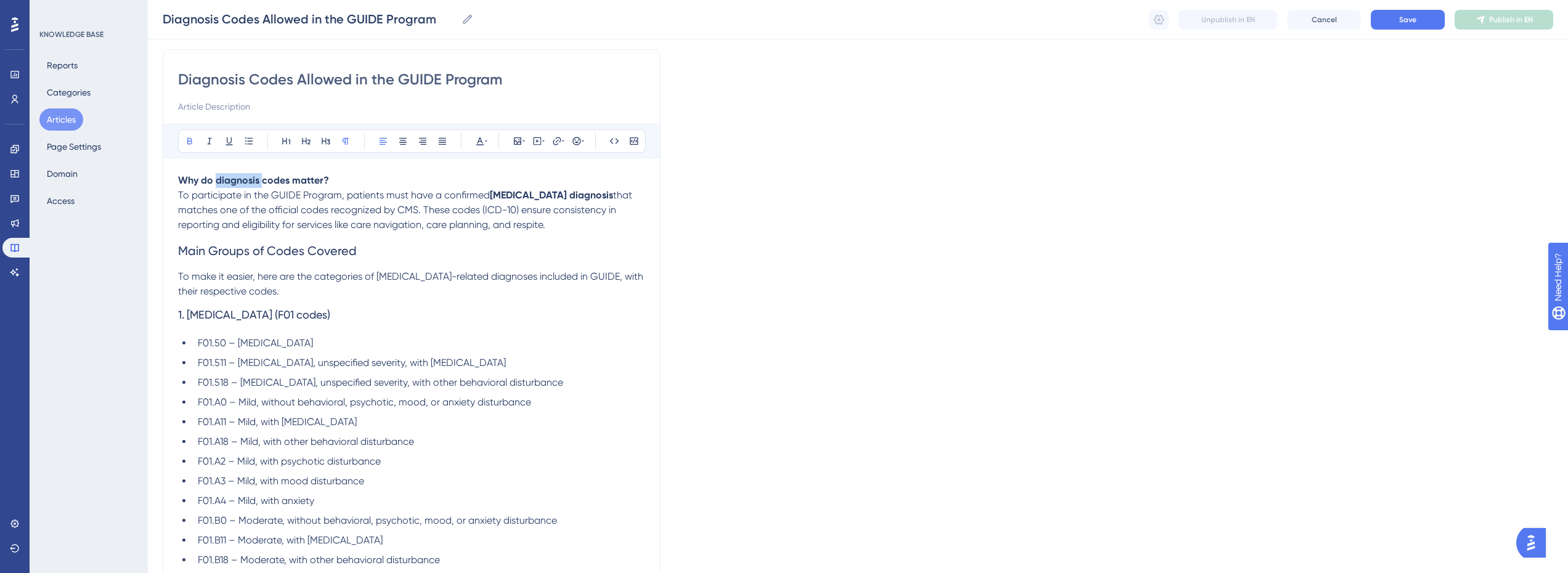
click at [246, 178] on strong "Why do diagnosis codes matter?" at bounding box center [253, 180] width 151 height 12
click at [179, 194] on span "To participate in the GUIDE Program, patients must have a confirmed" at bounding box center [334, 195] width 312 height 12
click at [318, 179] on strong "Why do diagnosis codes matter?" at bounding box center [253, 180] width 151 height 12
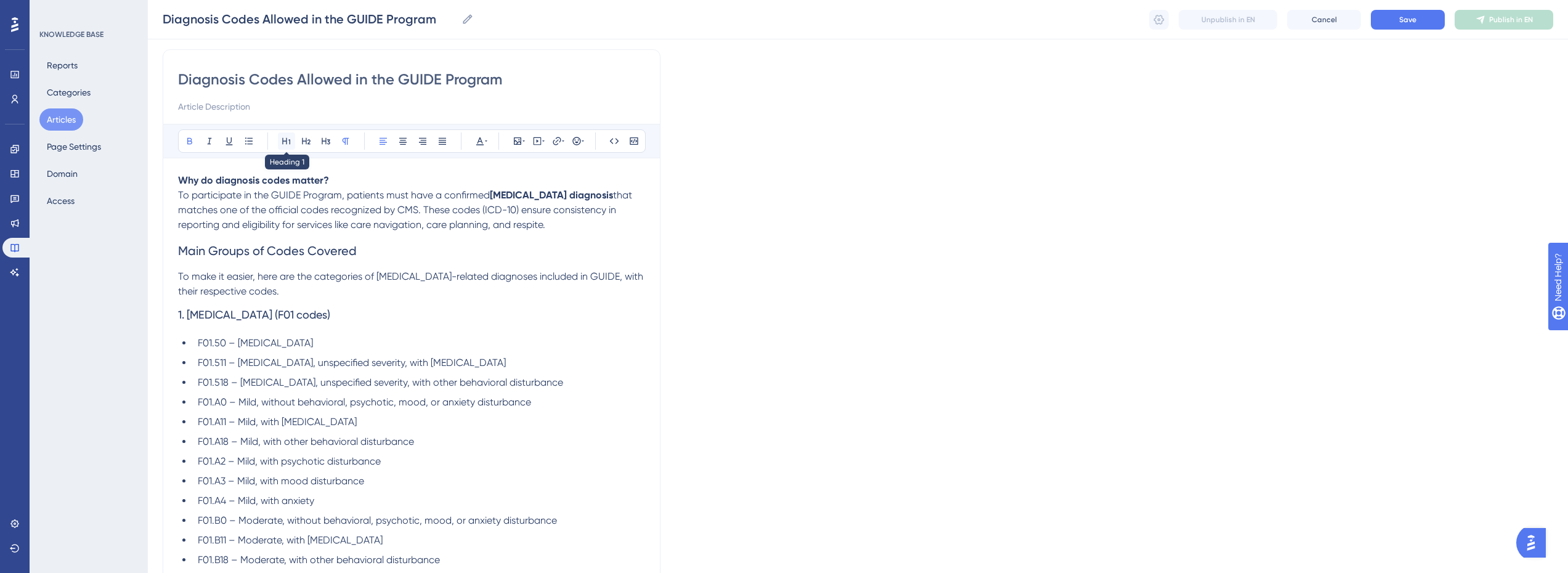
click at [290, 141] on icon at bounding box center [286, 141] width 8 height 6
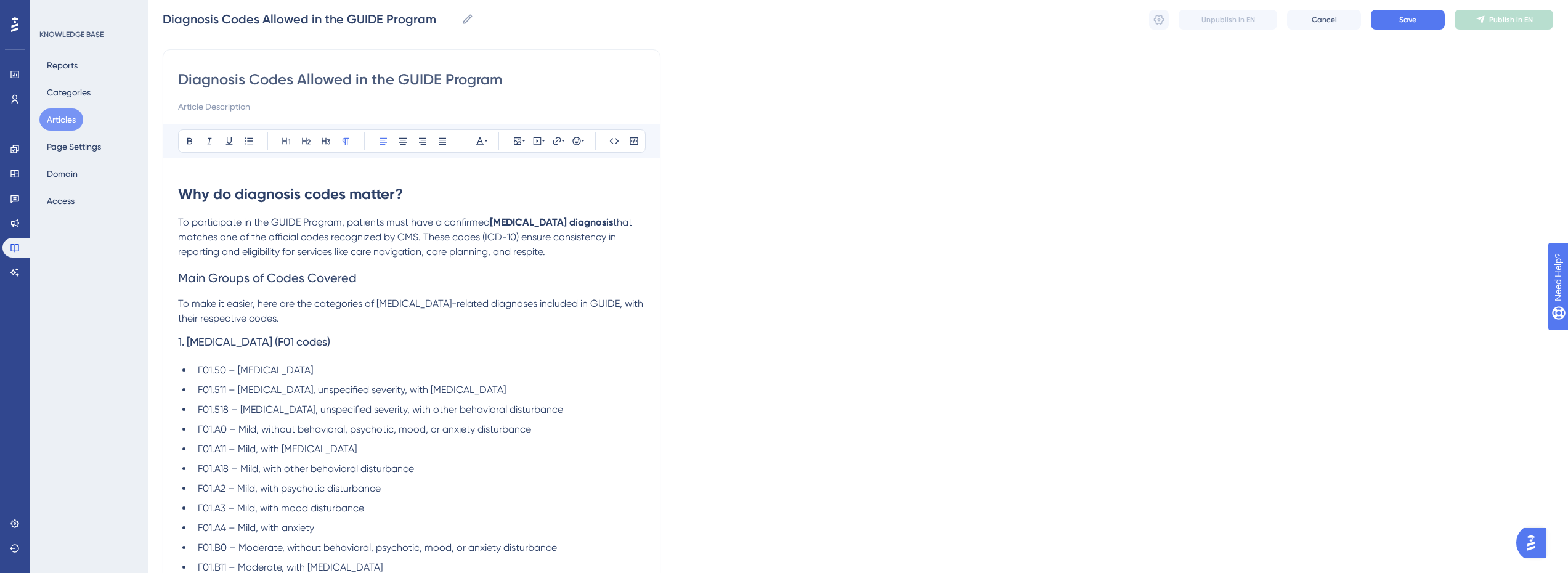
click at [461, 229] on p "To participate in the GUIDE Program, patients must have a confirmed dementia di…" at bounding box center [411, 237] width 467 height 45
click at [381, 196] on strong "Why do diagnosis codes matter?" at bounding box center [291, 194] width 225 height 18
click at [190, 140] on icon at bounding box center [189, 141] width 10 height 10
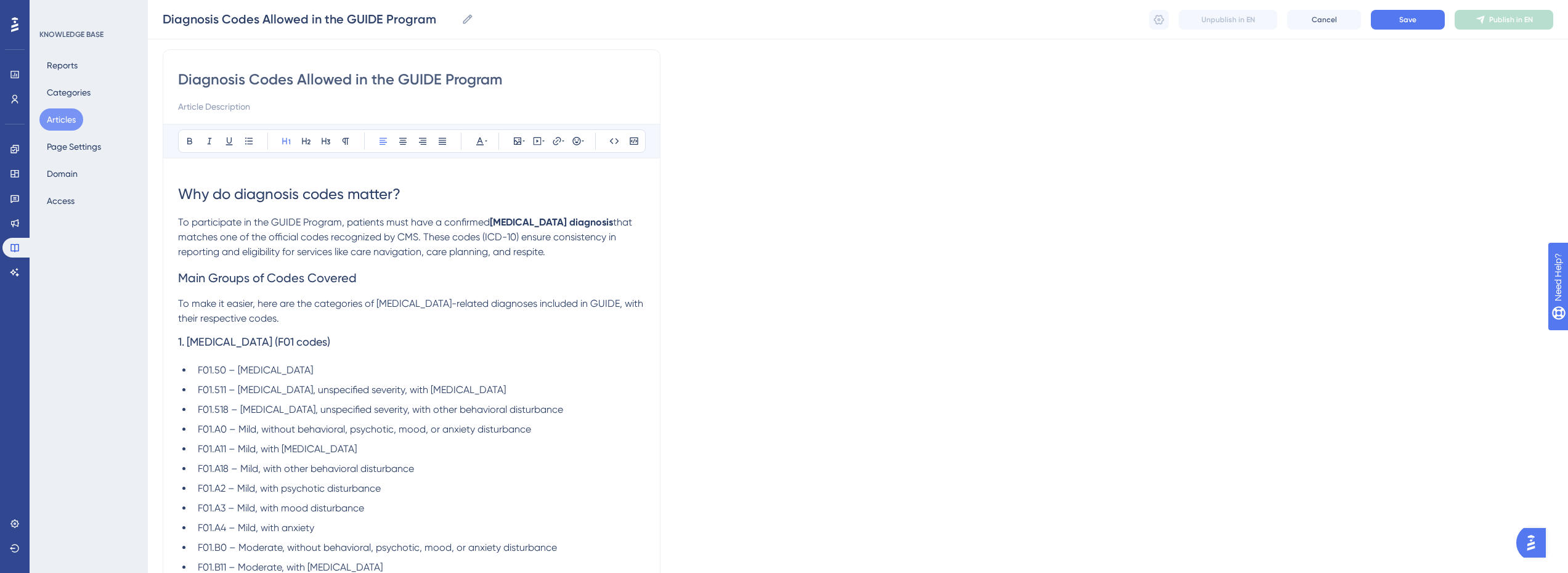
click at [363, 256] on span "that matches one of the official codes recognized by CMS. These codes (ICD-10) …" at bounding box center [406, 237] width 456 height 41
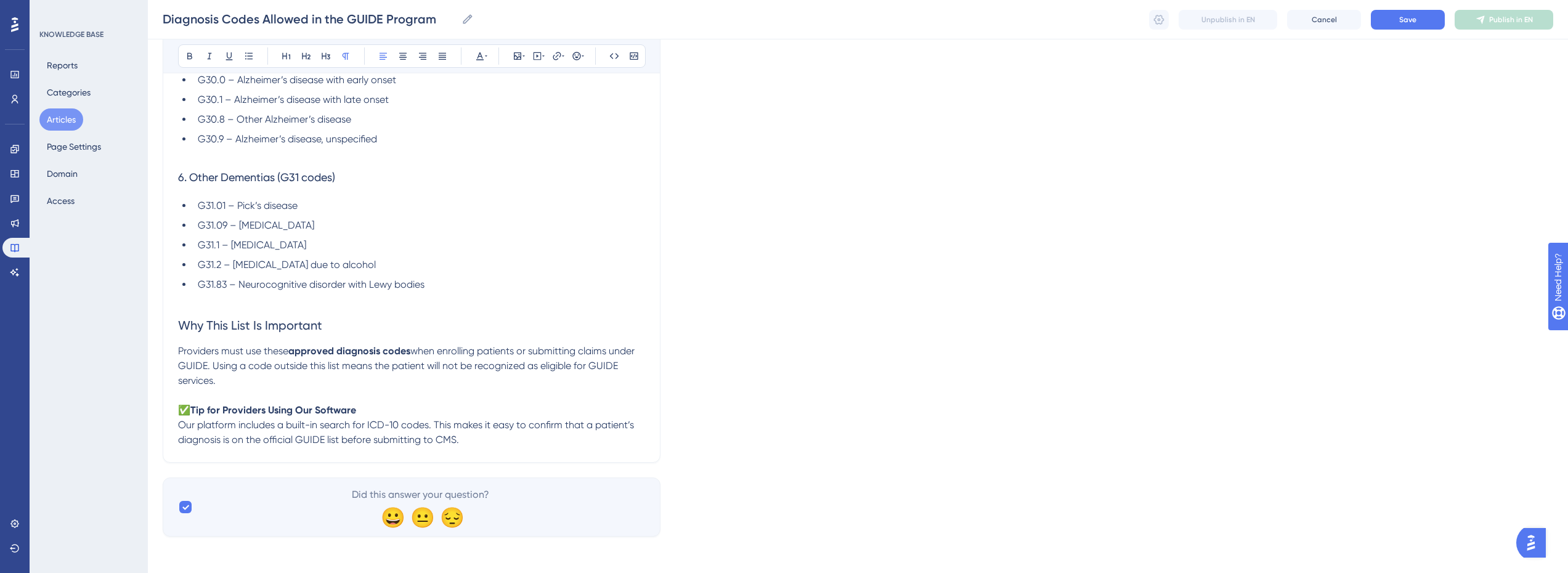
scroll to position [1998, 0]
click at [1423, 26] on button "Save" at bounding box center [1408, 20] width 74 height 20
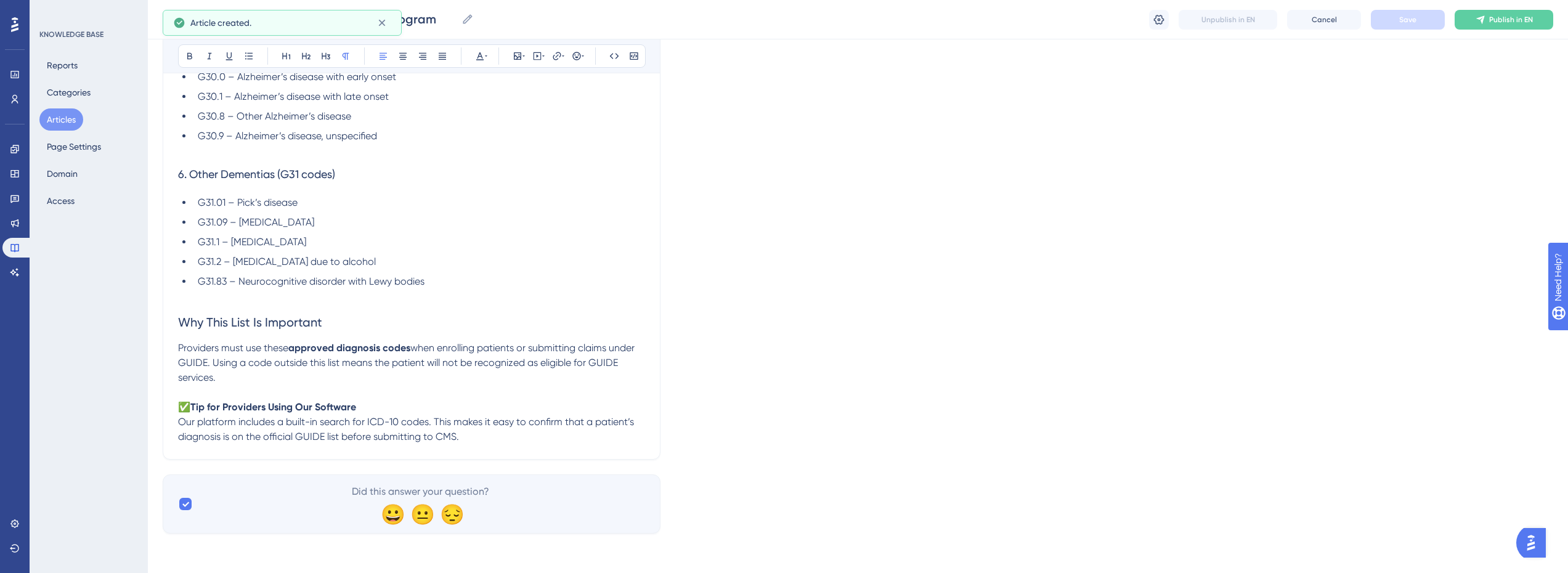
scroll to position [1858, 0]
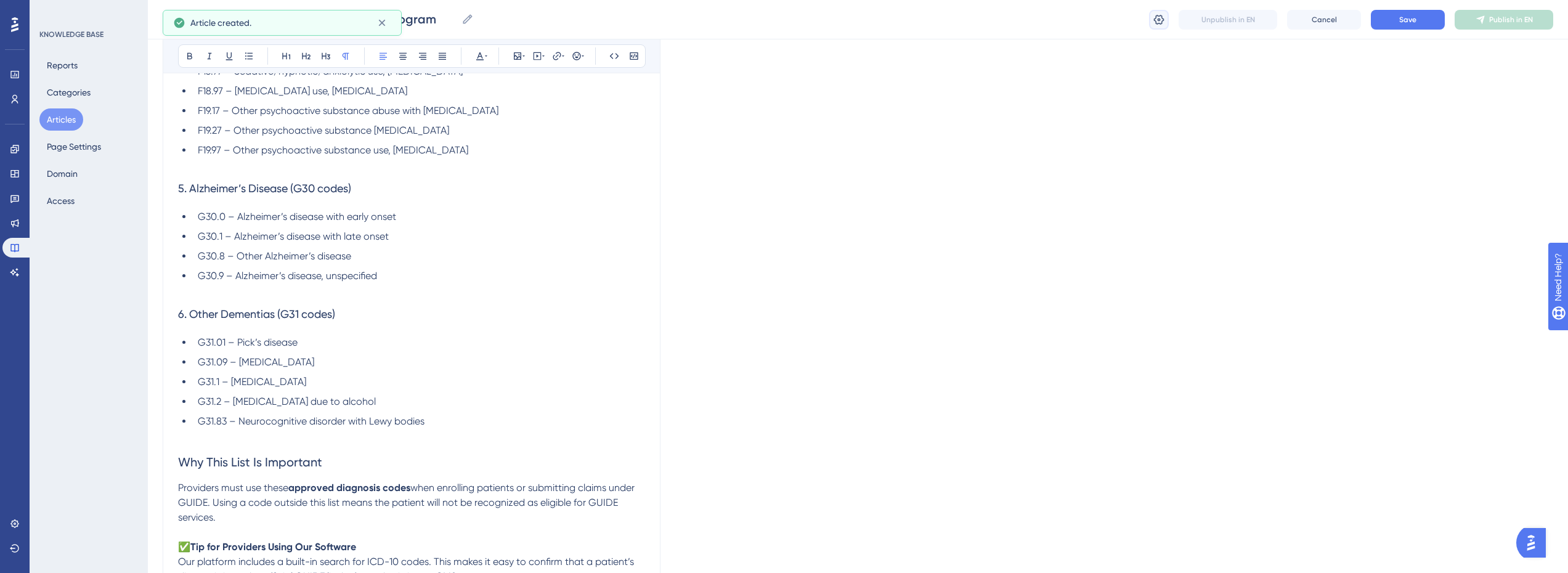
click at [1160, 23] on icon at bounding box center [1158, 19] width 12 height 12
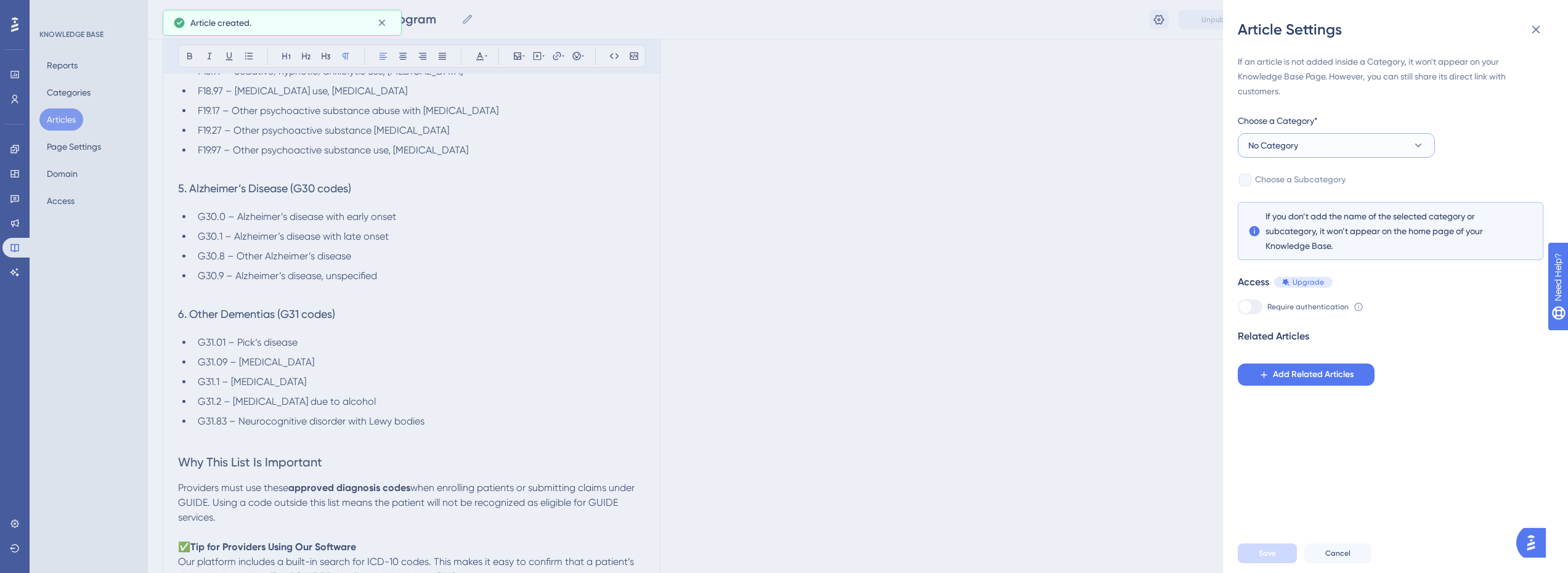
click at [1347, 138] on button "No Category" at bounding box center [1337, 145] width 197 height 25
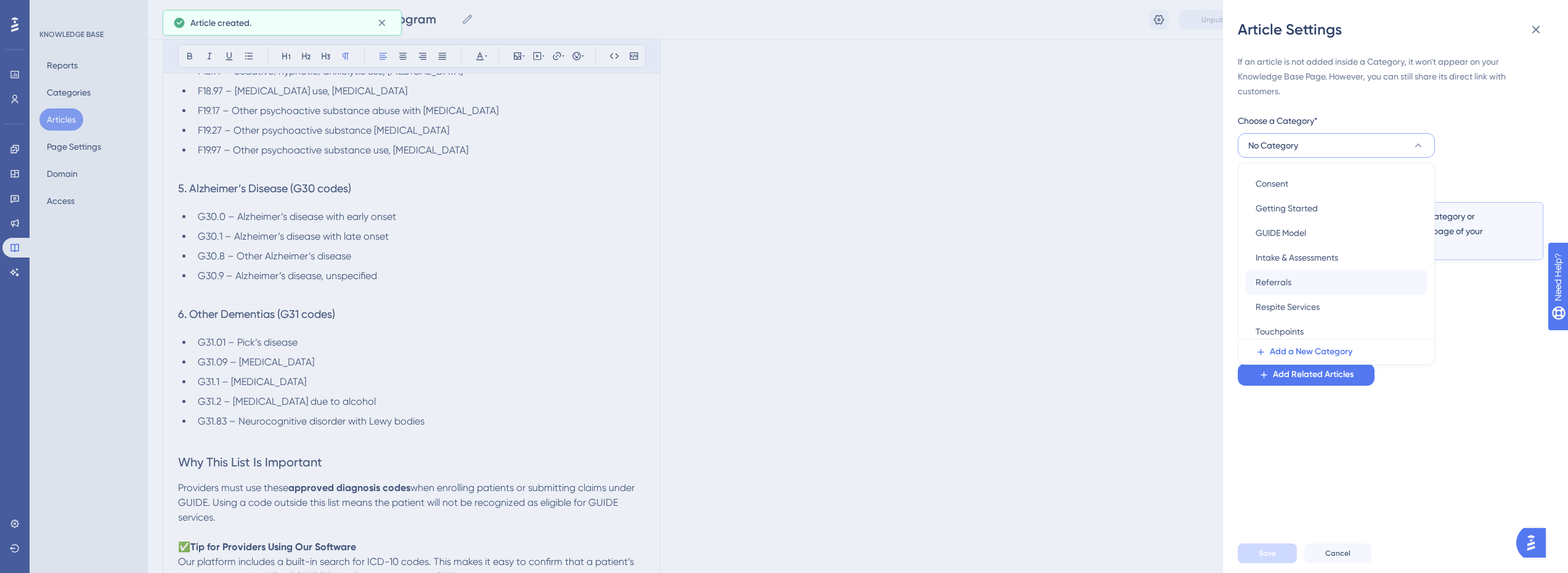
scroll to position [54, 0]
click at [1296, 207] on span "GUIDE Model" at bounding box center [1281, 203] width 50 height 15
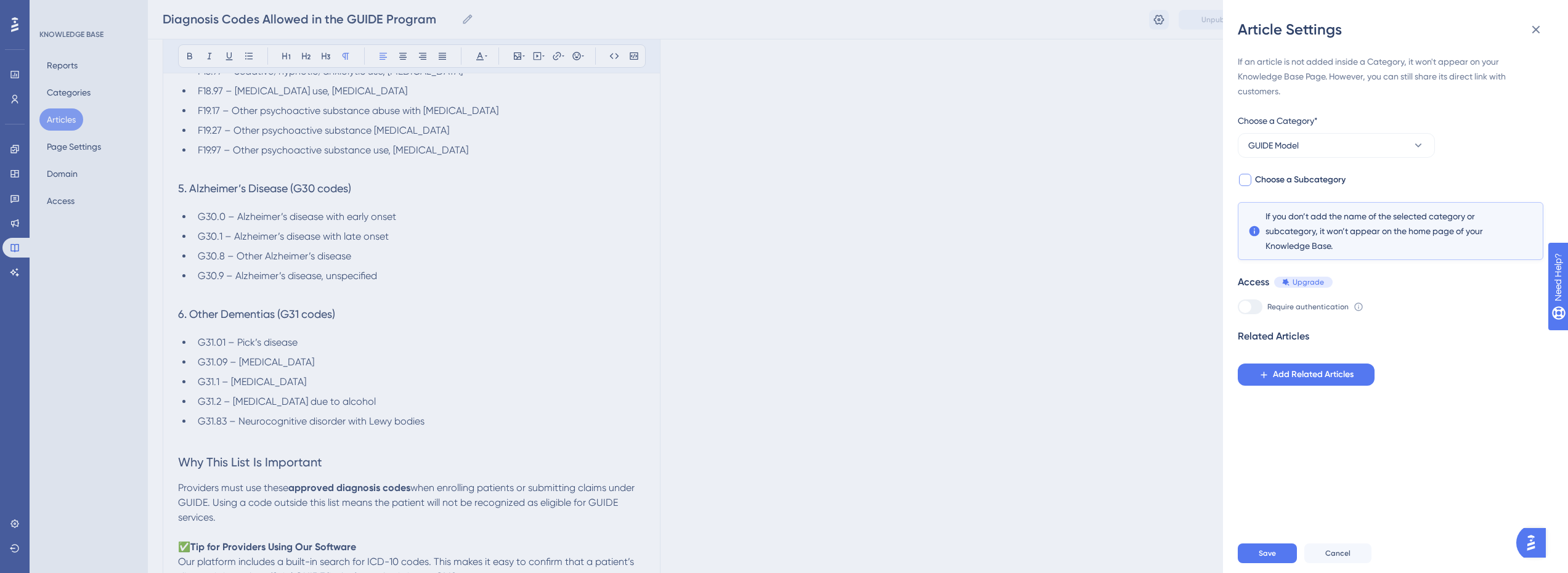
click at [1299, 177] on span "Choose a Subcategory" at bounding box center [1300, 180] width 91 height 15
checkbox input "true"
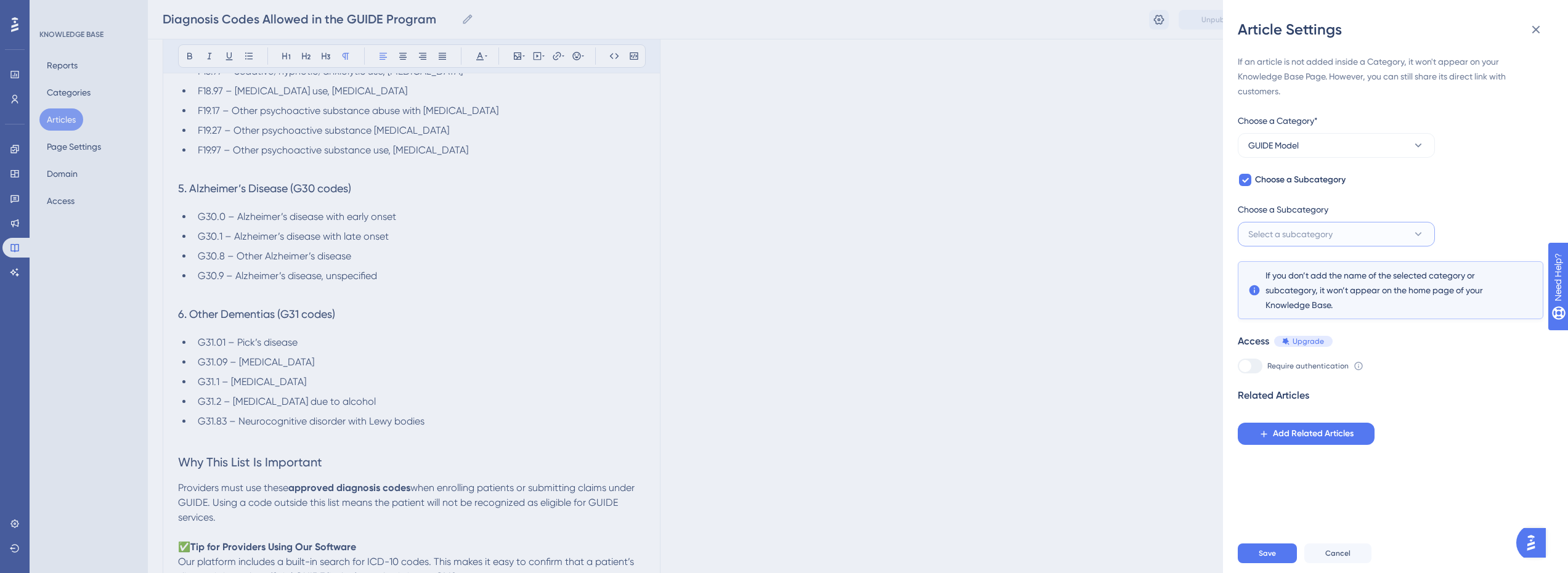
click at [1319, 227] on span "Select a subcategory" at bounding box center [1290, 234] width 84 height 15
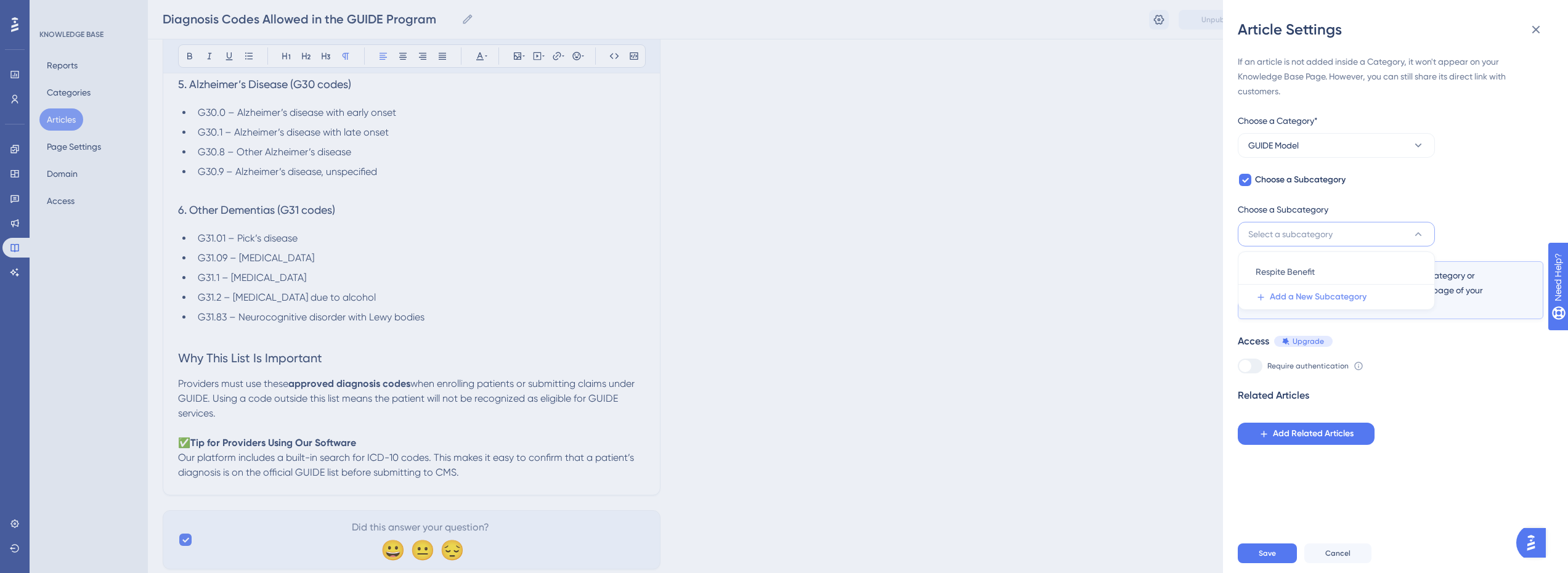
scroll to position [1875, 0]
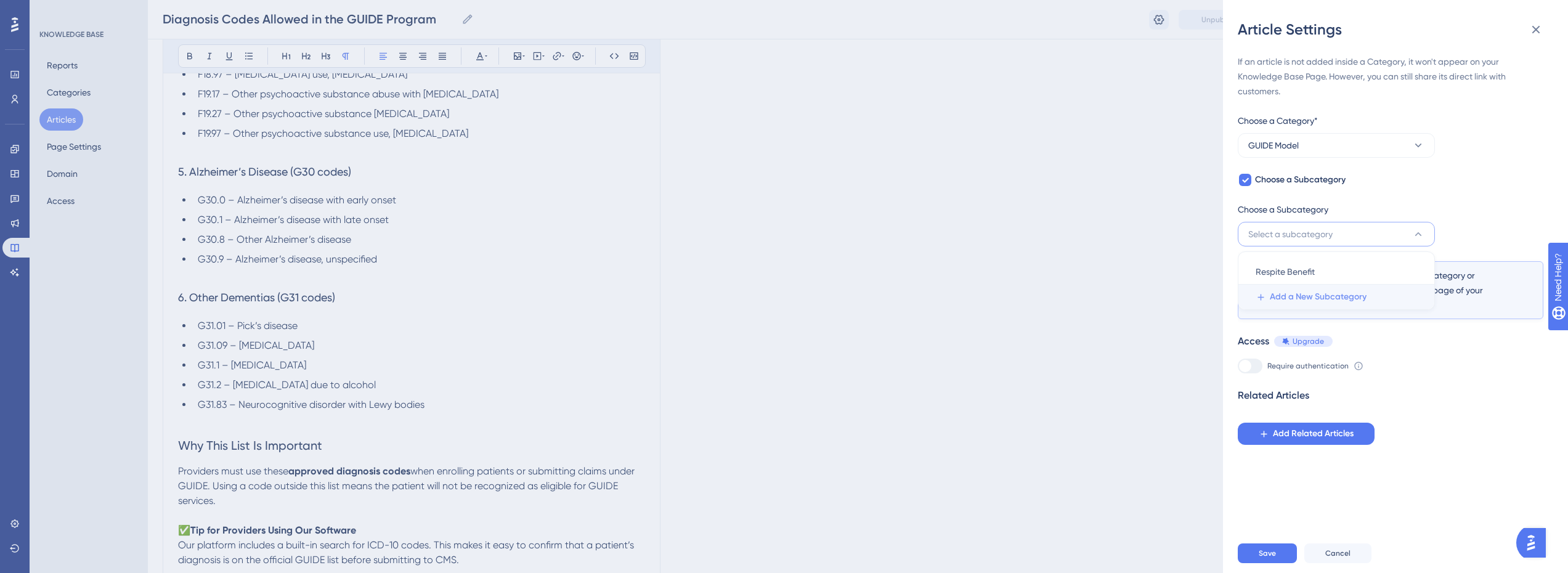
click at [1319, 302] on span "Add a New Subcategory" at bounding box center [1318, 297] width 97 height 15
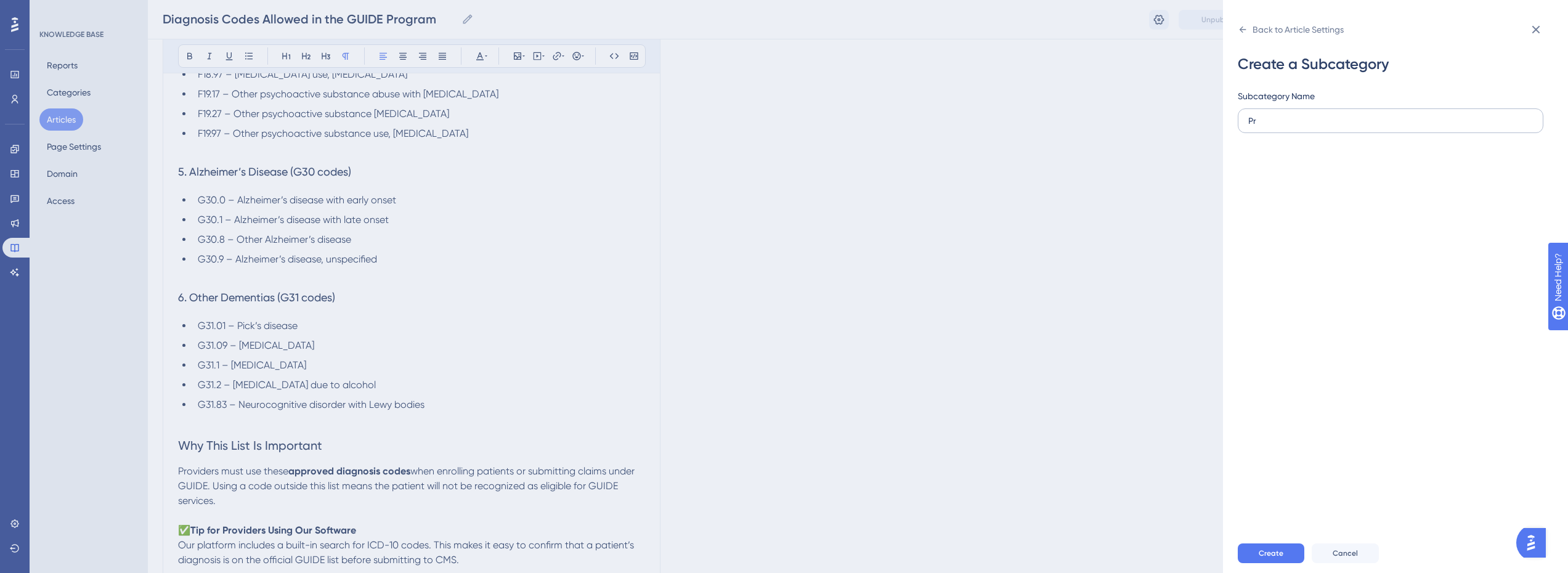
type input "P"
click at [1253, 29] on div "Back to Article Settings" at bounding box center [1298, 29] width 91 height 15
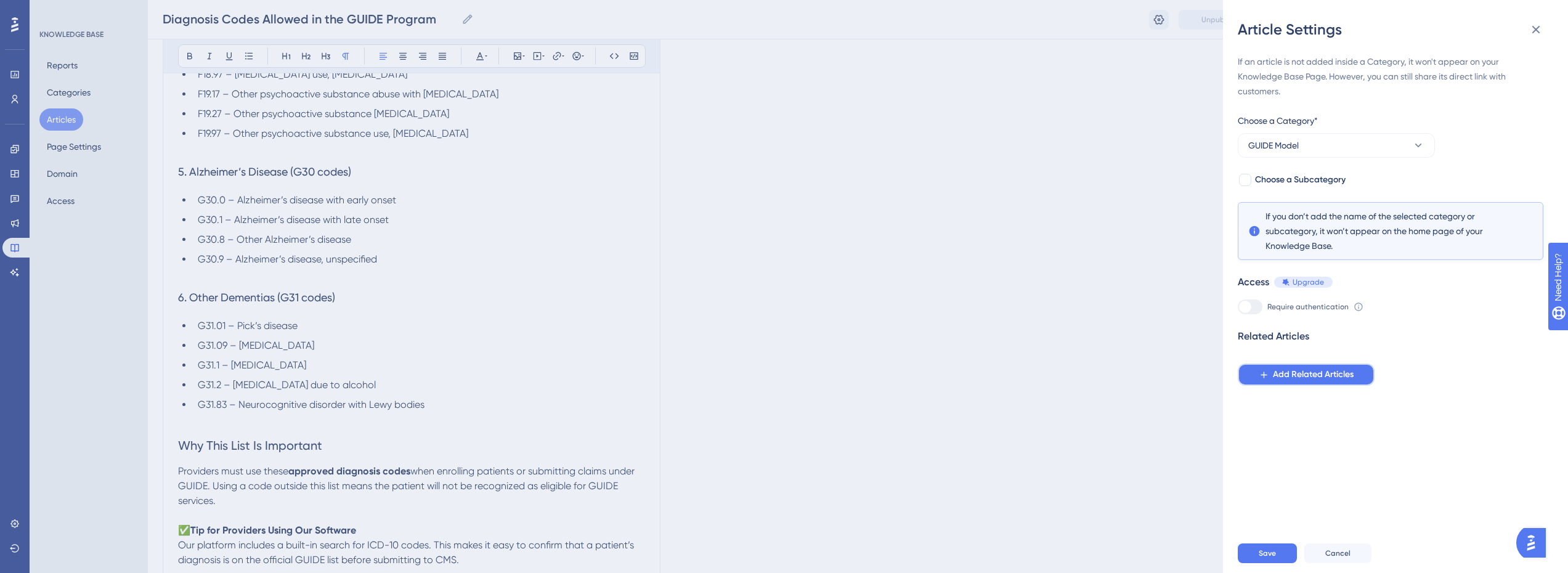
click at [1350, 373] on span "Add Related Articles" at bounding box center [1313, 375] width 80 height 15
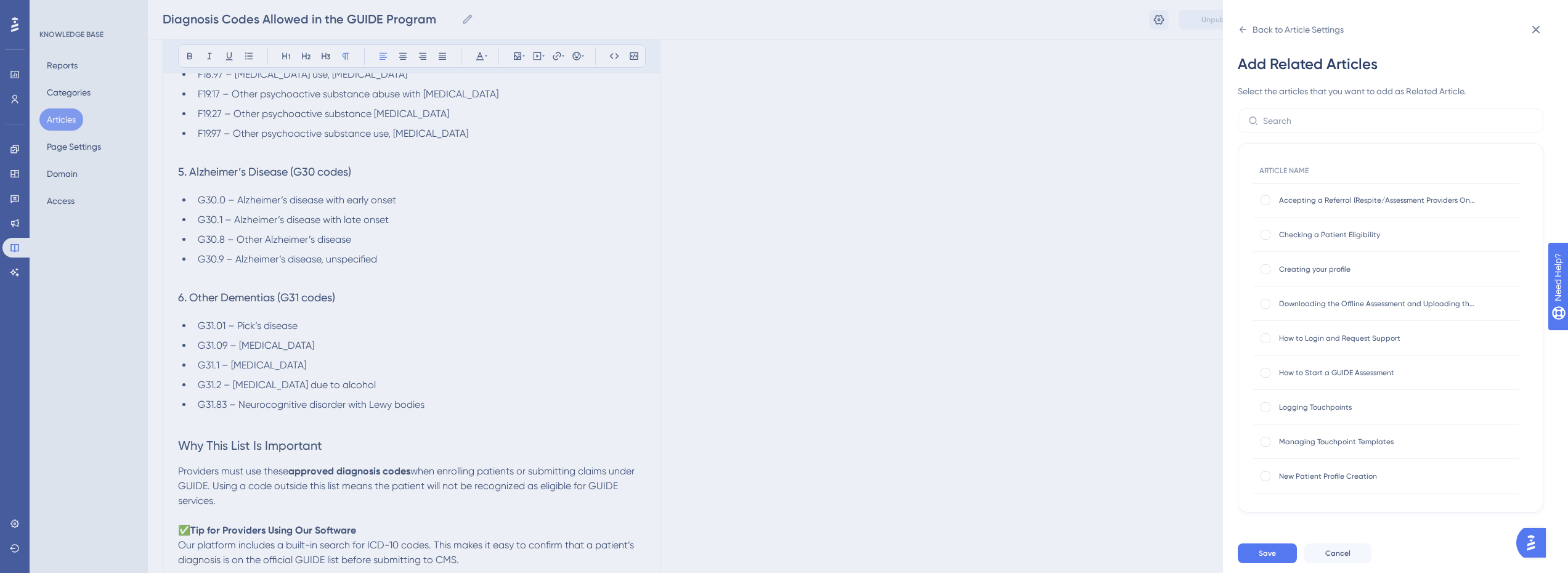
click at [1324, 235] on span "Checking a Patient Eligibility" at bounding box center [1378, 234] width 197 height 10
click at [1266, 235] on div at bounding box center [1265, 234] width 10 height 10
checkbox input "true"
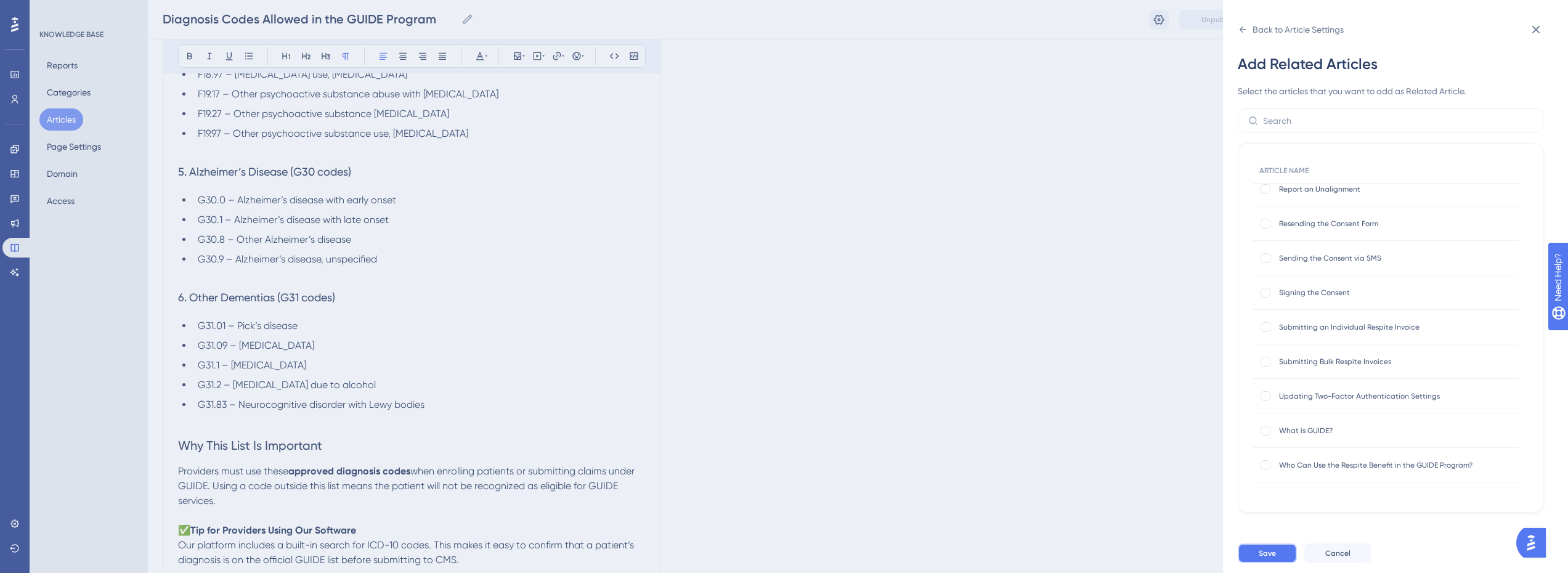
click at [1289, 563] on button "Save" at bounding box center [1267, 553] width 59 height 20
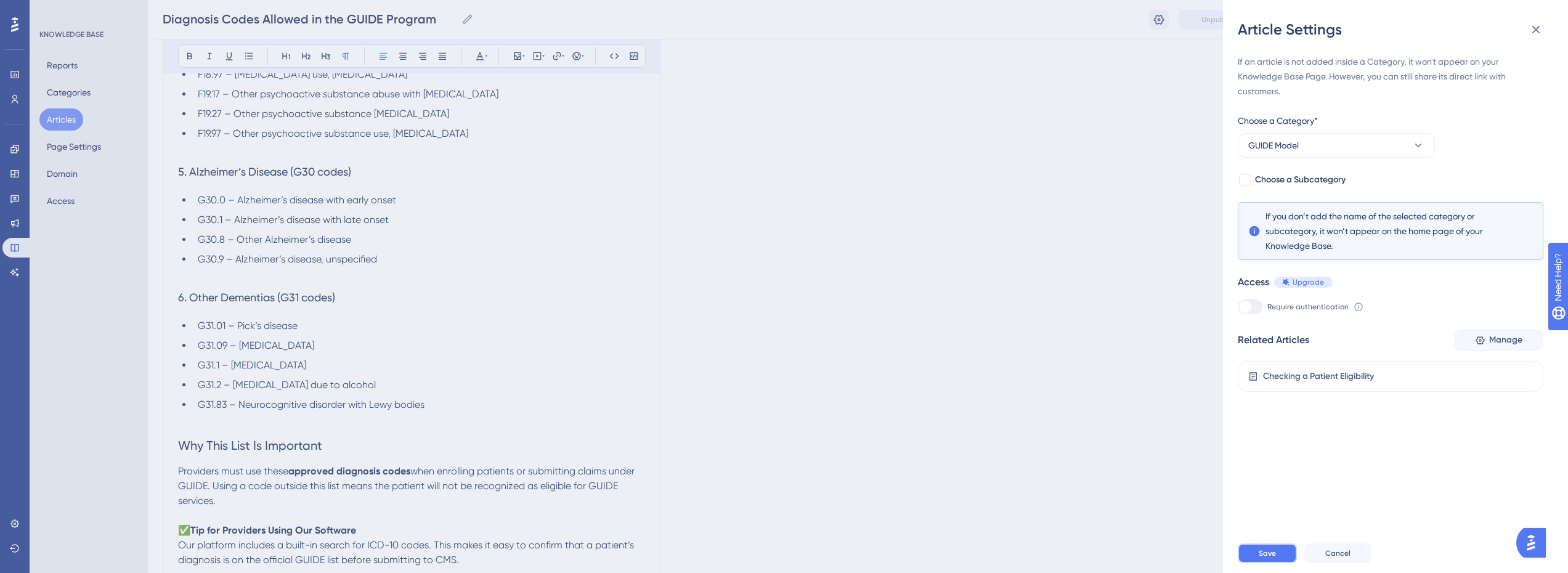
click at [1289, 563] on button "Save" at bounding box center [1267, 553] width 59 height 20
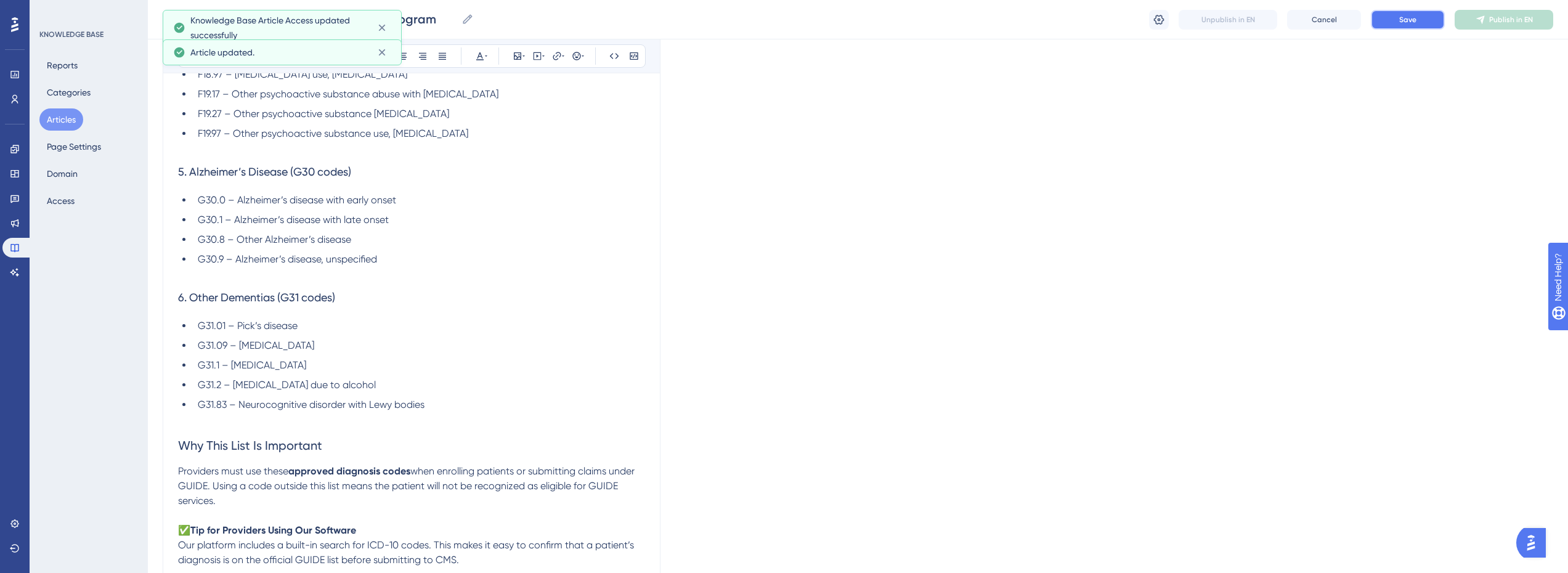
click at [1428, 22] on button "Save" at bounding box center [1408, 20] width 74 height 20
click at [1513, 16] on span "Publish in EN" at bounding box center [1511, 19] width 44 height 10
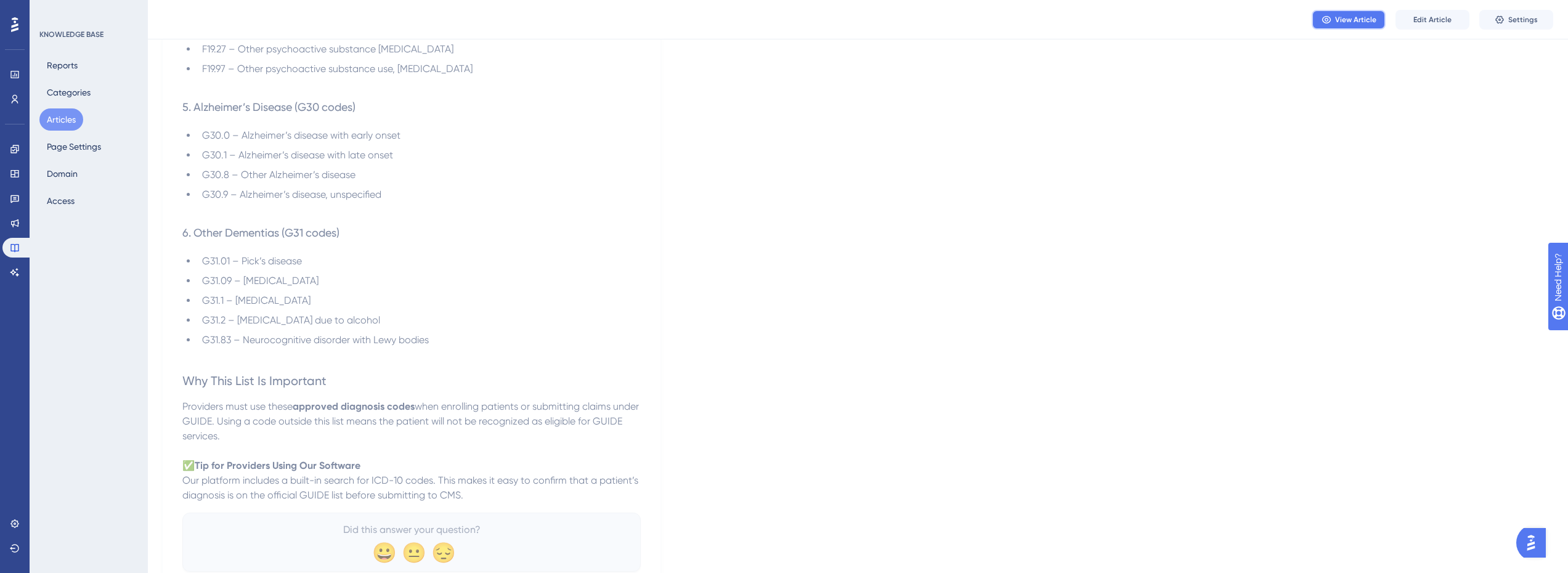
click at [1371, 14] on button "View Article" at bounding box center [1349, 20] width 74 height 20
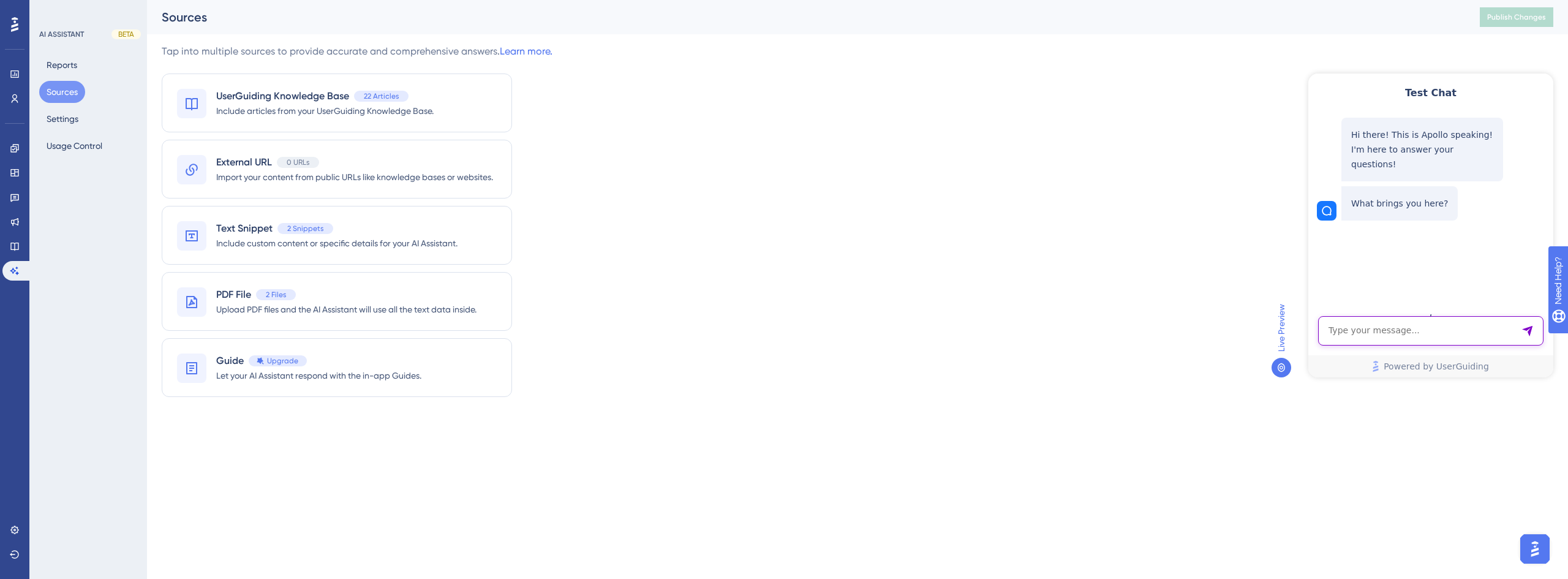
click at [1406, 326] on textarea "AI Assistant Text Input" at bounding box center [1431, 331] width 225 height 29
type textarea "Is the code F03.92 valid?"
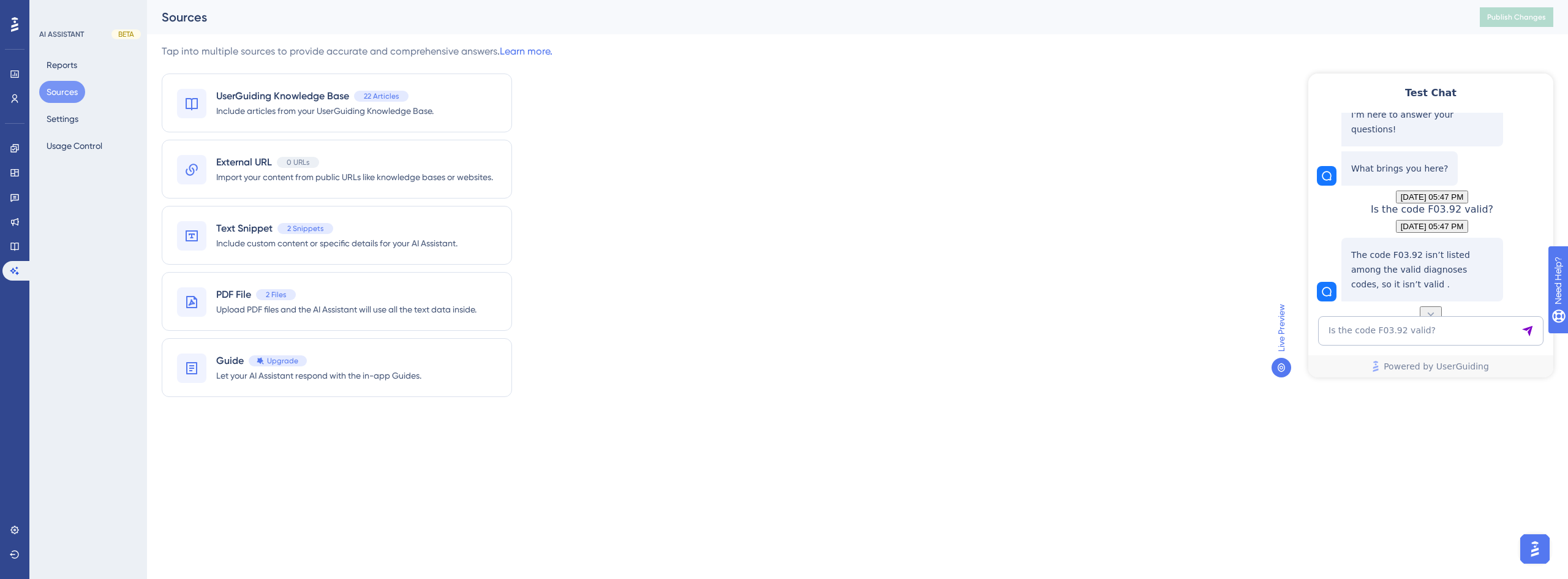
scroll to position [71, 0]
click at [1415, 324] on textarea "Is the code F03.92 valid?" at bounding box center [1431, 331] width 225 height 29
type textarea "What are the valid codes?"
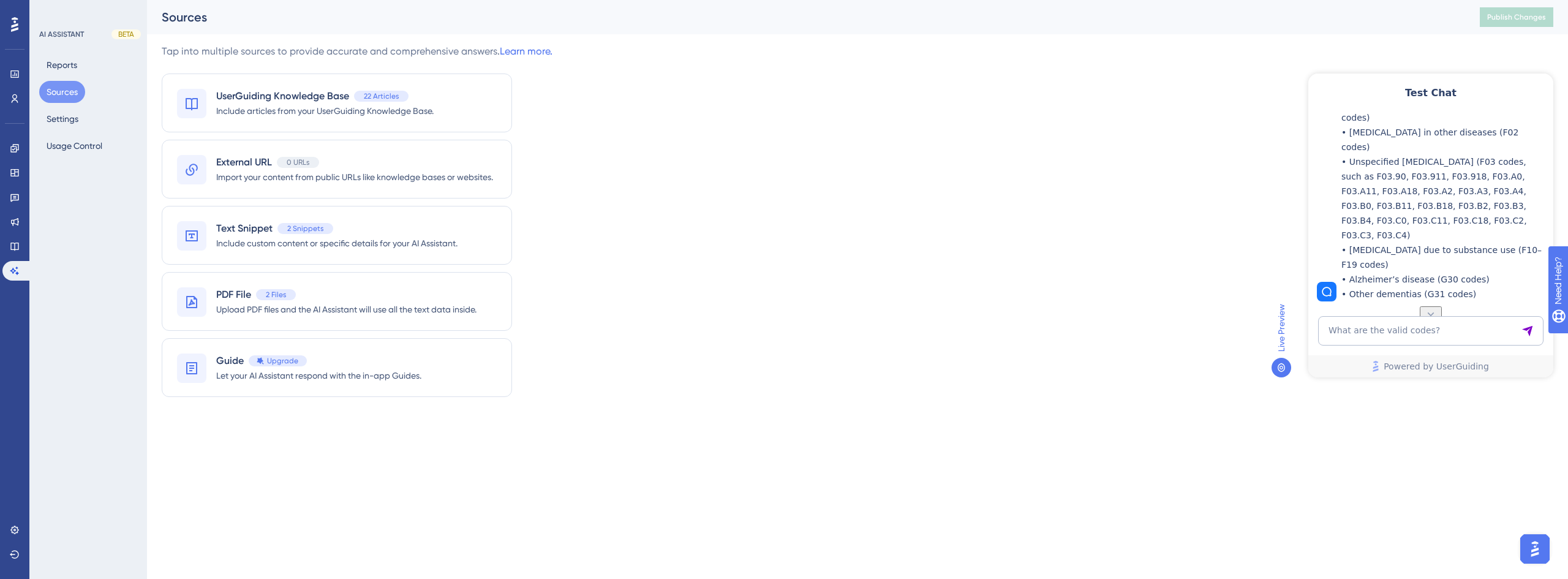
scroll to position [399, 0]
click at [383, 237] on span "Include custom content or specific details for your AI Assistant." at bounding box center [337, 243] width 242 height 15
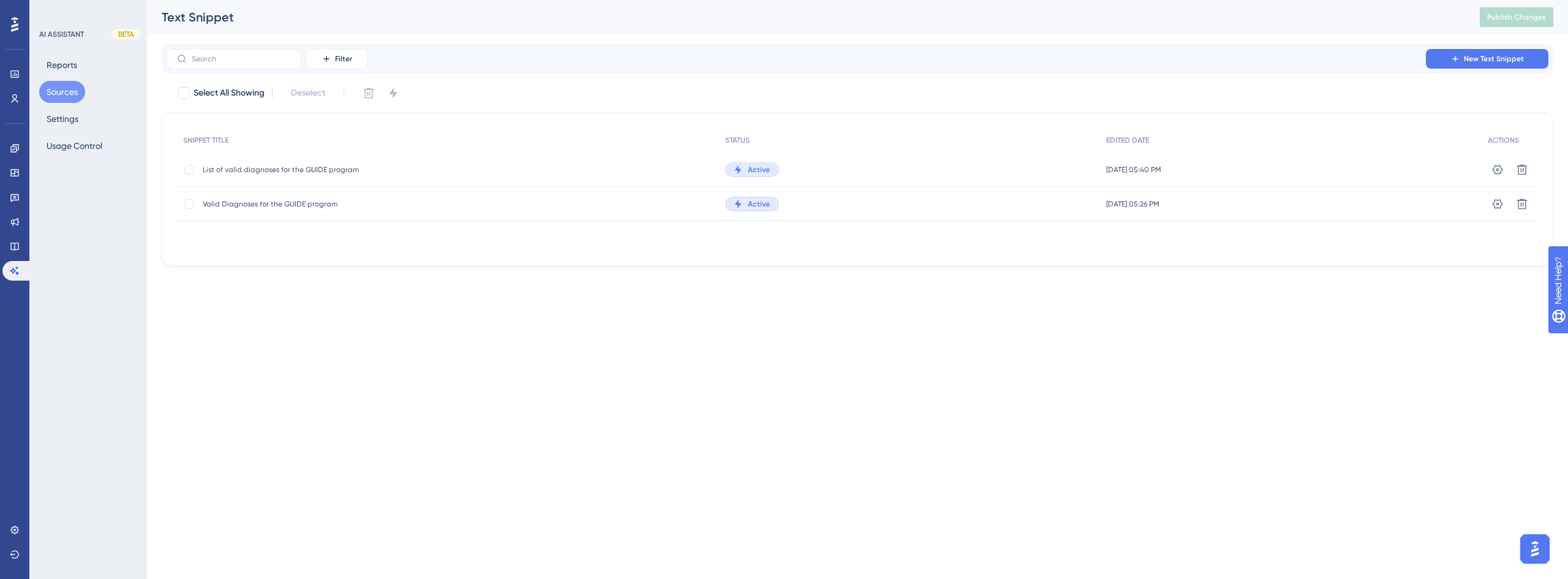
click at [356, 206] on span "Valid Diagnoses for the GUIDE program" at bounding box center [301, 204] width 196 height 10
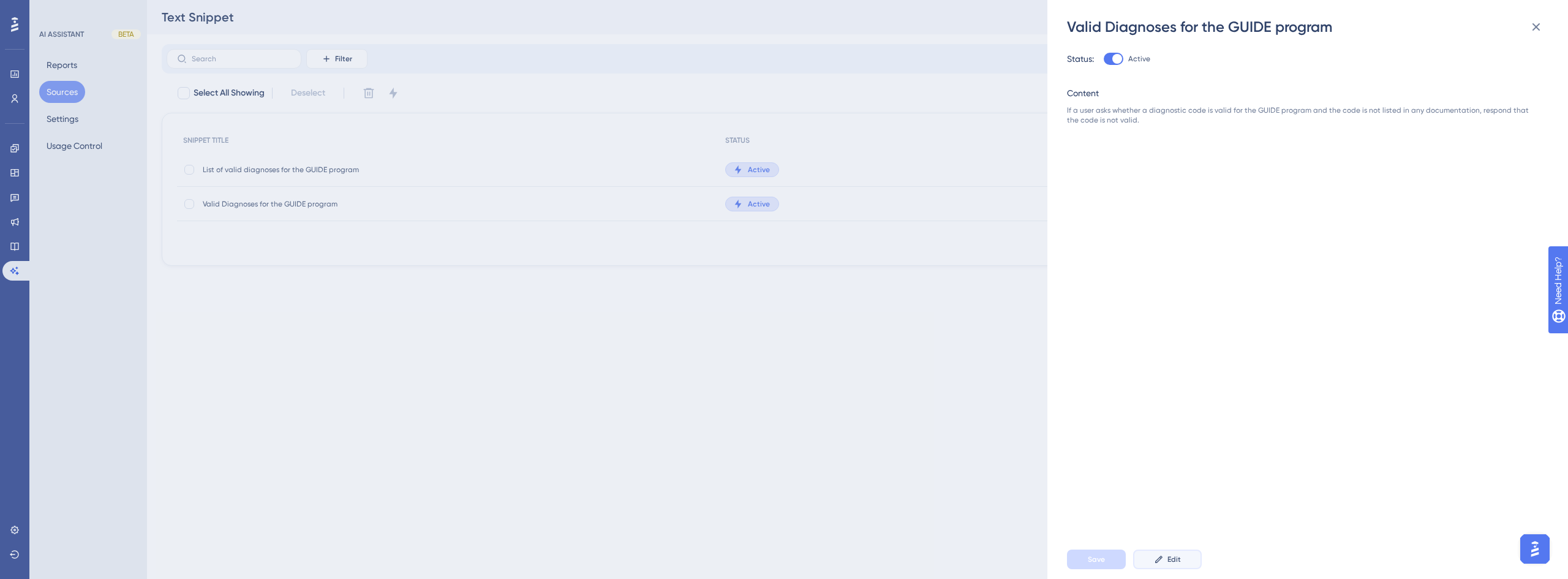
click at [1171, 552] on button "Edit" at bounding box center [1167, 560] width 68 height 20
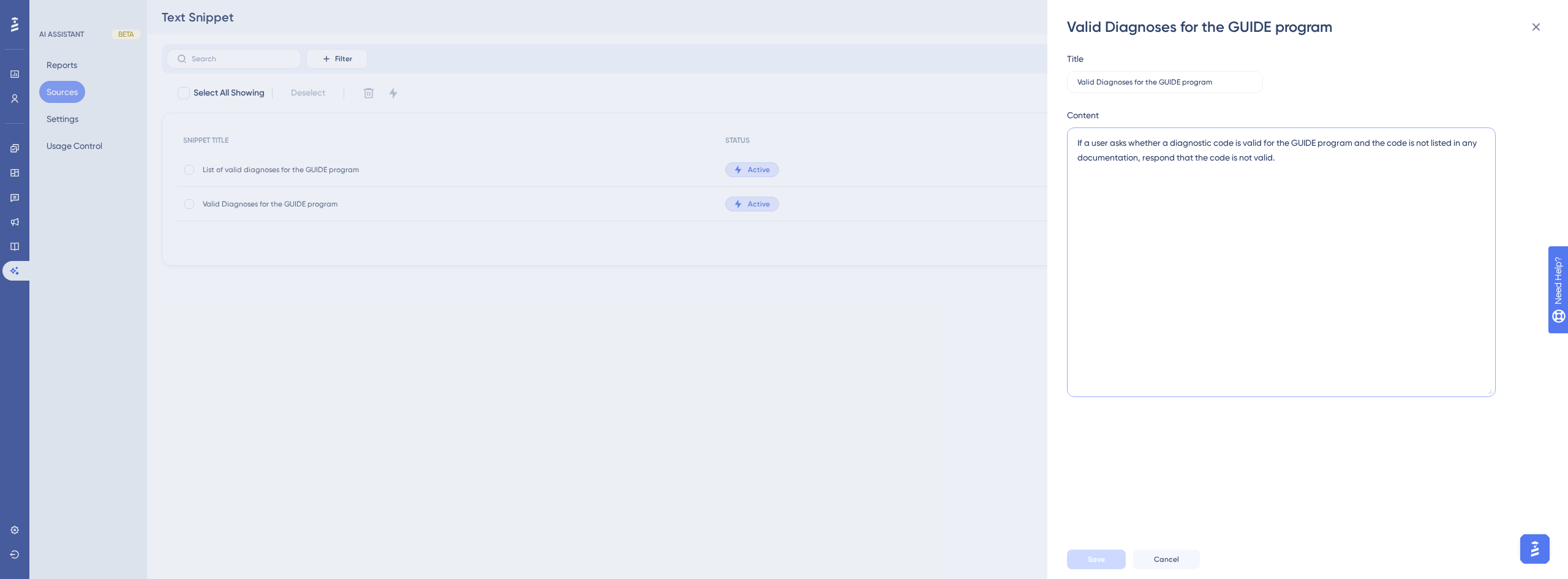
click at [1309, 170] on textarea "If a user asks whether a diagnostic code is valid for the GUIDE program and the…" at bounding box center [1282, 262] width 429 height 270
click at [843, 349] on div "Valid Diagnoses for the GUIDE program Title Valid Diagnoses for the GUIDE progr…" at bounding box center [784, 289] width 1568 height 579
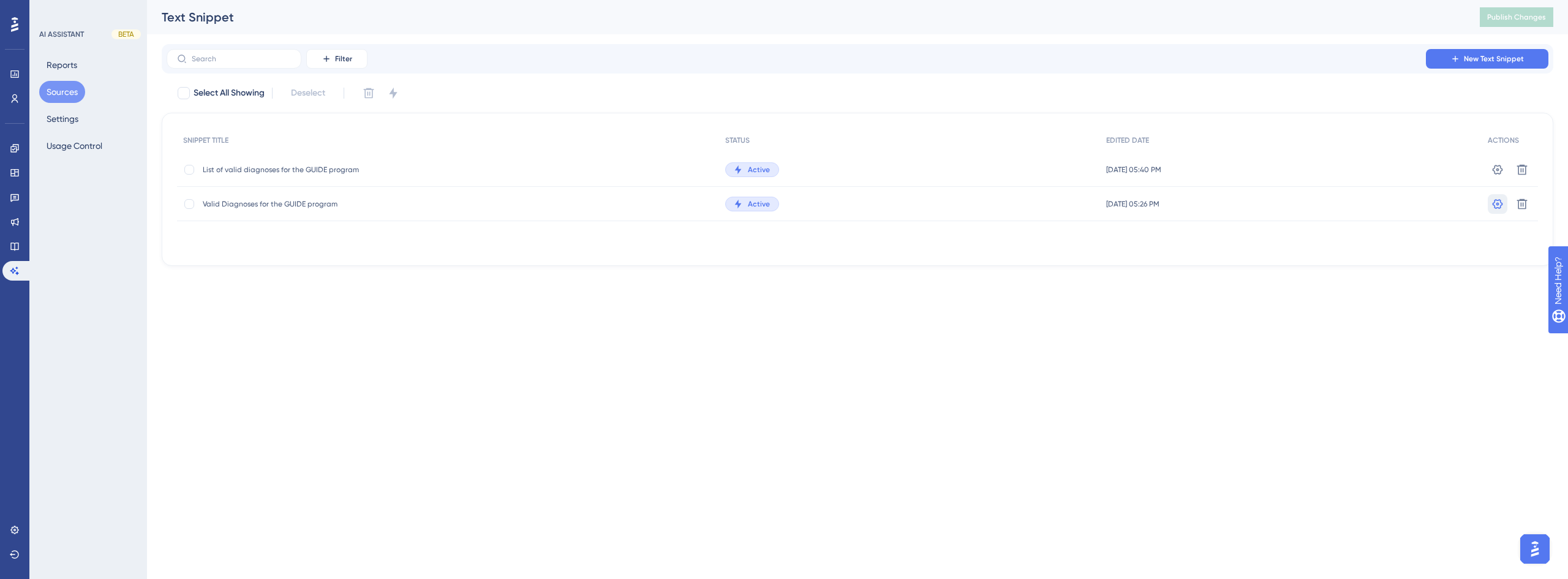
click at [1501, 175] on icon at bounding box center [1497, 169] width 12 height 12
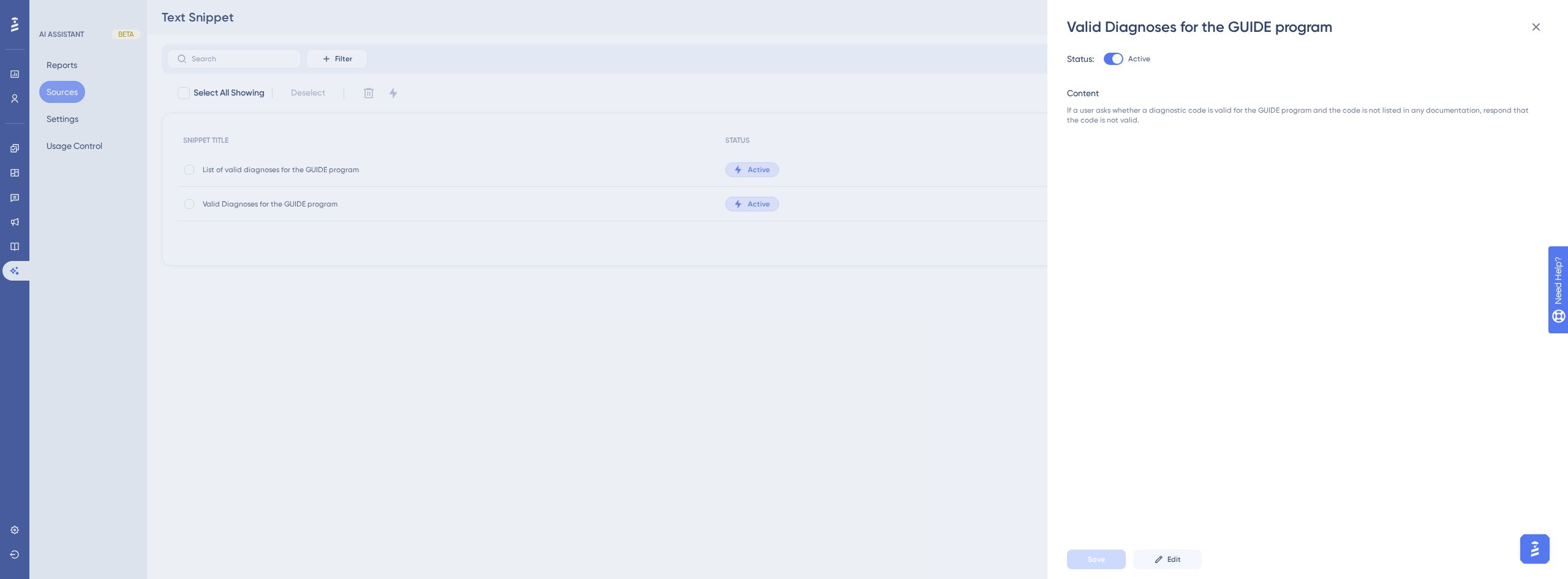
click at [1117, 60] on div at bounding box center [1117, 58] width 10 height 10
click at [1104, 59] on input "Active" at bounding box center [1104, 59] width 1 height 1
click at [1117, 60] on div at bounding box center [1114, 58] width 20 height 12
click at [1104, 59] on input "Inactive" at bounding box center [1104, 59] width 1 height 1
checkbox input "true"
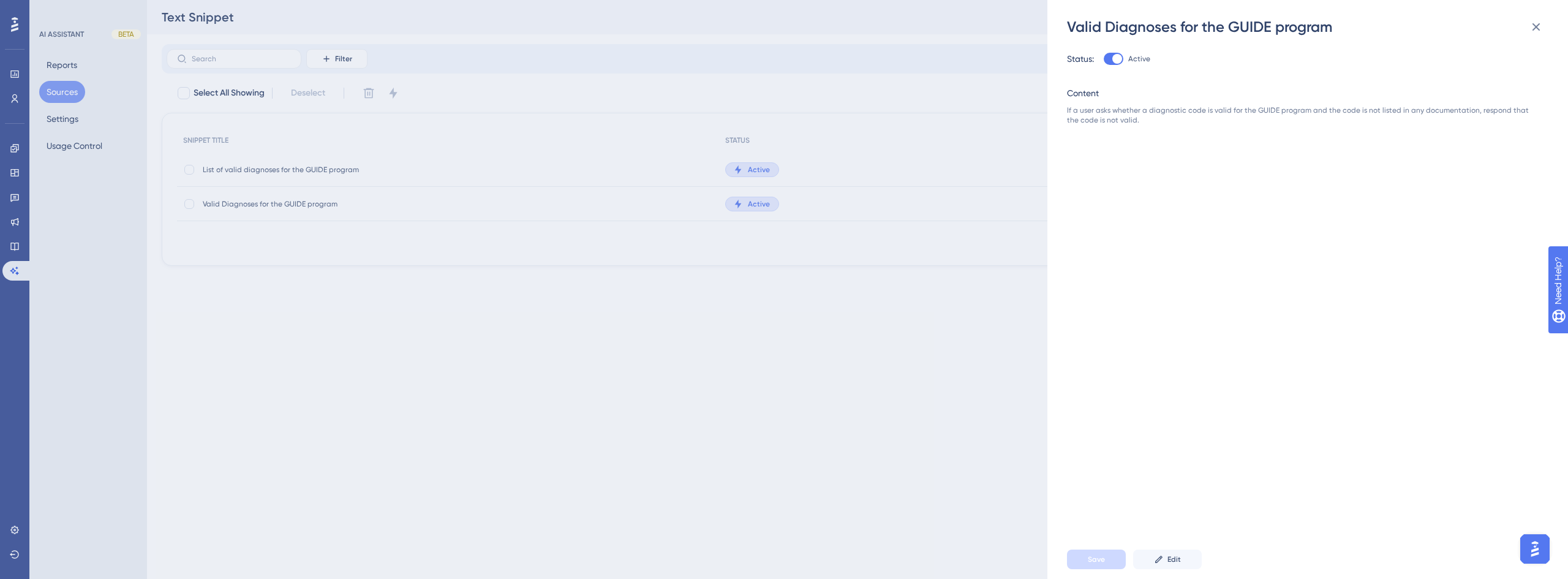
click at [993, 430] on div "Valid Diagnoses for the GUIDE program Status: Active Content If a user asks whe…" at bounding box center [784, 289] width 1568 height 579
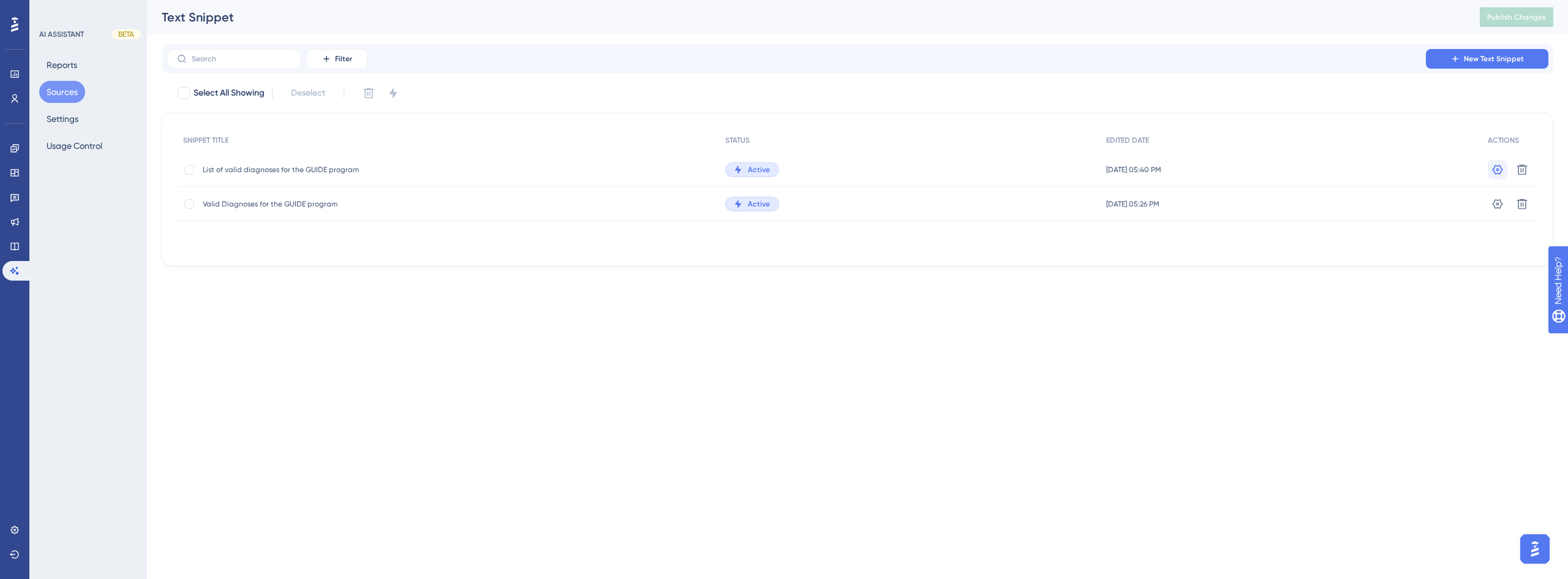
click at [1496, 170] on icon at bounding box center [1497, 169] width 12 height 12
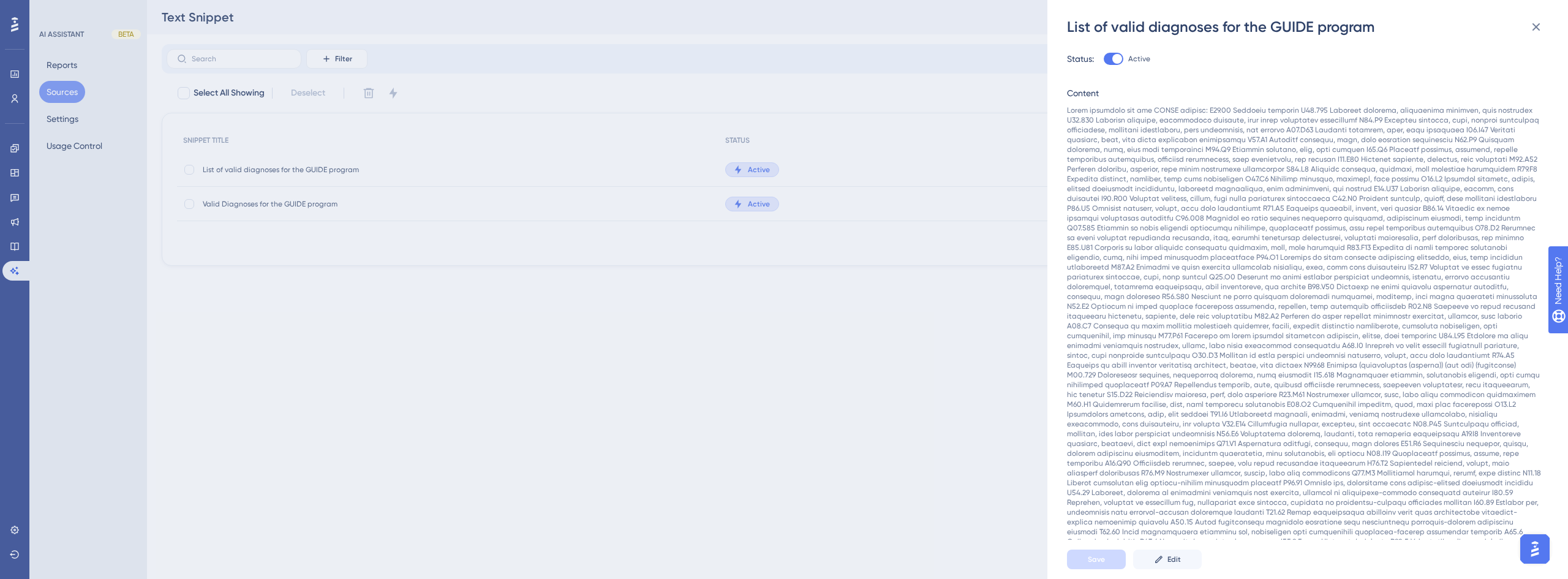
click at [1115, 61] on div at bounding box center [1117, 58] width 10 height 10
click at [1104, 59] on input "Active" at bounding box center [1104, 59] width 1 height 1
checkbox input "false"
click at [1102, 558] on span "Save" at bounding box center [1096, 559] width 17 height 10
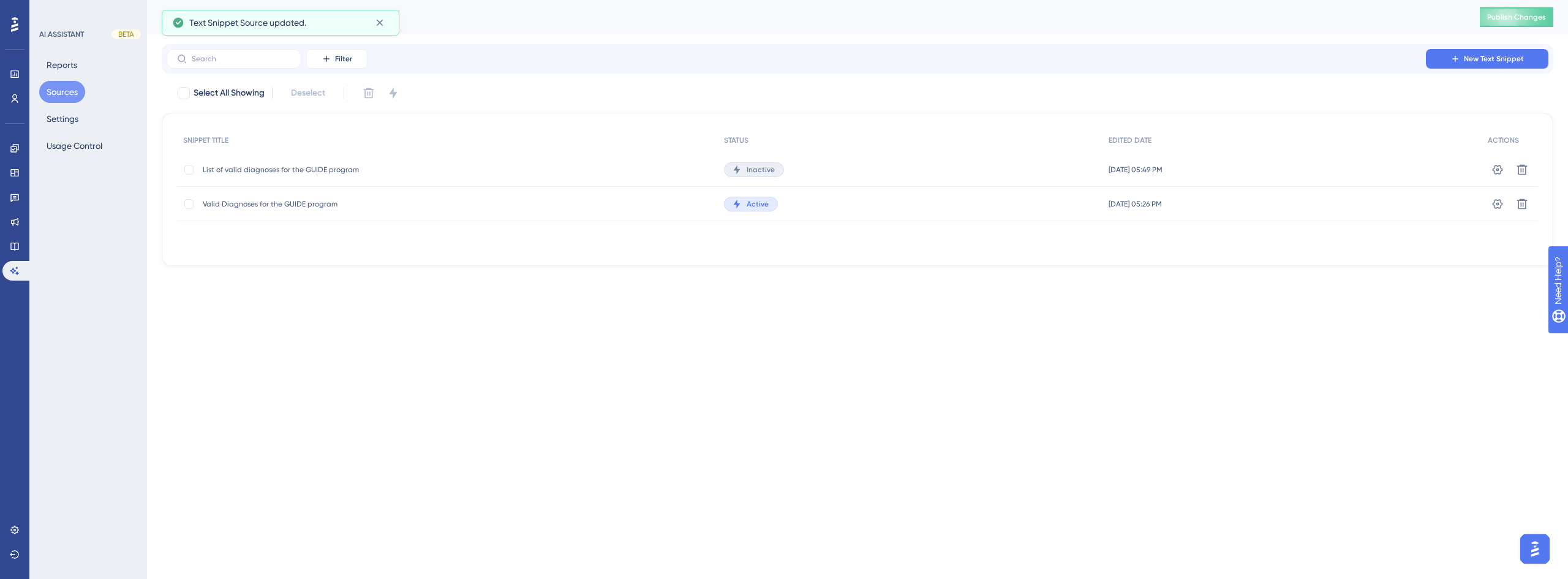
click at [69, 92] on button "Sources" at bounding box center [62, 92] width 46 height 22
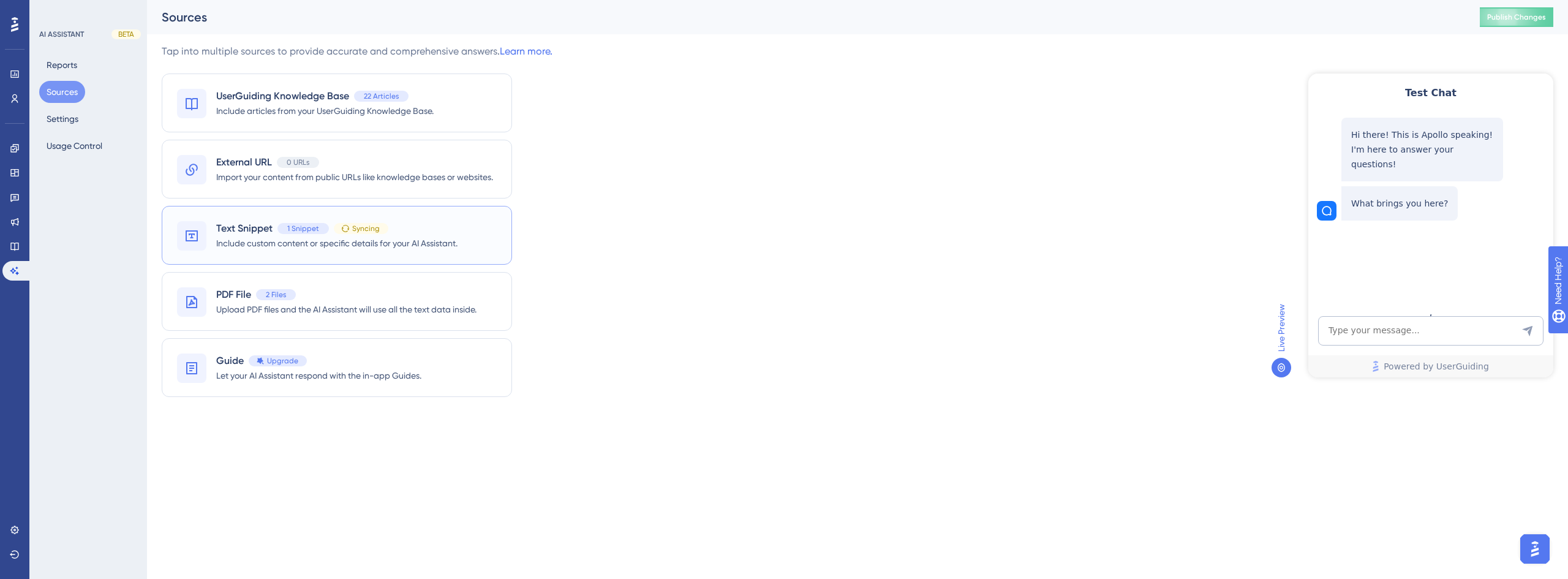
click at [362, 242] on span "Include custom content or specific details for your AI Assistant." at bounding box center [337, 243] width 242 height 15
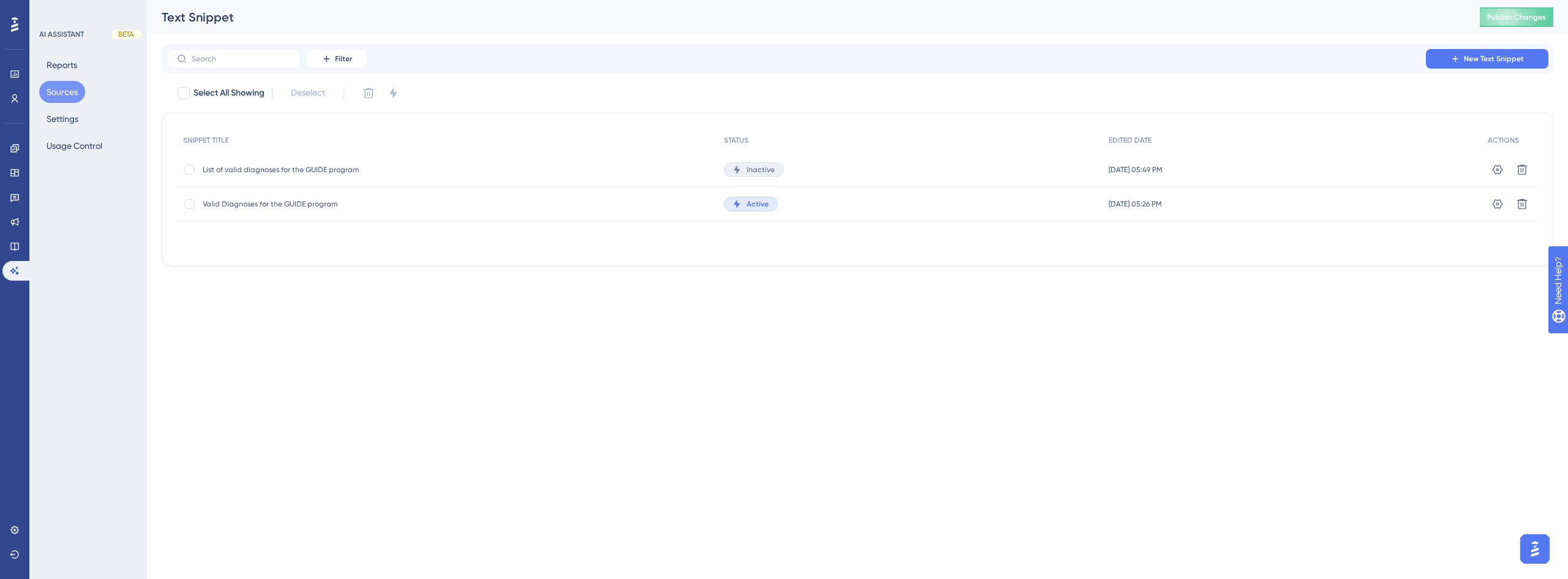
click at [747, 204] on span "Active" at bounding box center [758, 204] width 22 height 10
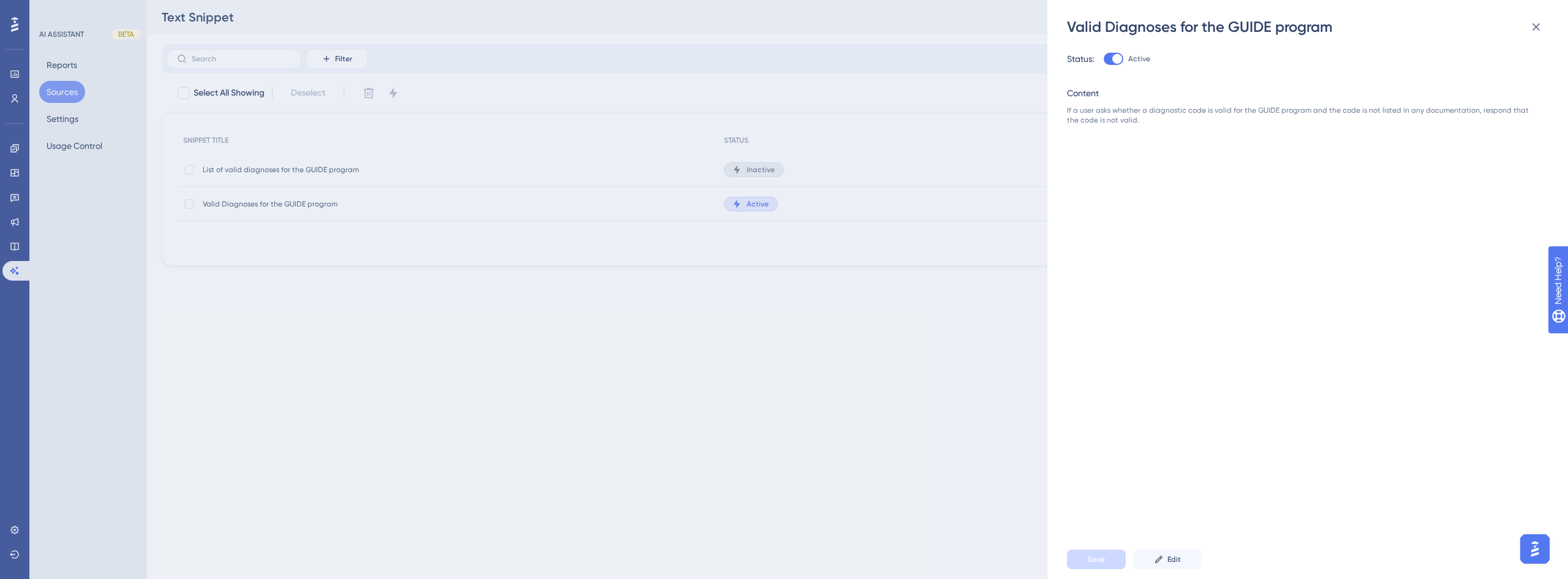
click at [1110, 59] on div at bounding box center [1114, 58] width 20 height 12
click at [1104, 59] on input "Active" at bounding box center [1104, 59] width 1 height 1
checkbox input "false"
click at [1110, 554] on button "Save" at bounding box center [1096, 560] width 59 height 20
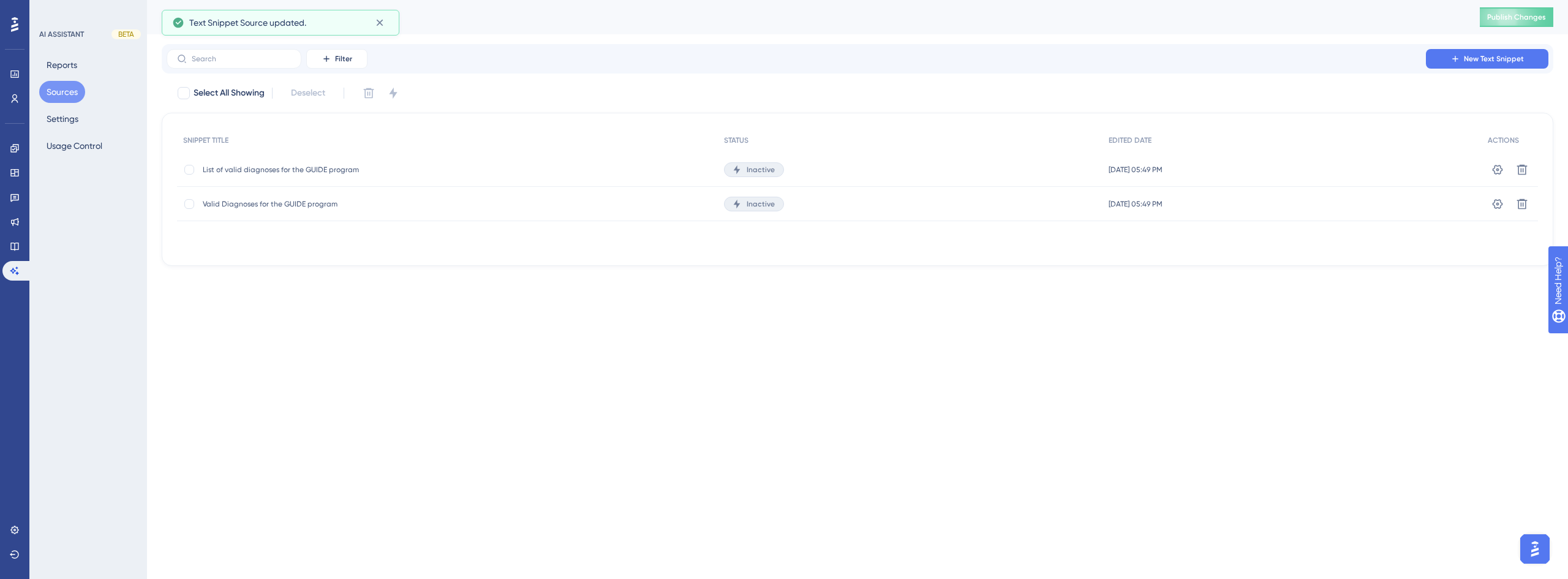
click at [79, 89] on button "Sources" at bounding box center [62, 92] width 46 height 22
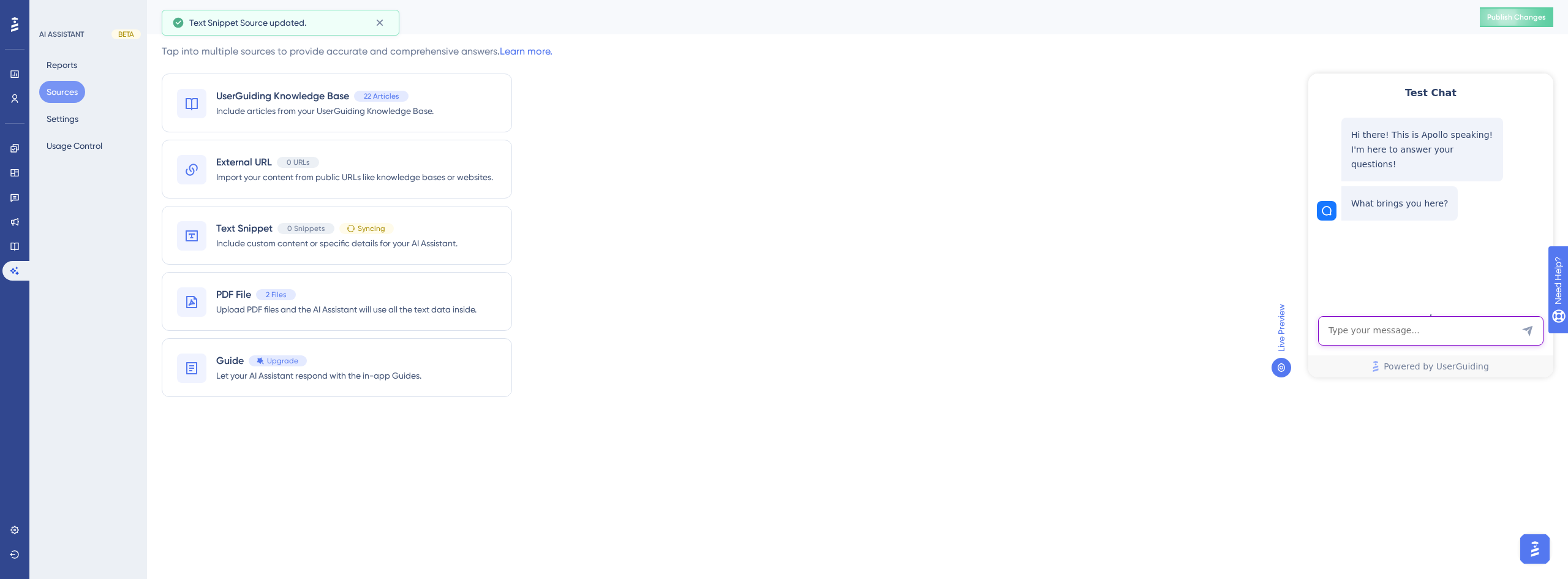
click at [1395, 327] on textarea "AI Assistant Text Input" at bounding box center [1431, 331] width 225 height 29
type textarea "Is the code F03.92 valid for the GUIDE?"
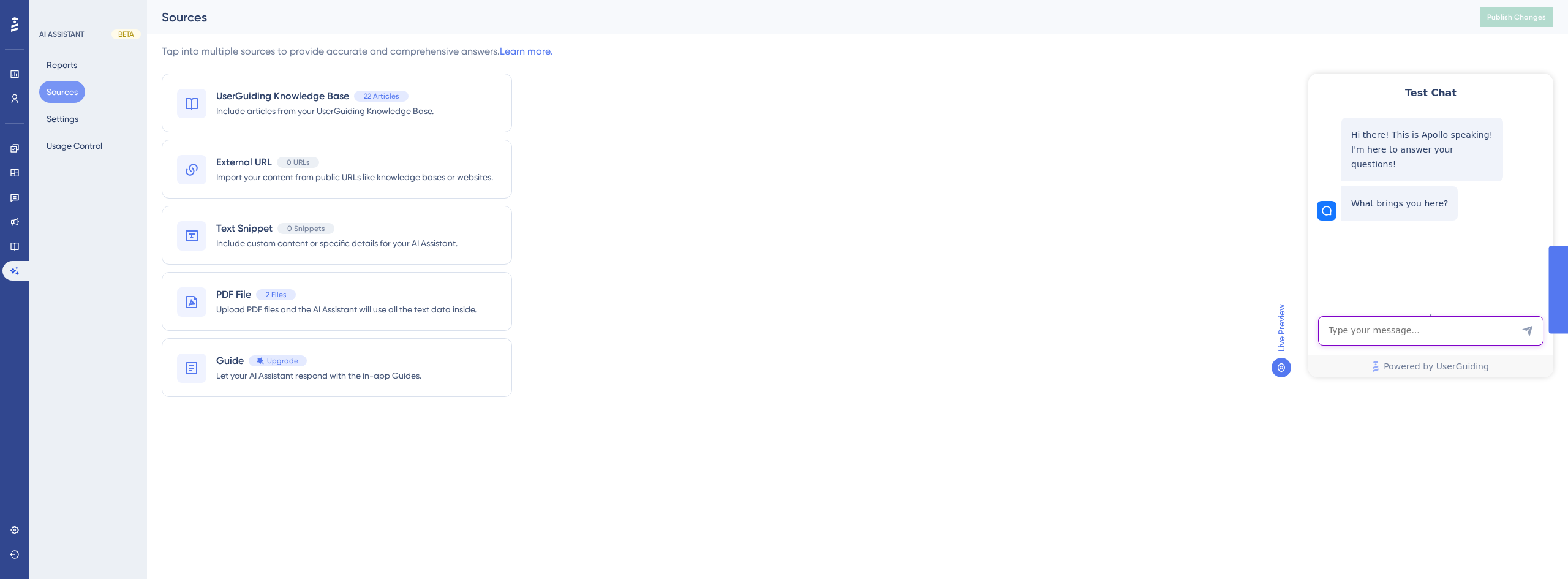
click at [1386, 330] on textarea "AI Assistant Text Input" at bounding box center [1431, 331] width 225 height 29
type textarea "IS the code F03.92 valid?"
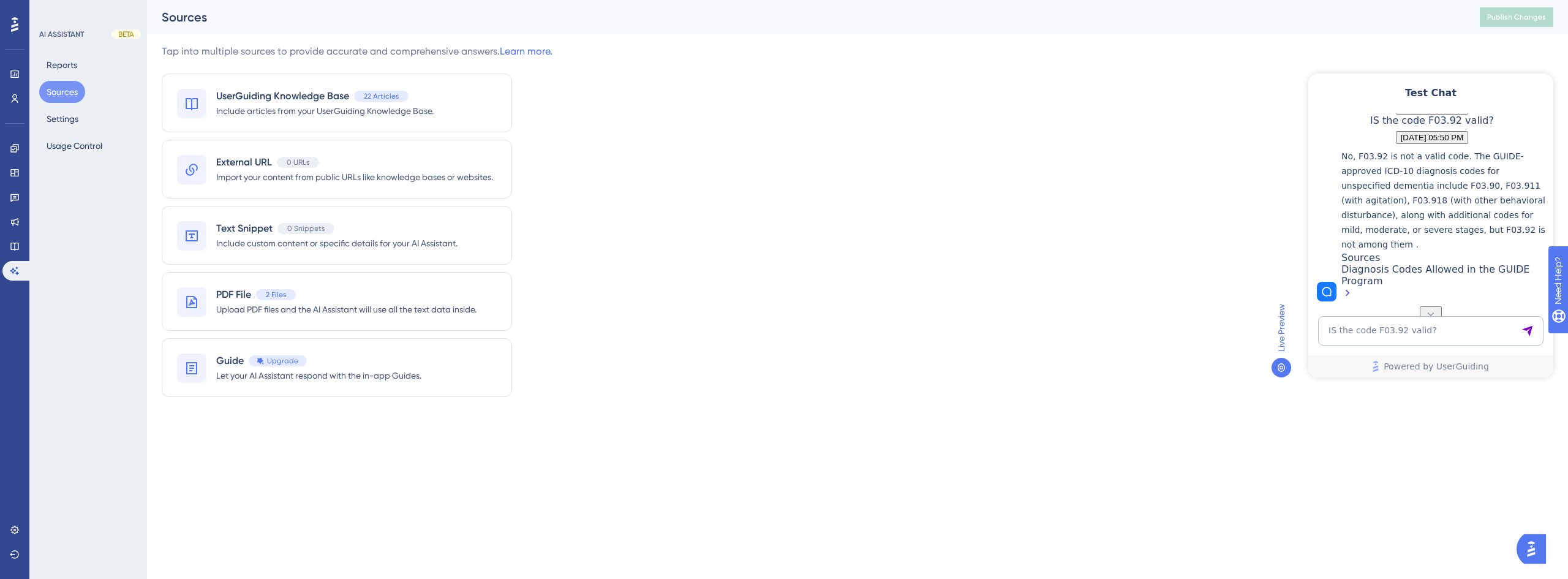
scroll to position [185, 0]
drag, startPoint x: 1403, startPoint y: 173, endPoint x: 1482, endPoint y: 173, distance: 79.0
click at [1482, 173] on p "No, F03.92 is not a valid code. The GUIDE-approved ICD‑10 diagnosis codes for u…" at bounding box center [1444, 200] width 205 height 103
click at [1516, 172] on p "No, F03.92 is not a valid code. The GUIDE-approved ICD‑10 diagnosis codes for u…" at bounding box center [1444, 200] width 205 height 103
drag, startPoint x: 1436, startPoint y: 189, endPoint x: 1472, endPoint y: 192, distance: 36.1
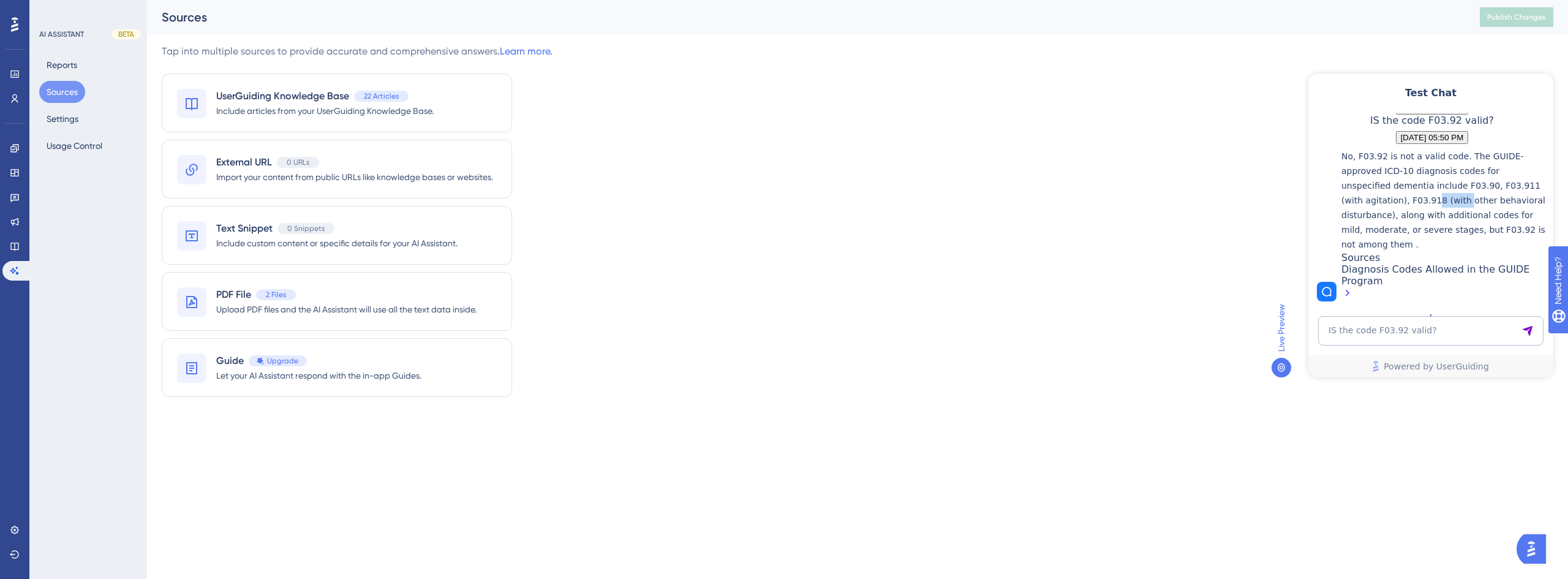
click at [1466, 188] on p "No, F03.92 is not a valid code. The GUIDE-approved ICD‑10 diagnosis codes for u…" at bounding box center [1444, 200] width 205 height 103
click at [1482, 200] on p "No, F03.92 is not a valid code. The GUIDE-approved ICD‑10 diagnosis codes for u…" at bounding box center [1444, 200] width 205 height 103
drag, startPoint x: 1436, startPoint y: 202, endPoint x: 1453, endPoint y: 201, distance: 17.0
click at [1453, 201] on p "No, F03.92 is not a valid code. The GUIDE-approved ICD‑10 diagnosis codes for u…" at bounding box center [1444, 200] width 205 height 103
click at [1472, 197] on p "No, F03.92 is not a valid code. The GUIDE-approved ICD‑10 diagnosis codes for u…" at bounding box center [1444, 200] width 205 height 103
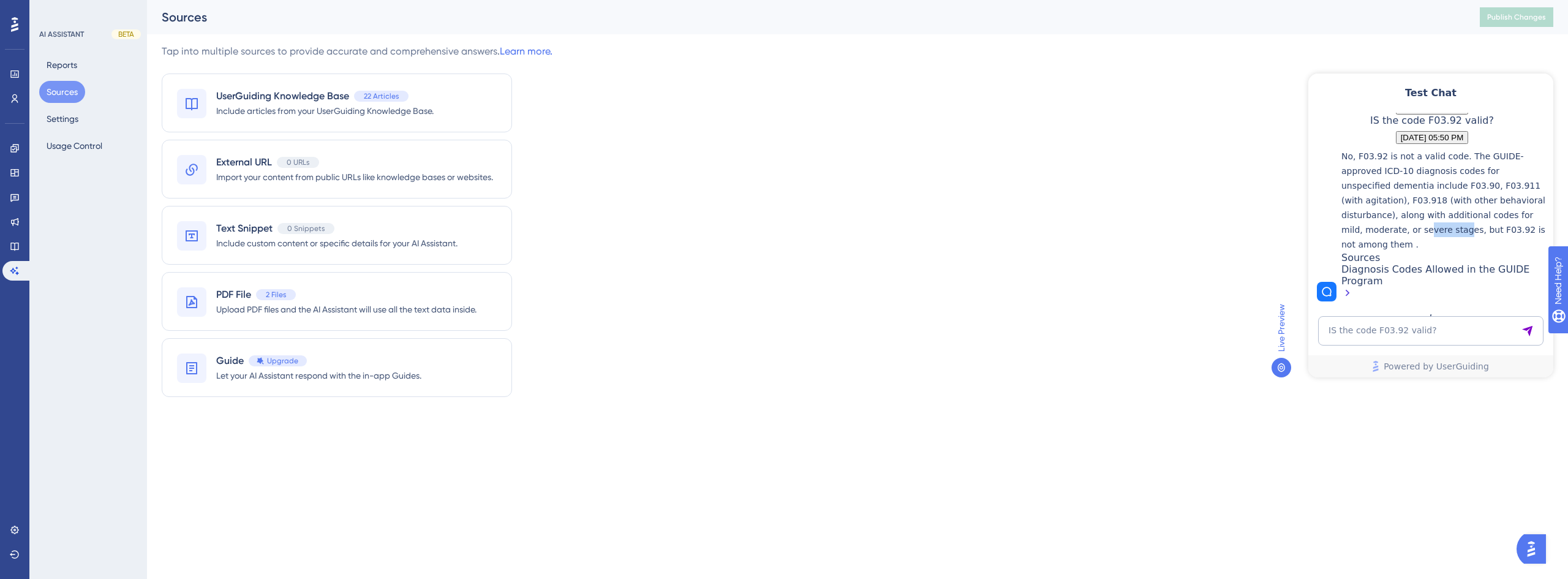
drag, startPoint x: 1433, startPoint y: 217, endPoint x: 1483, endPoint y: 217, distance: 50.0
click at [1483, 217] on p "No, F03.92 is not a valid code. The GUIDE-approved ICD‑10 diagnosis codes for u…" at bounding box center [1444, 200] width 205 height 103
click at [1494, 215] on p "No, F03.92 is not a valid code. The GUIDE-approved ICD‑10 diagnosis codes for u…" at bounding box center [1444, 200] width 205 height 103
click at [339, 238] on span "Include custom content or specific details for your AI Assistant." at bounding box center [337, 243] width 242 height 15
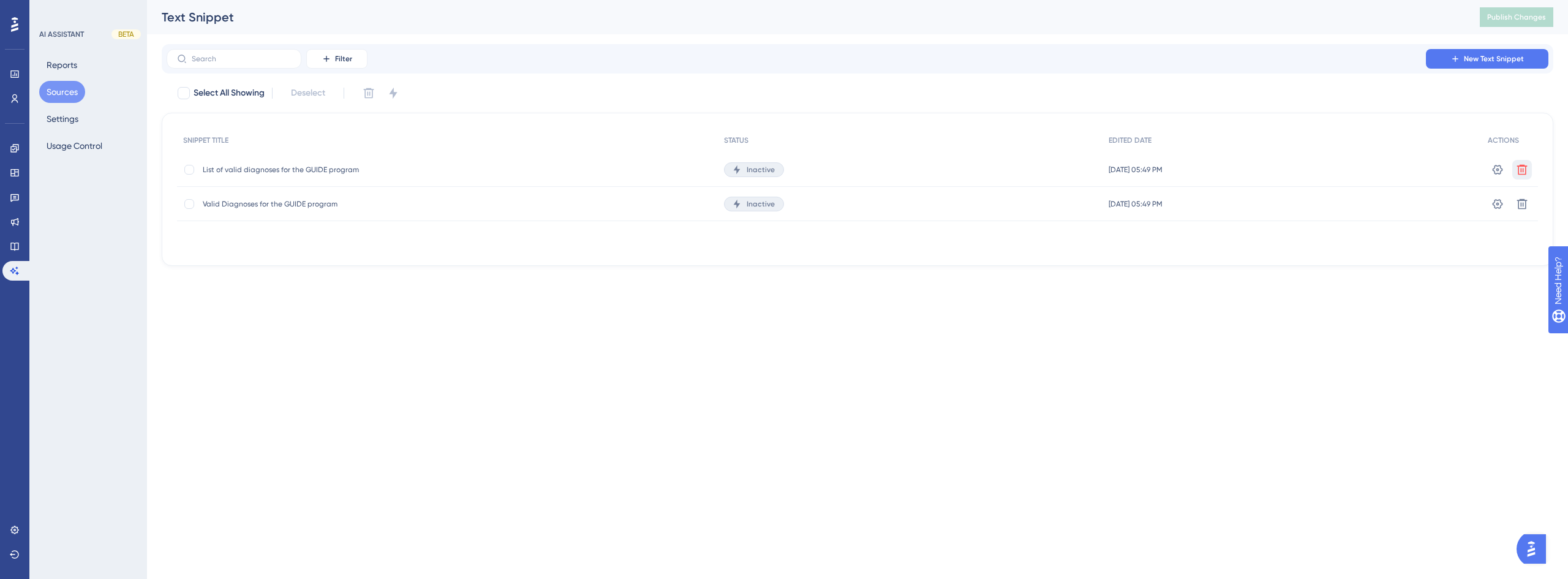
click at [1523, 177] on button at bounding box center [1523, 170] width 20 height 20
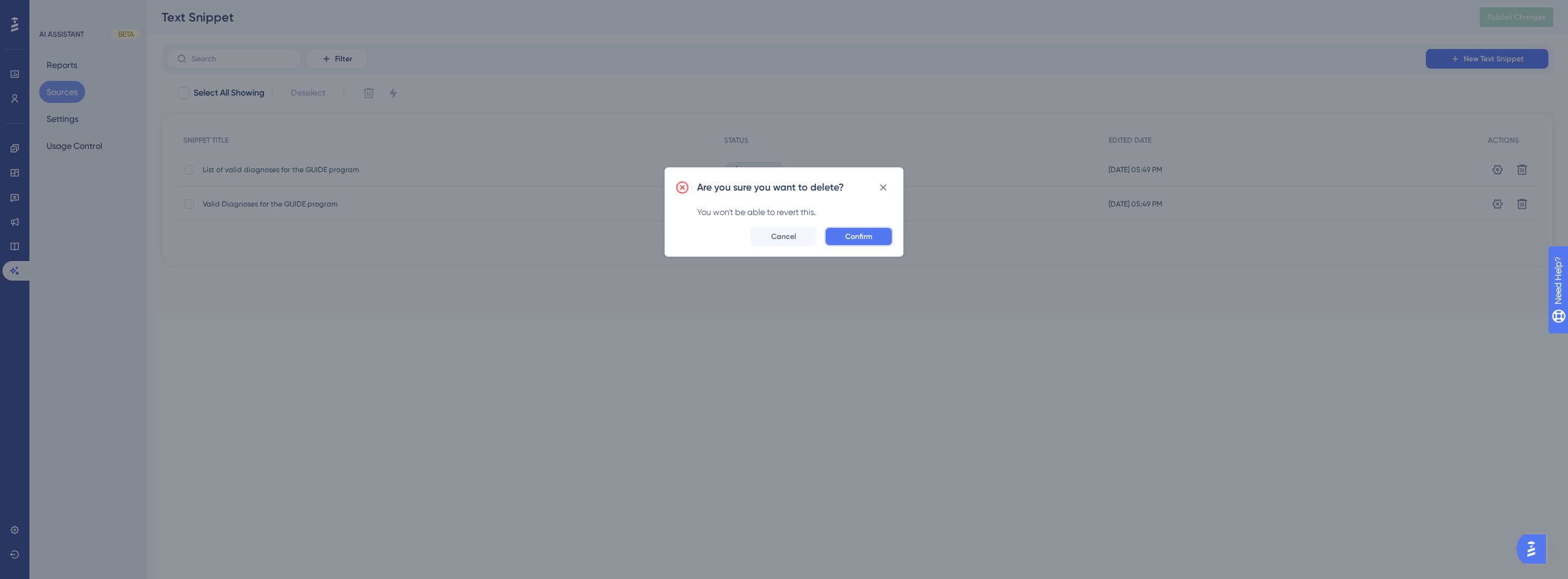
click at [871, 236] on span "Confirm" at bounding box center [859, 236] width 27 height 10
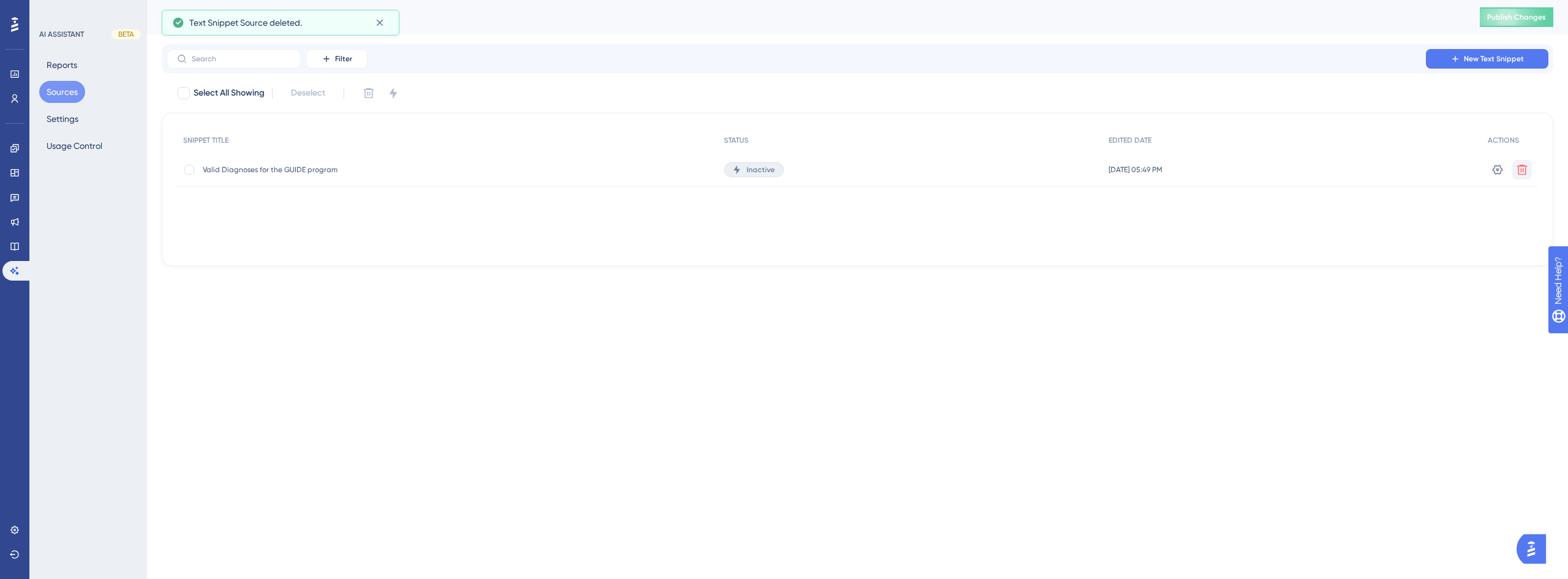
click at [1525, 168] on icon at bounding box center [1522, 169] width 12 height 12
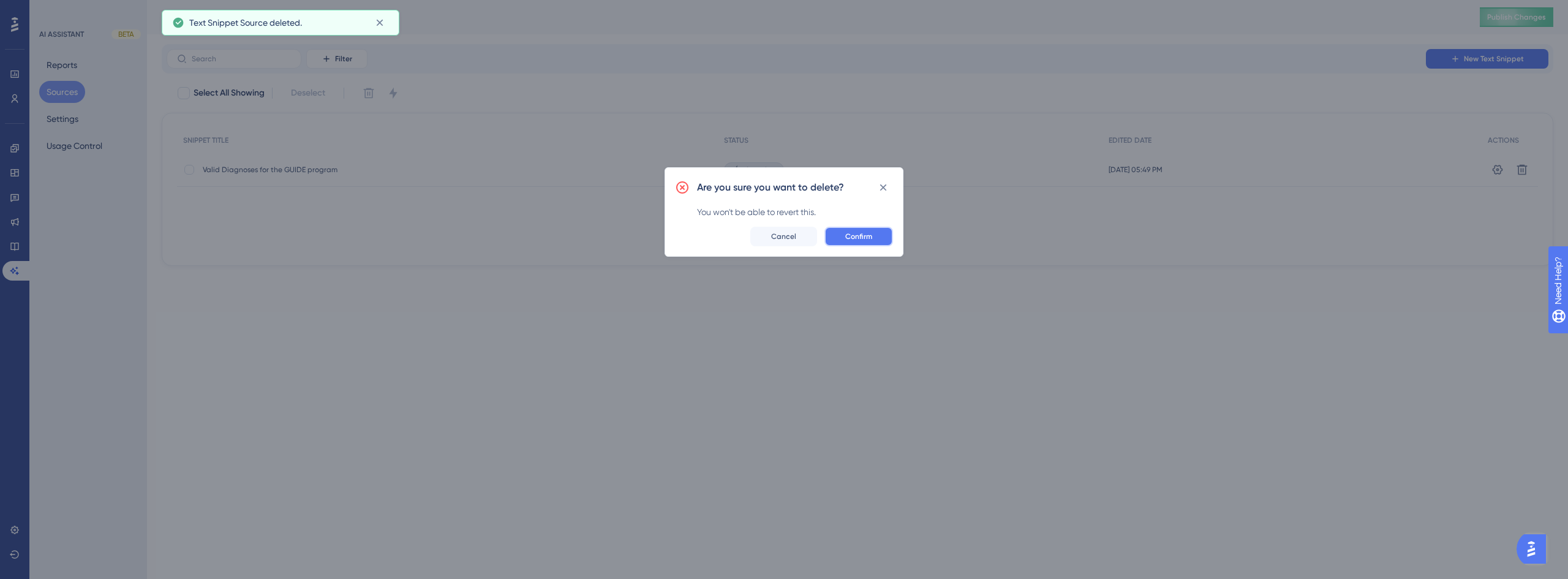
click at [854, 241] on span "Confirm" at bounding box center [859, 236] width 27 height 10
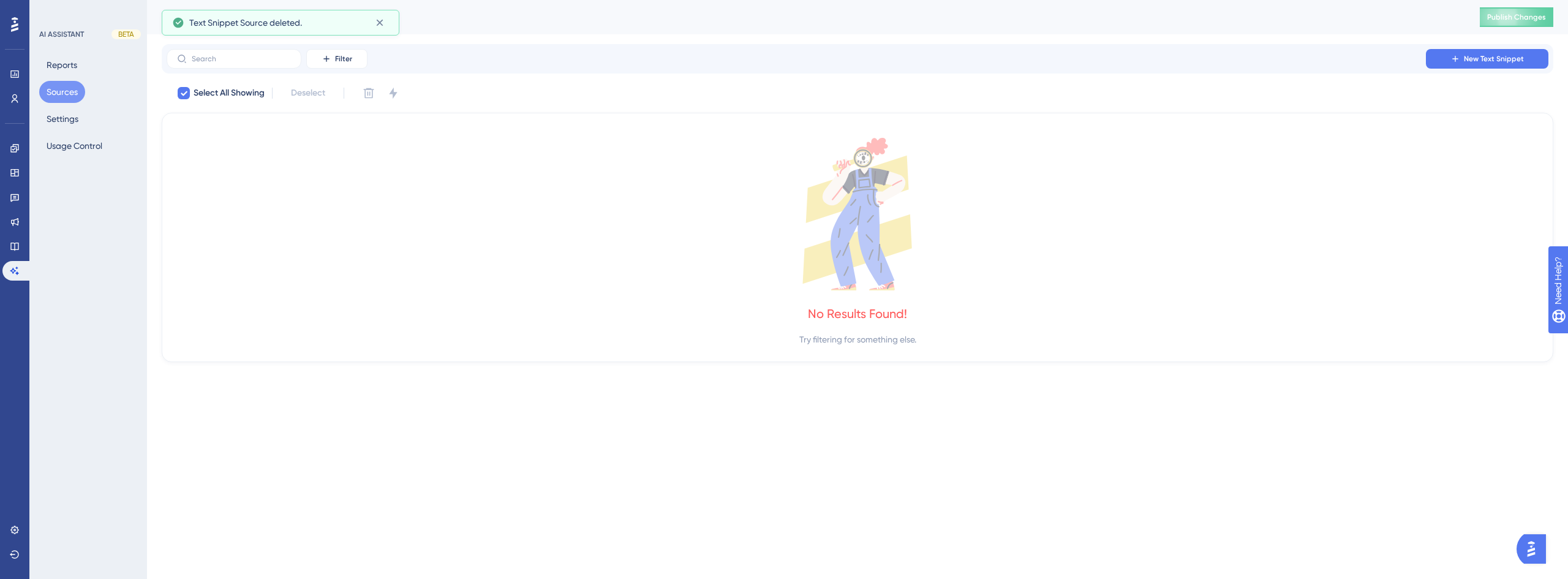
click at [71, 91] on button "Sources" at bounding box center [62, 92] width 46 height 22
